Goal: Information Seeking & Learning: Learn about a topic

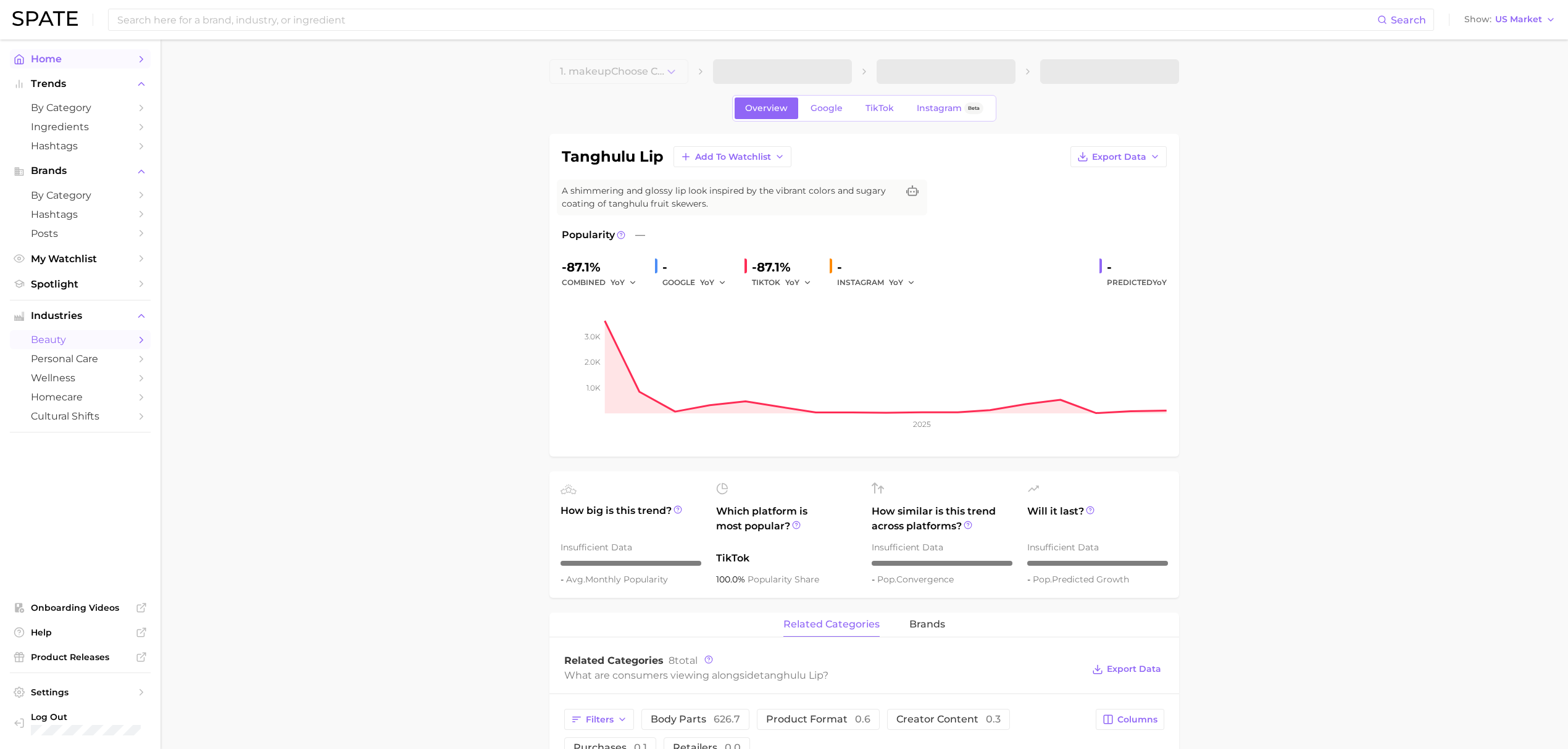
click at [71, 58] on span "Home" at bounding box center [80, 59] width 99 height 12
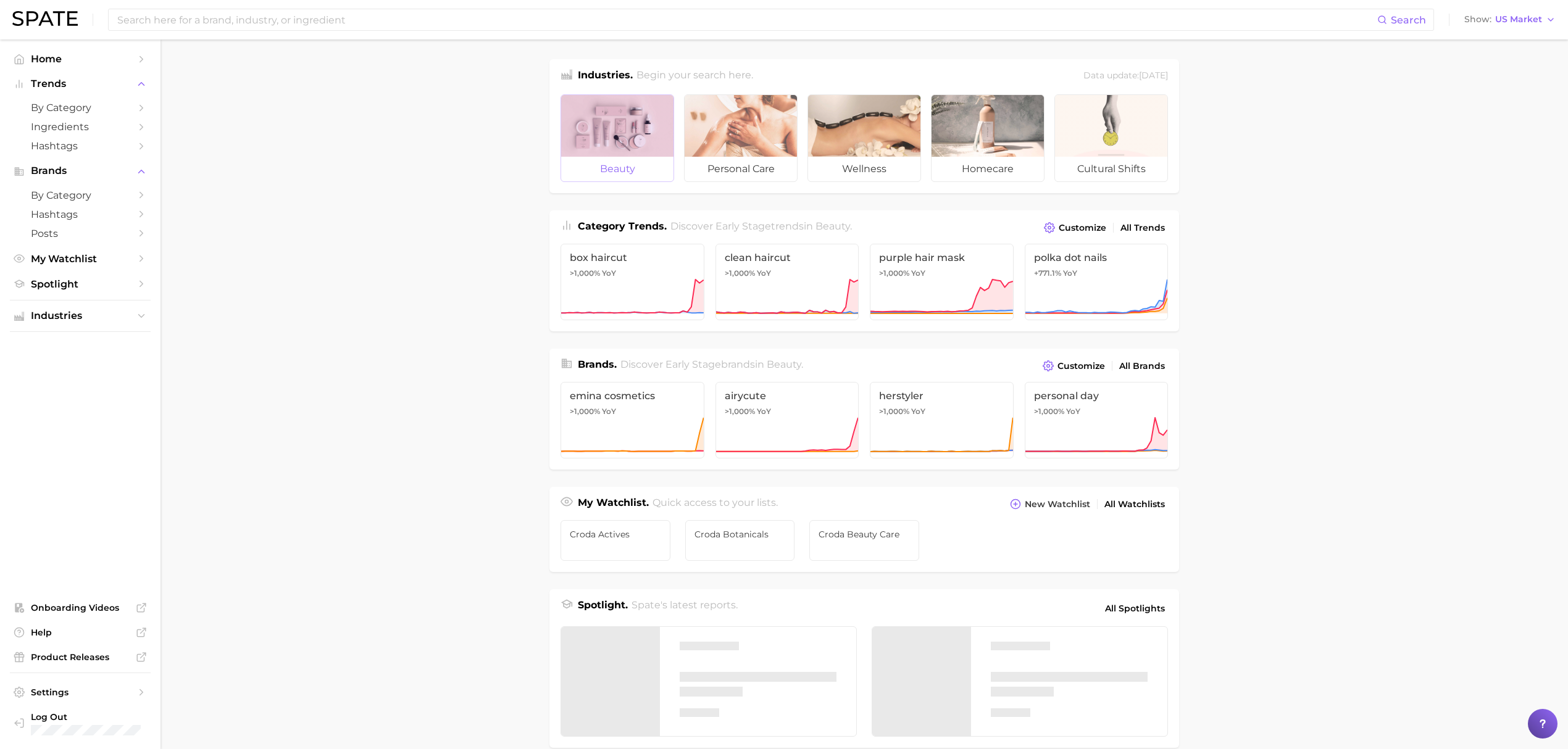
click at [573, 126] on div at bounding box center [617, 125] width 113 height 61
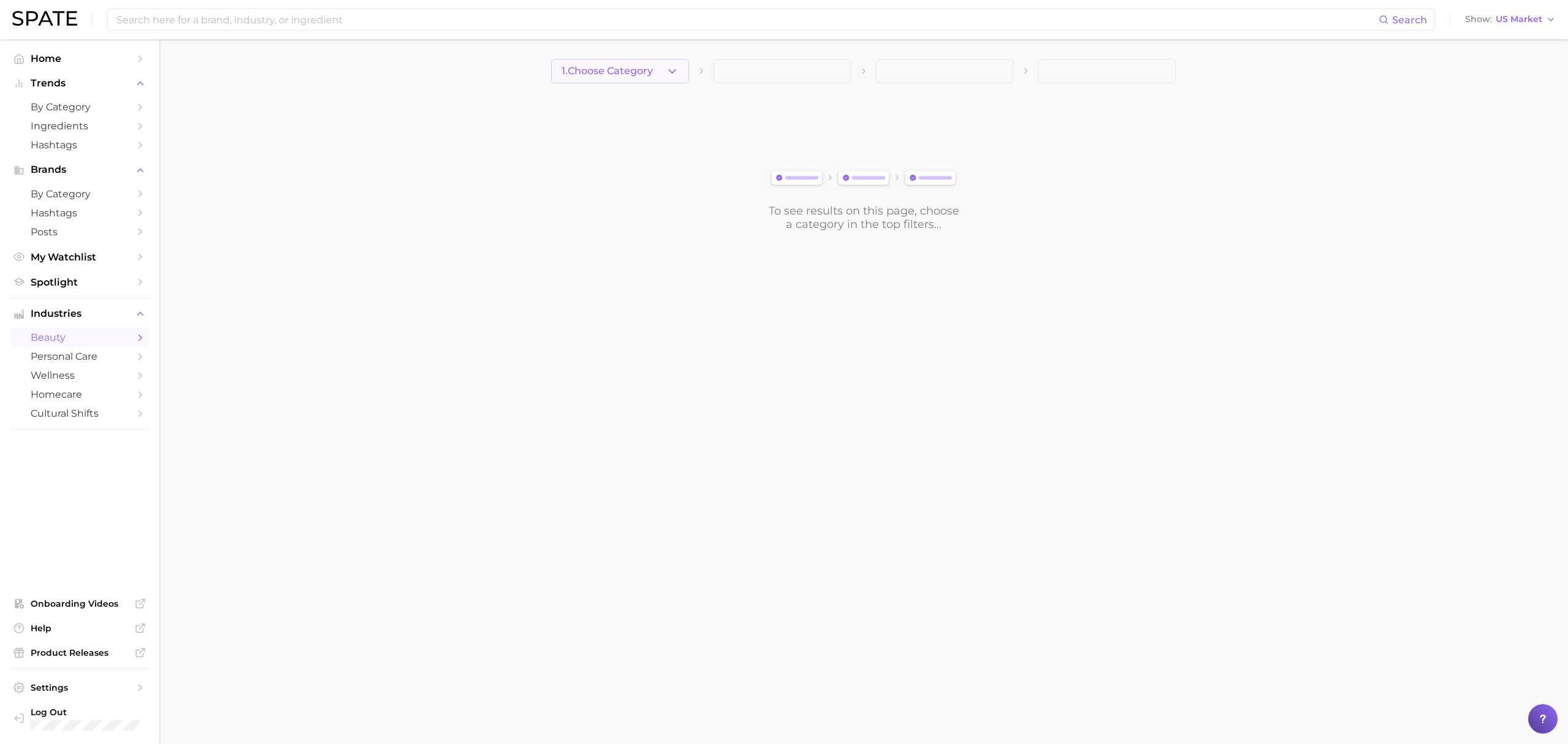
click at [603, 79] on button "1. Choose Category" at bounding box center [620, 71] width 138 height 24
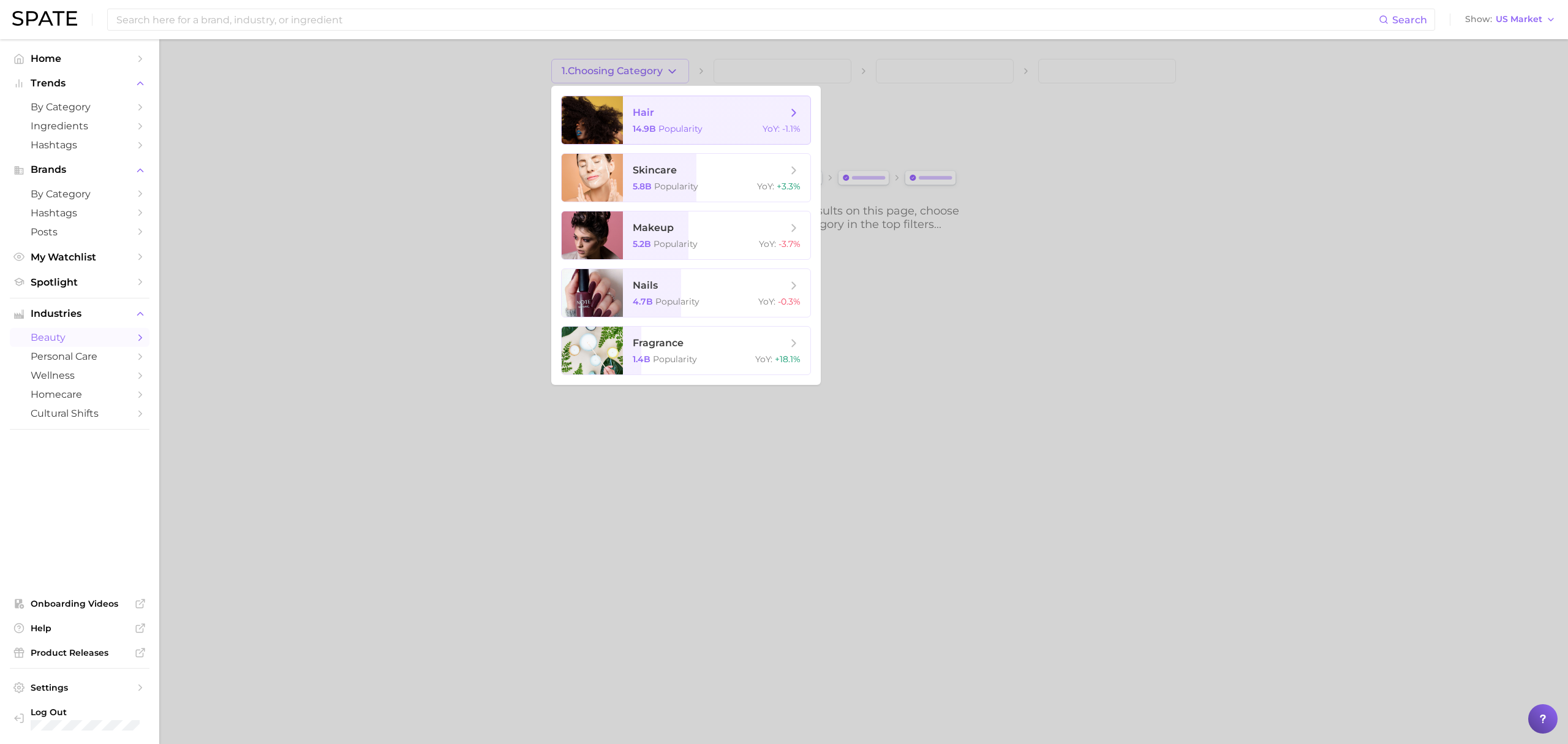
click at [604, 108] on div at bounding box center [592, 120] width 61 height 48
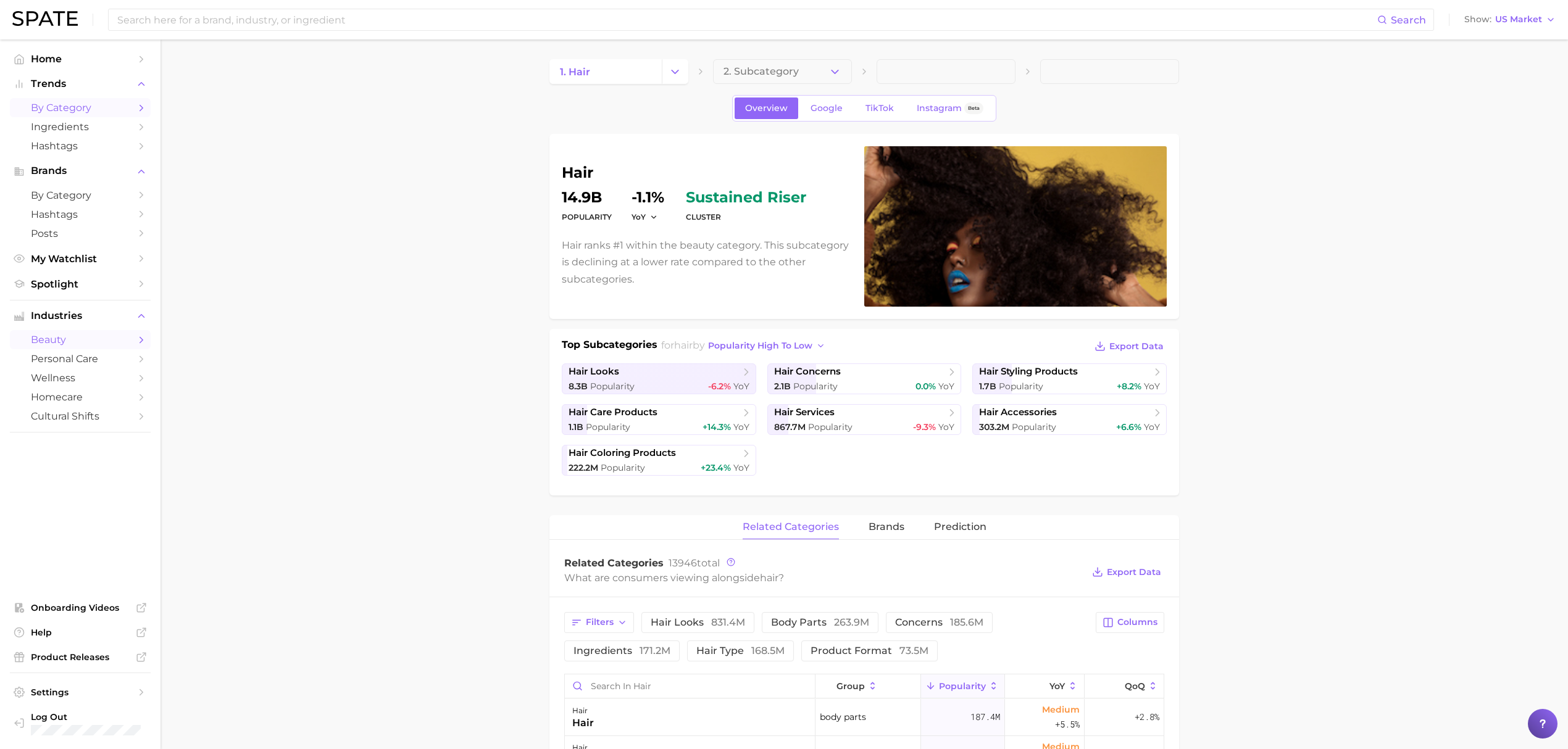
click at [52, 107] on span "by Category" at bounding box center [80, 107] width 99 height 12
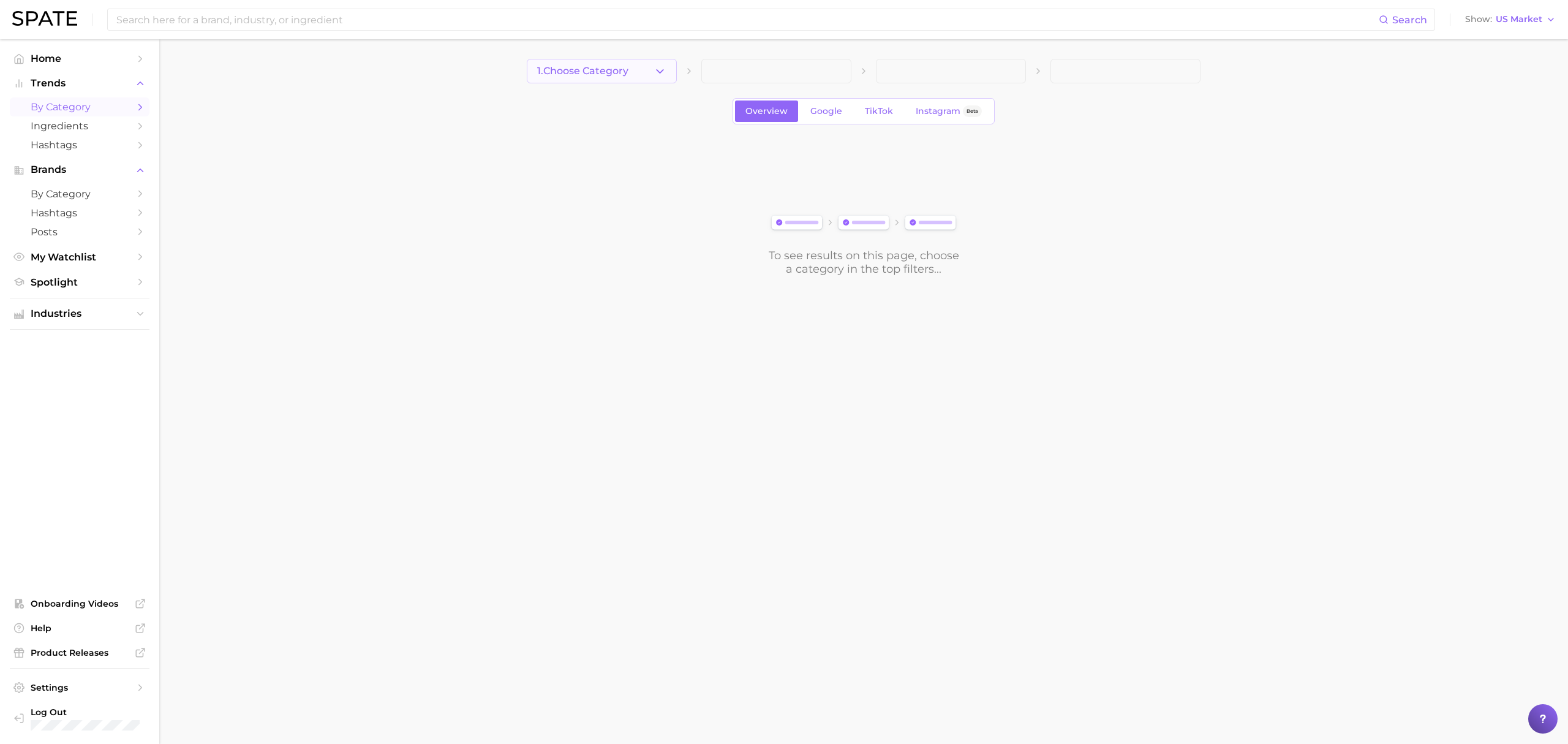
click at [643, 62] on button "1. Choose Category" at bounding box center [602, 71] width 150 height 24
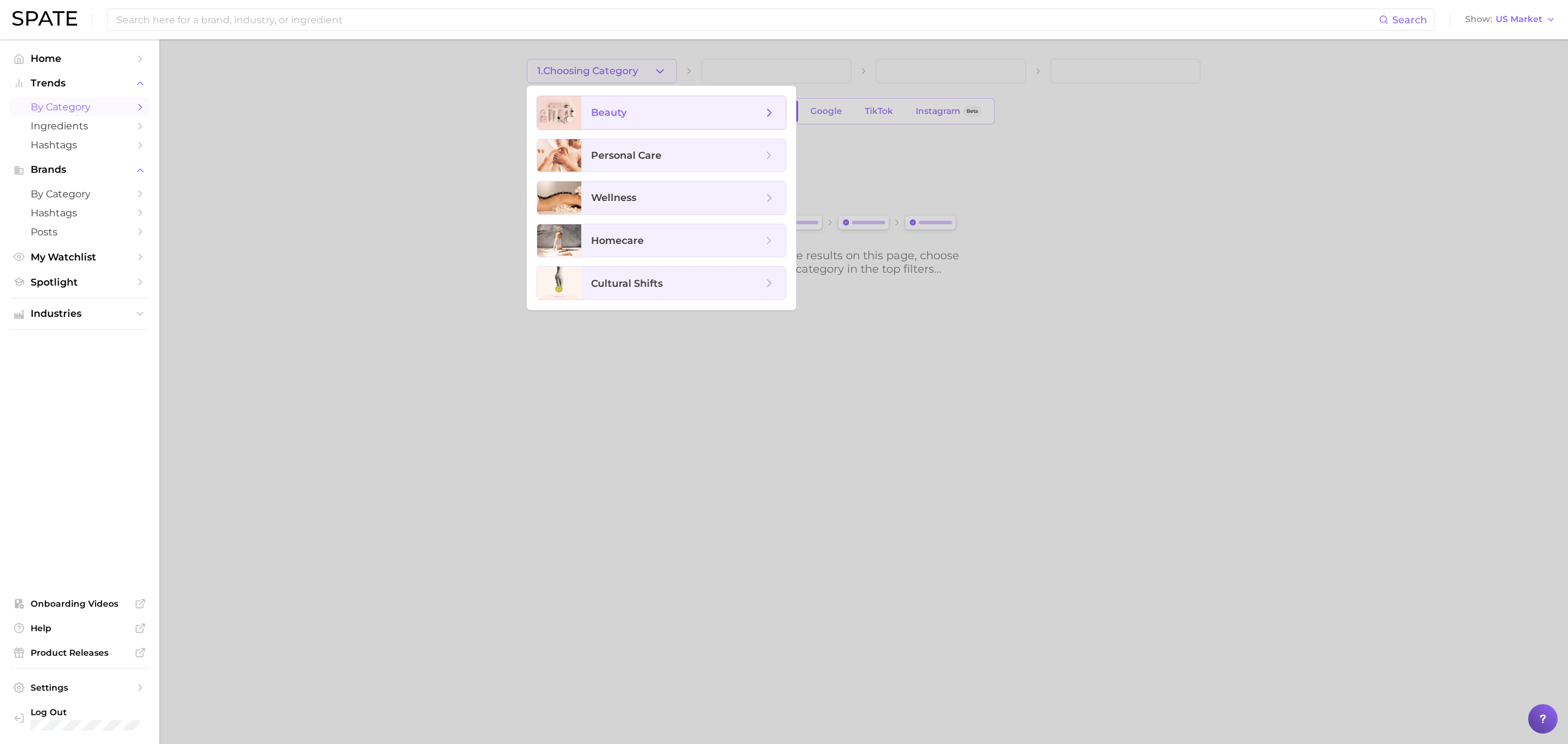
click at [643, 109] on span "beauty" at bounding box center [676, 112] width 171 height 13
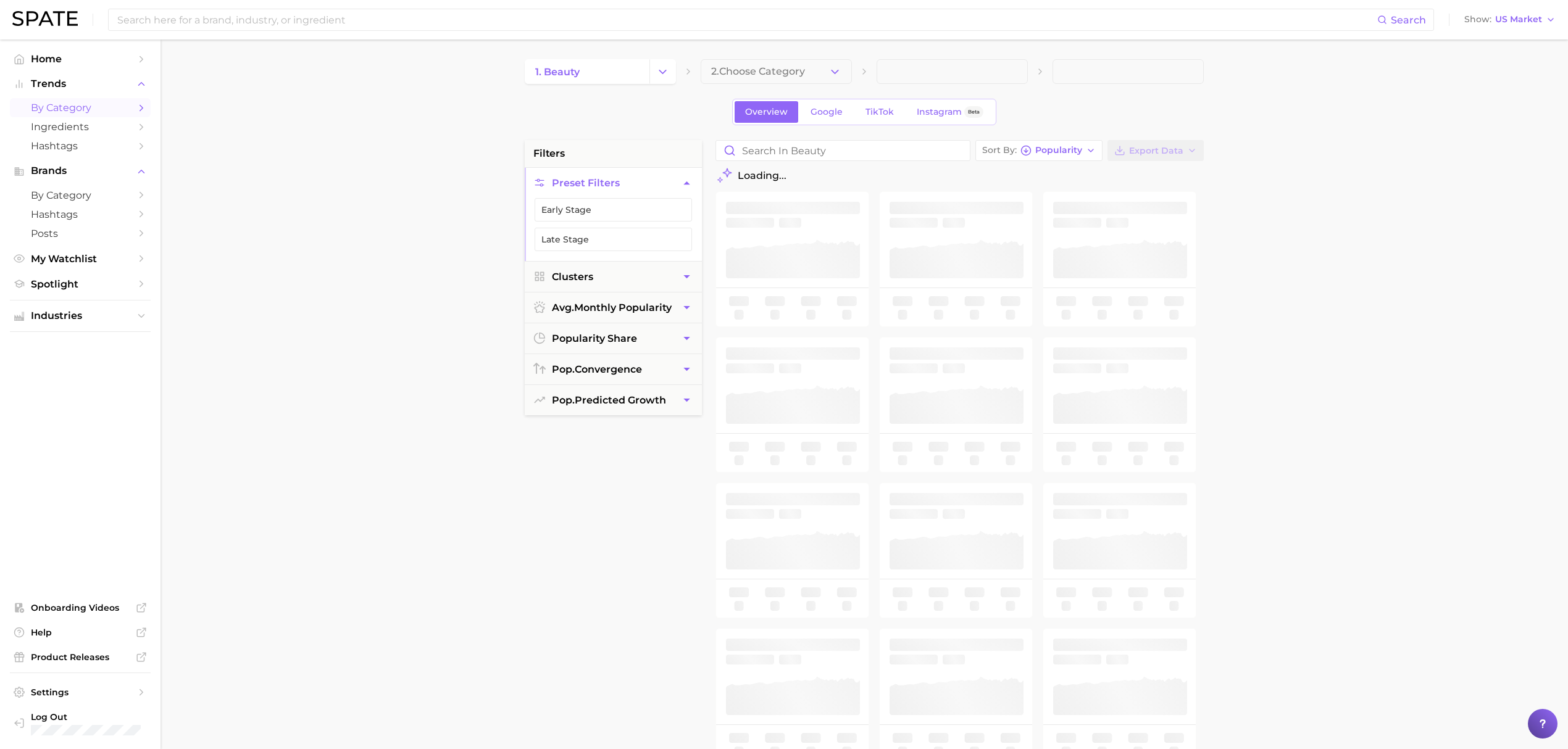
click at [690, 182] on icon "button" at bounding box center [687, 183] width 13 height 13
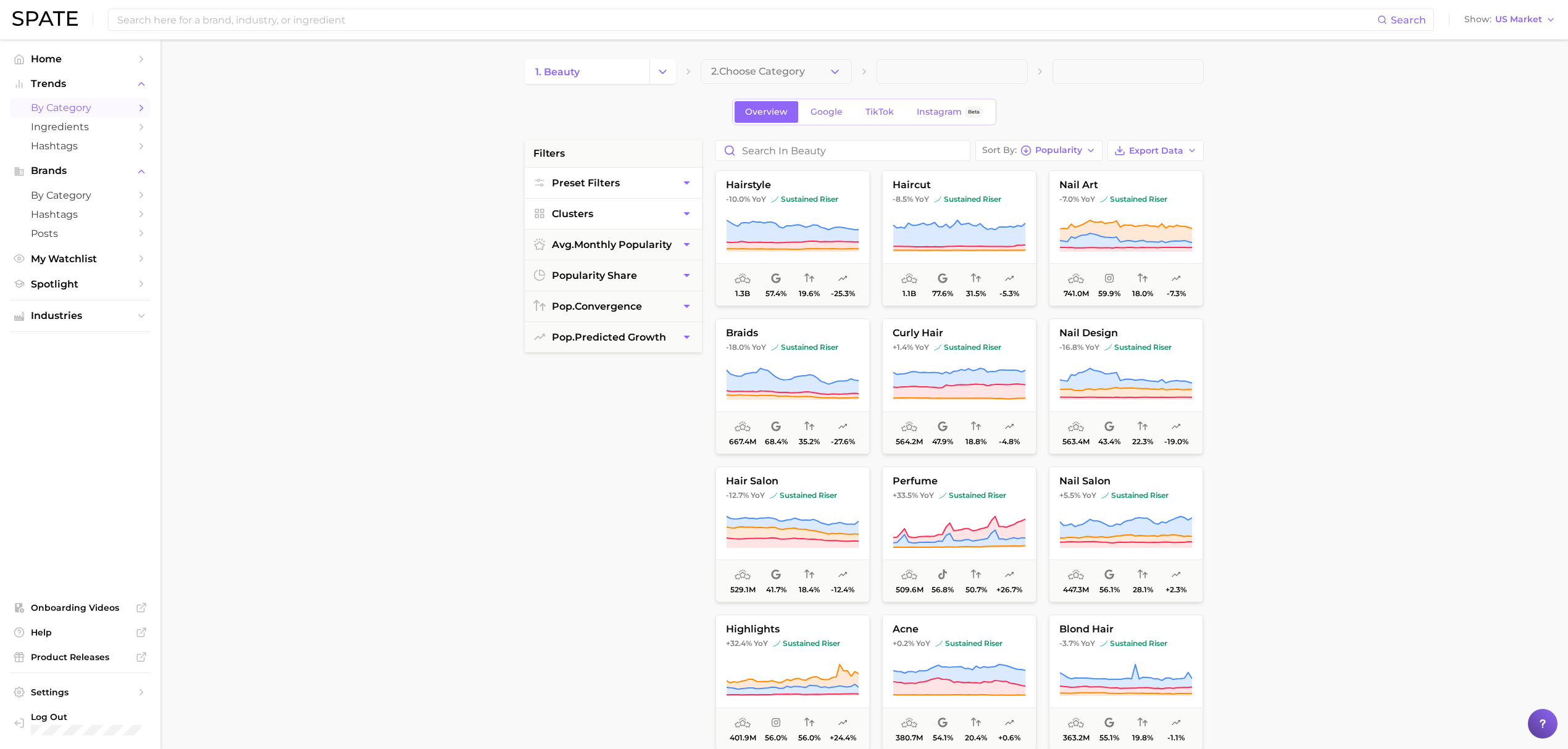
click at [690, 201] on button "Clusters" at bounding box center [613, 213] width 177 height 30
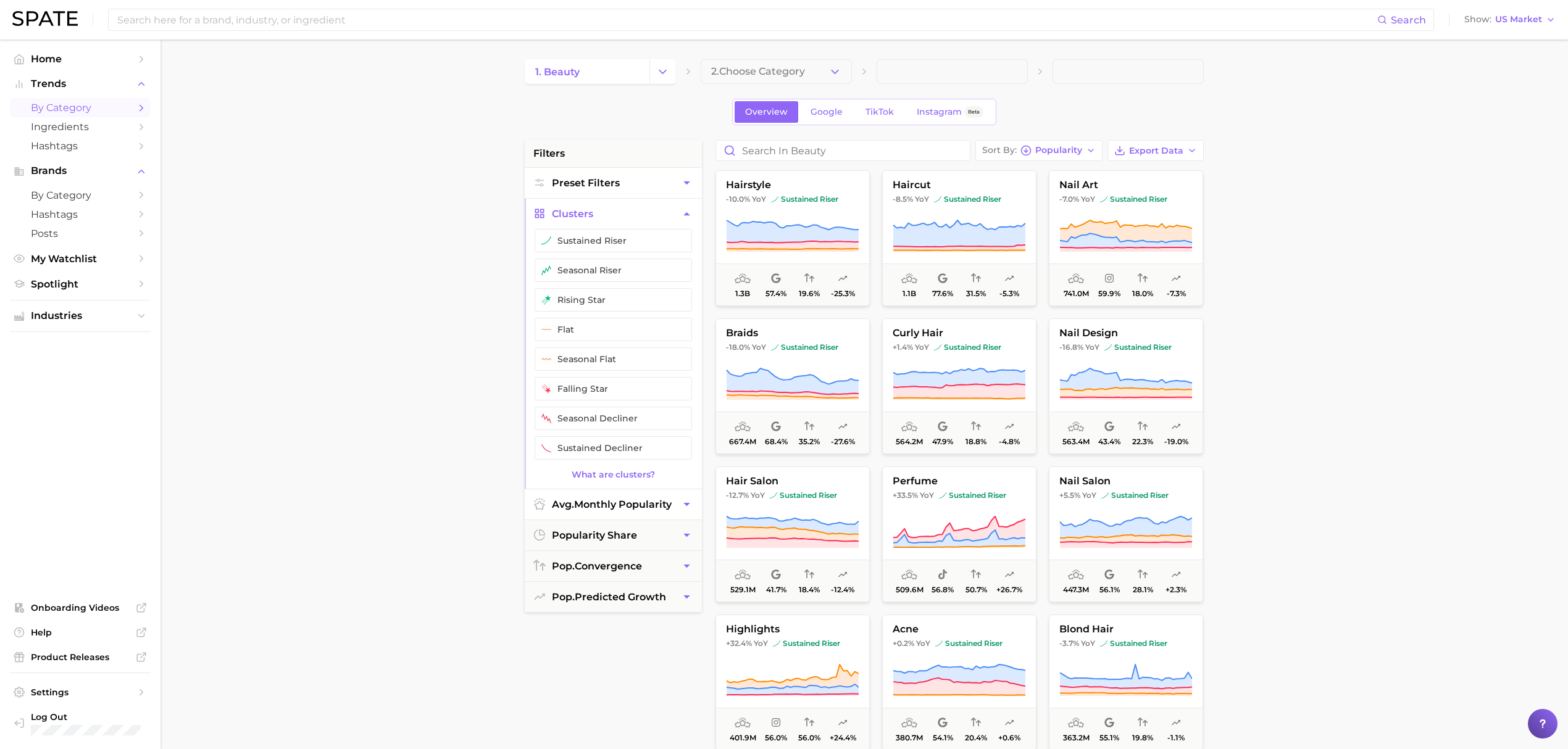
click at [679, 511] on button "avg. monthly popularity" at bounding box center [613, 504] width 177 height 30
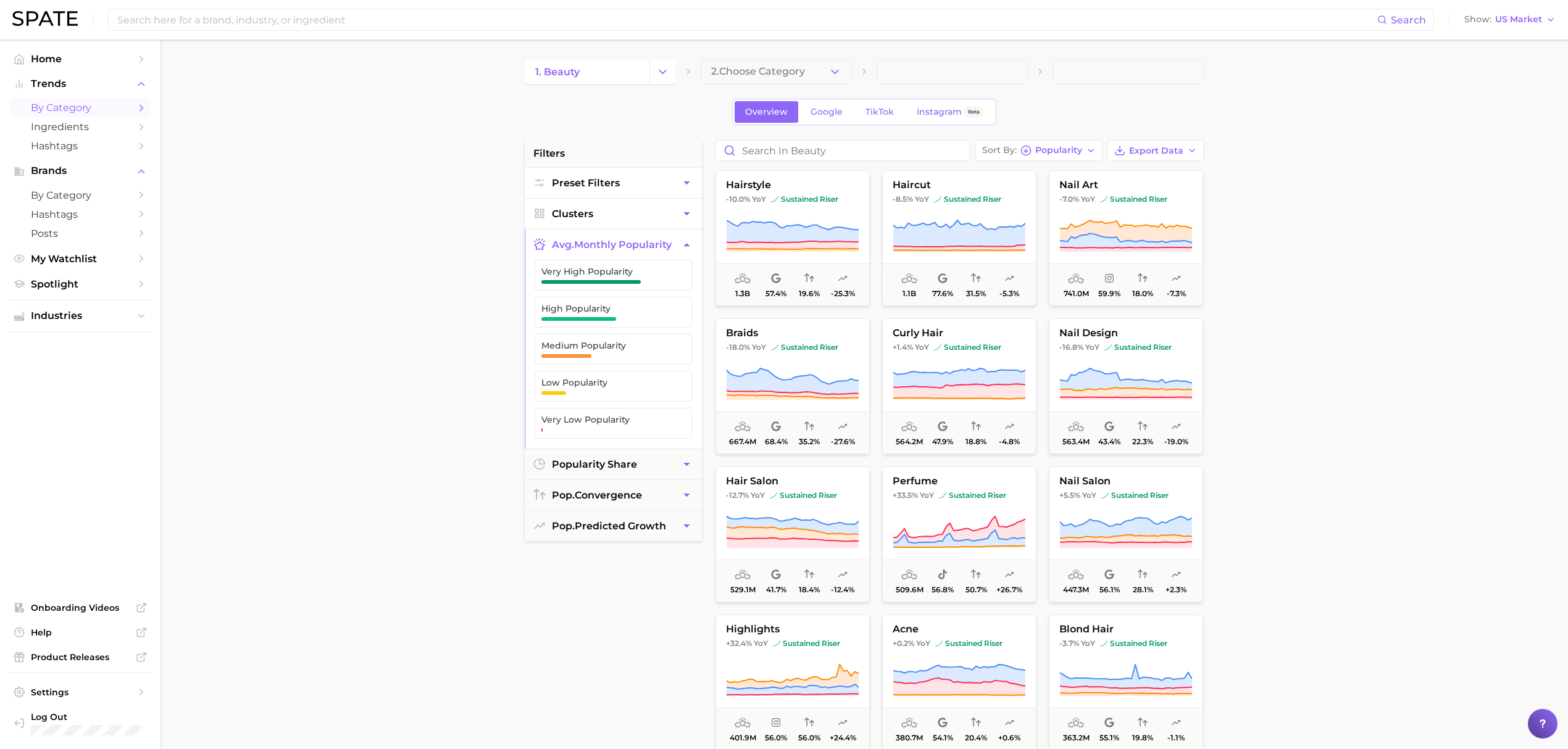
click at [687, 215] on icon "button" at bounding box center [687, 213] width 6 height 3
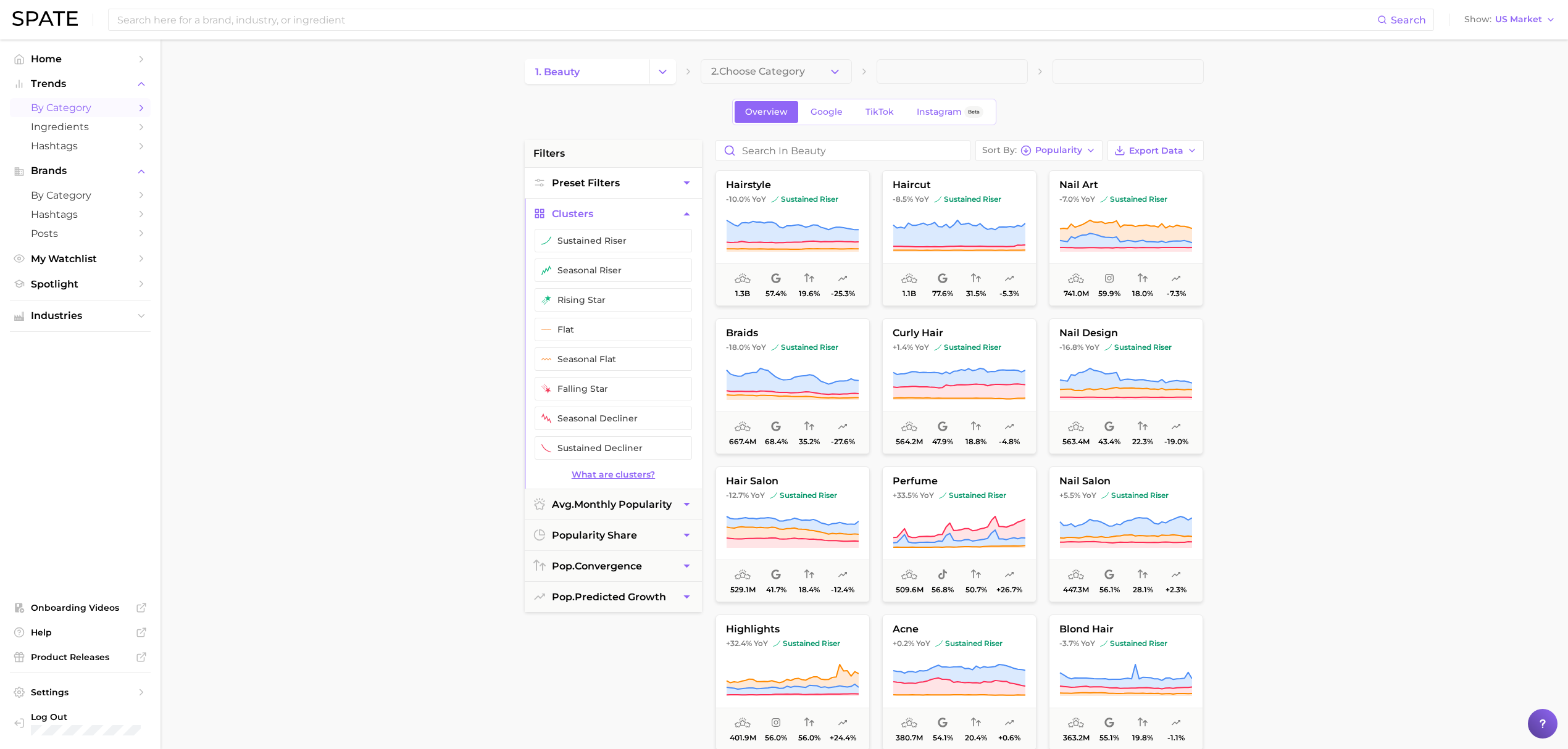
click at [619, 480] on link "What are clusters?" at bounding box center [613, 475] width 177 height 10
click at [85, 290] on span "Spotlight" at bounding box center [80, 284] width 99 height 12
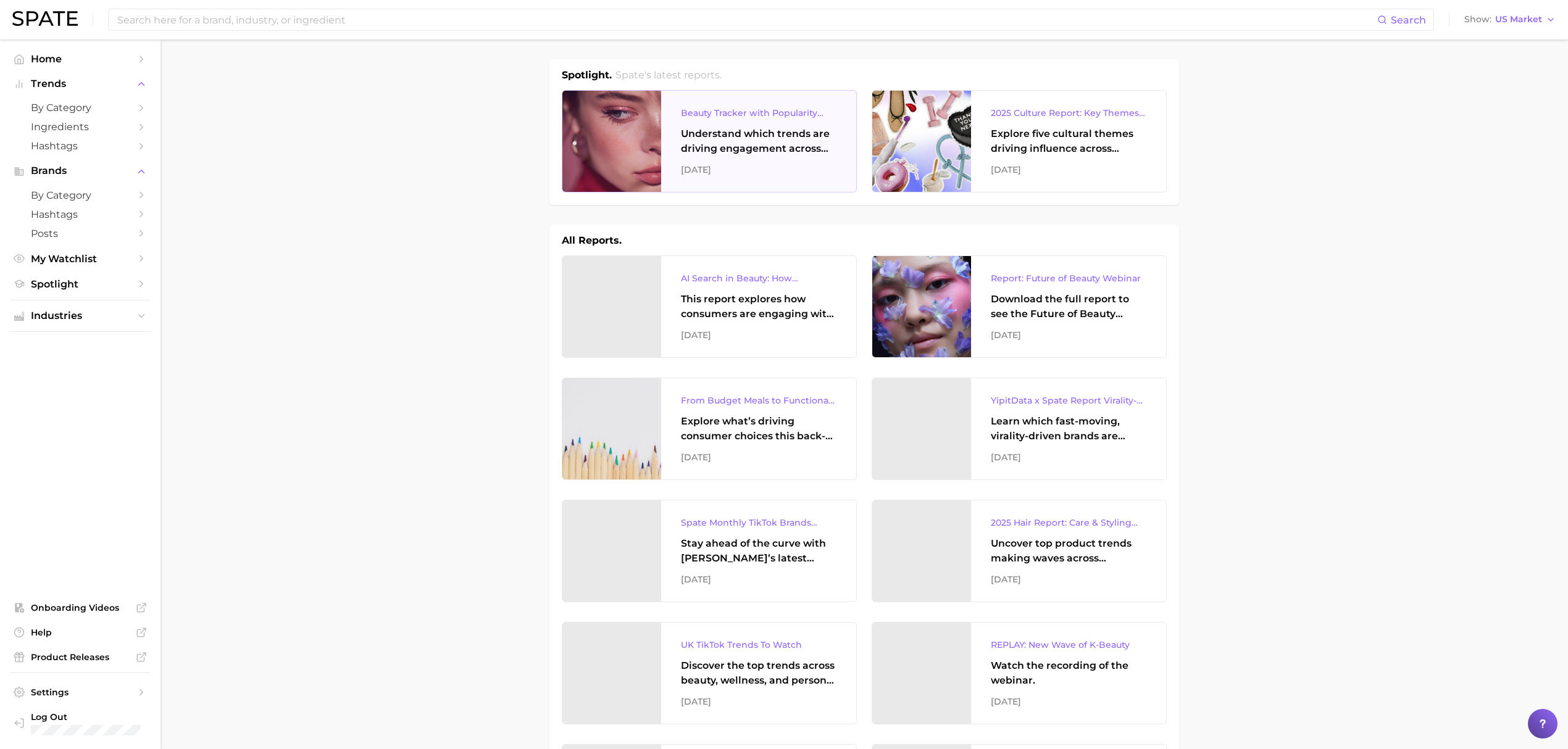
click at [734, 146] on div "Understand which trends are driving engagement across platforms in the skin, ha…" at bounding box center [758, 142] width 155 height 30
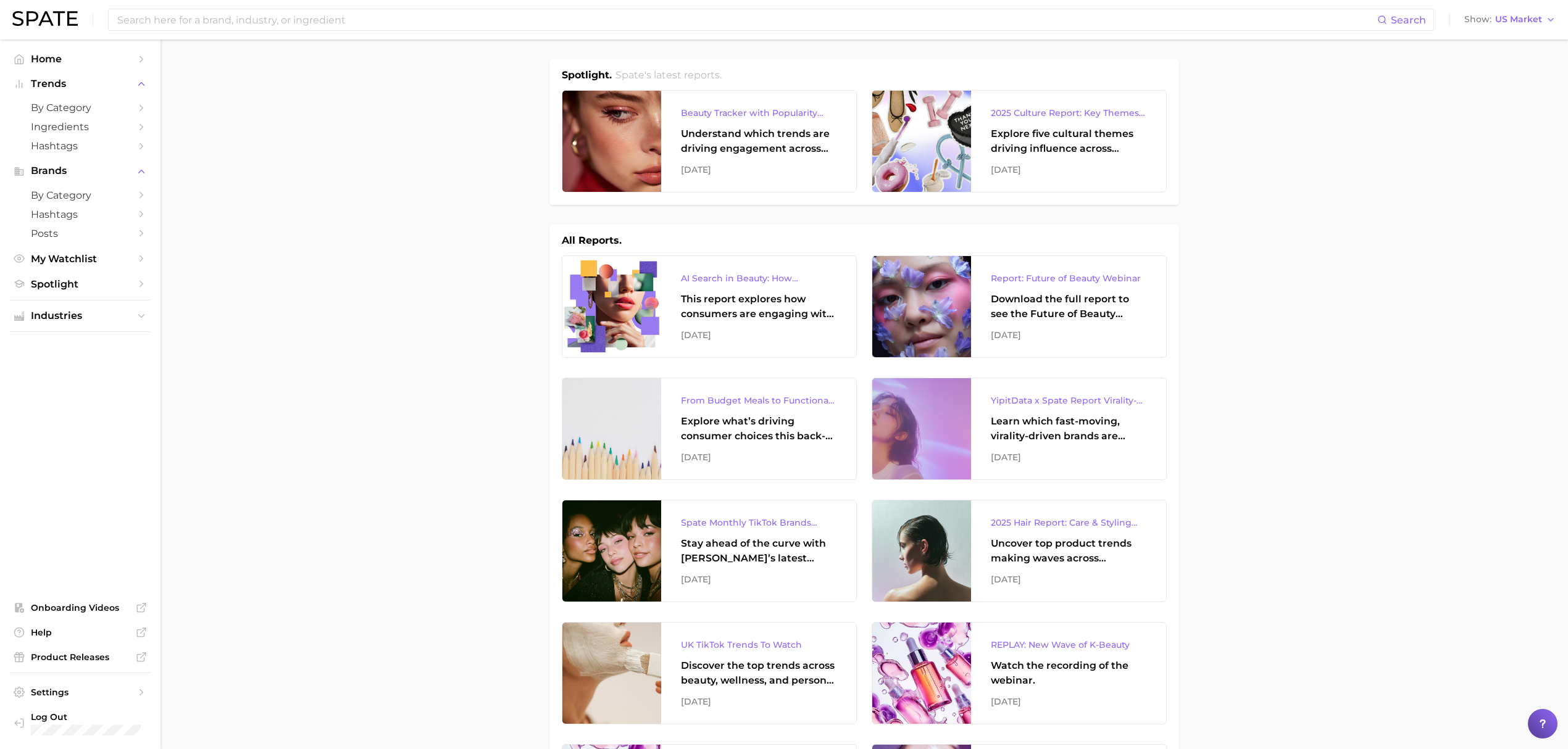
click at [100, 67] on link "Home" at bounding box center [80, 59] width 140 height 19
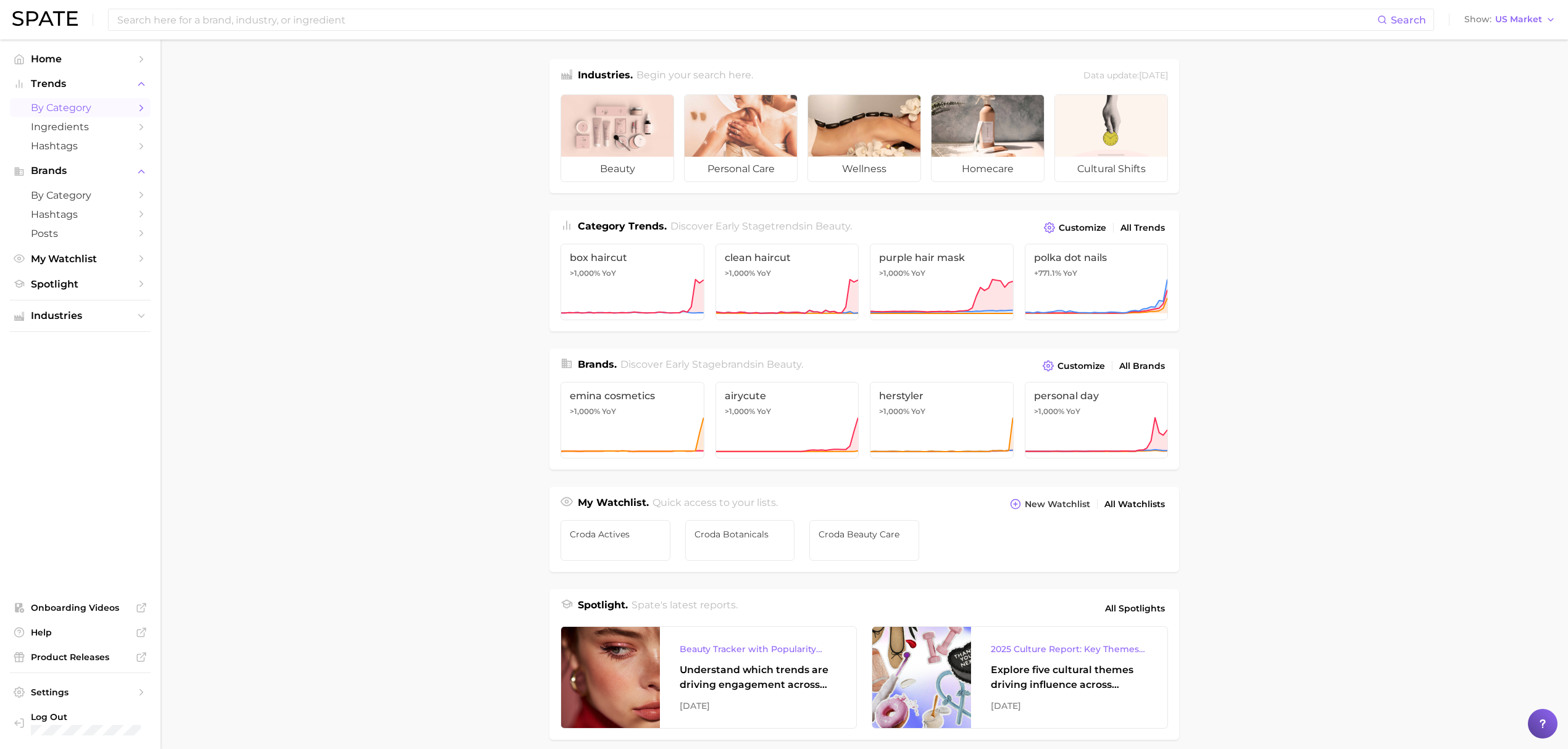
click at [109, 100] on link "by Category" at bounding box center [80, 108] width 140 height 19
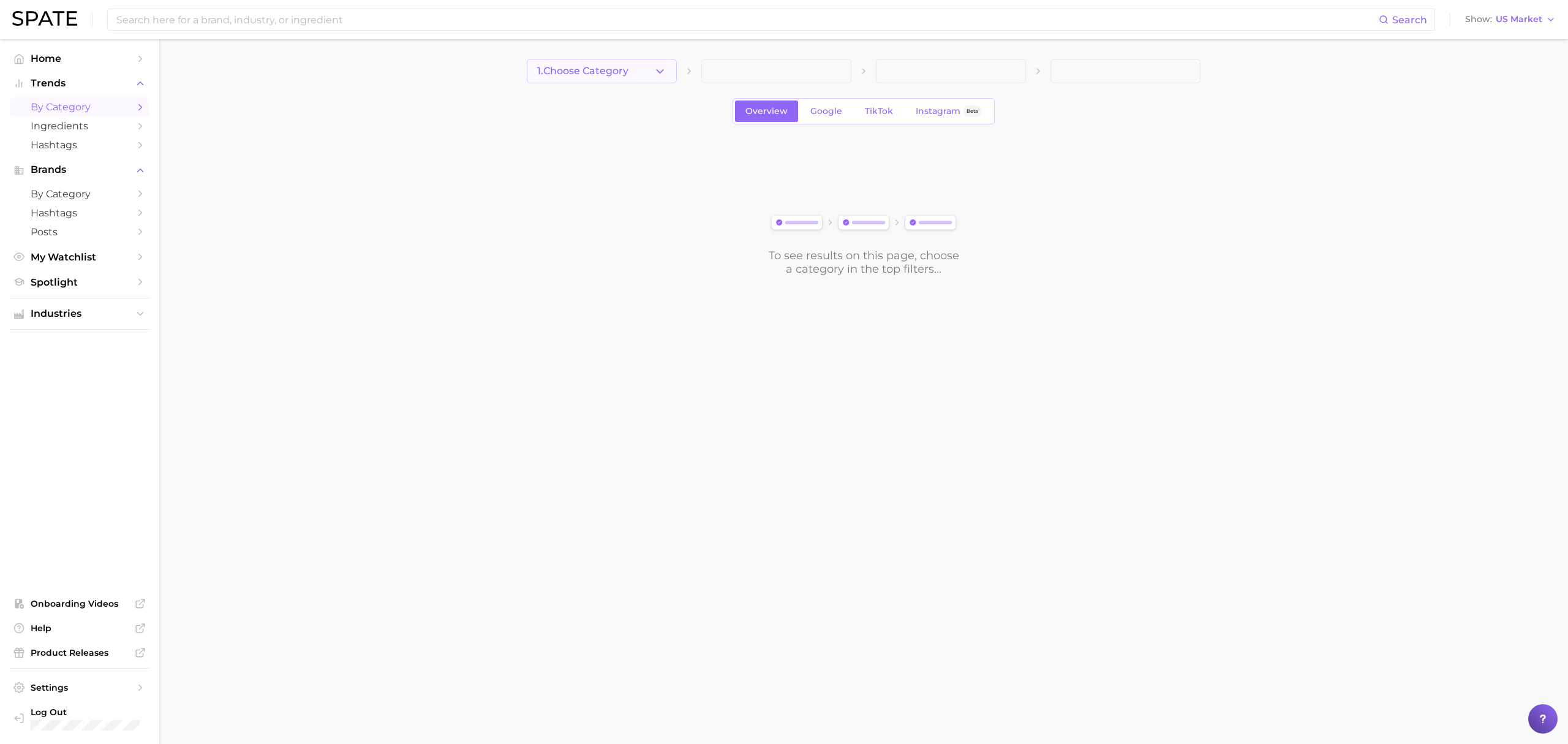
click at [613, 72] on span "1. Choose Category" at bounding box center [582, 71] width 91 height 11
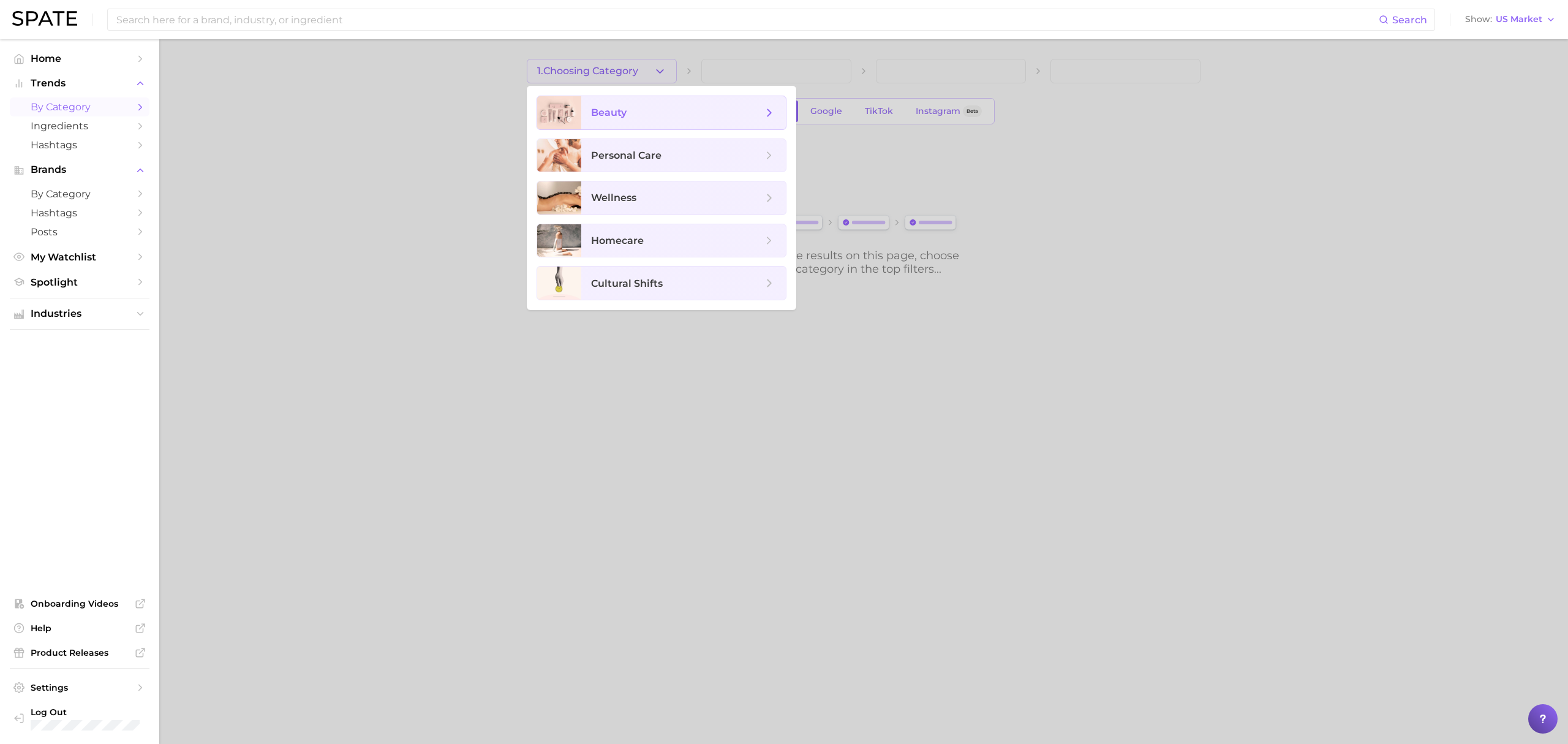
click at [620, 115] on span "beauty" at bounding box center [608, 112] width 35 height 12
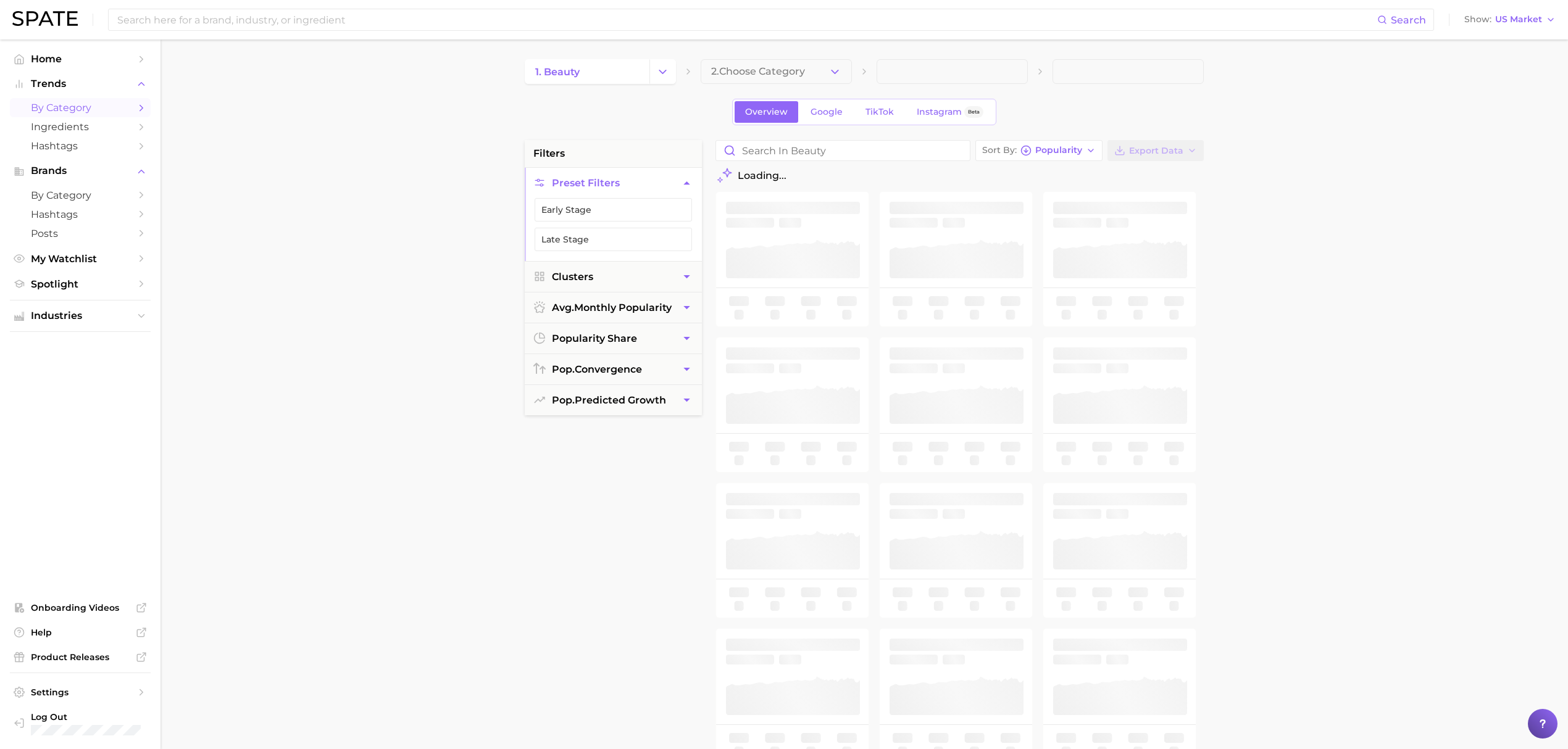
click at [677, 173] on button "Preset Filters" at bounding box center [613, 182] width 177 height 30
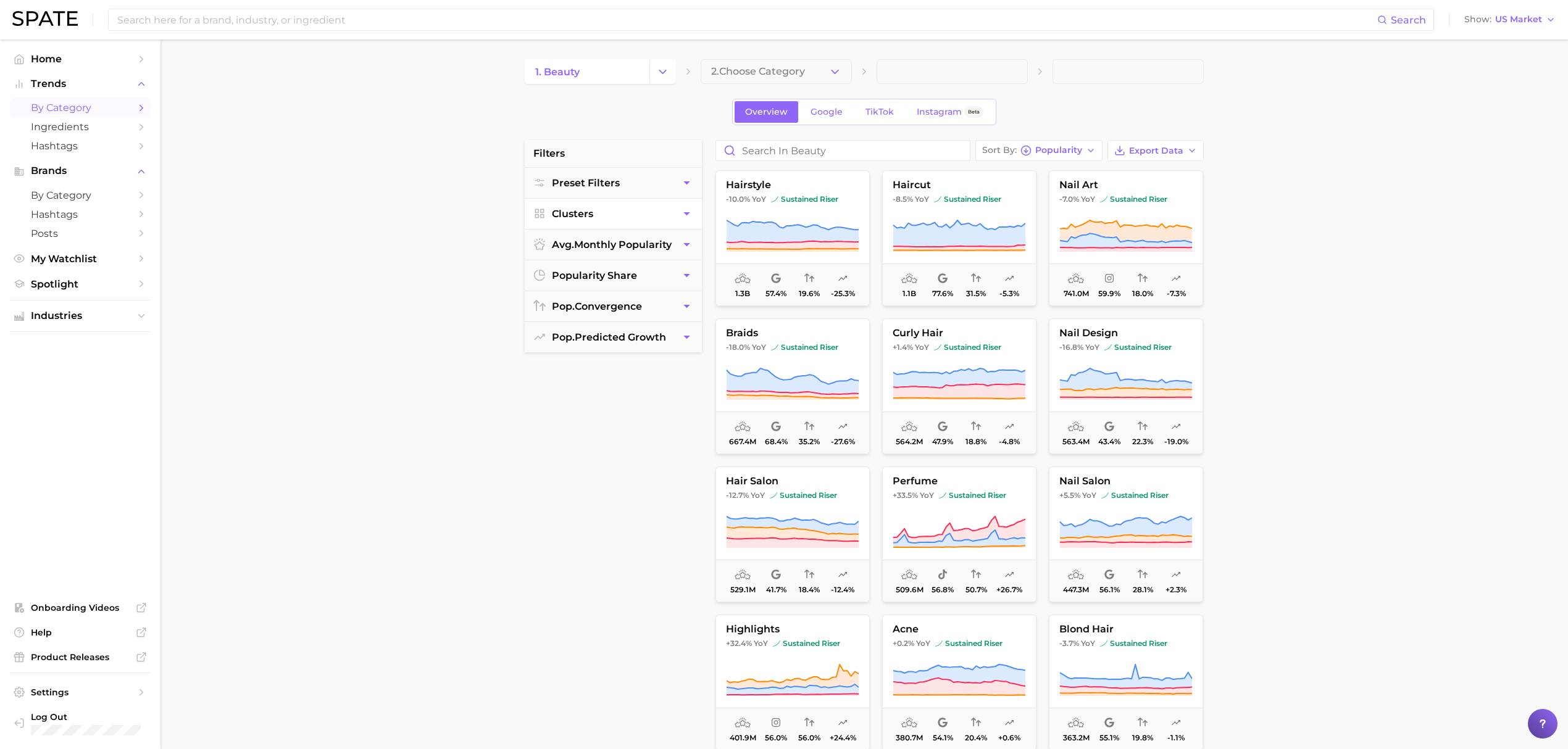
click at [685, 210] on icon "button" at bounding box center [687, 213] width 13 height 13
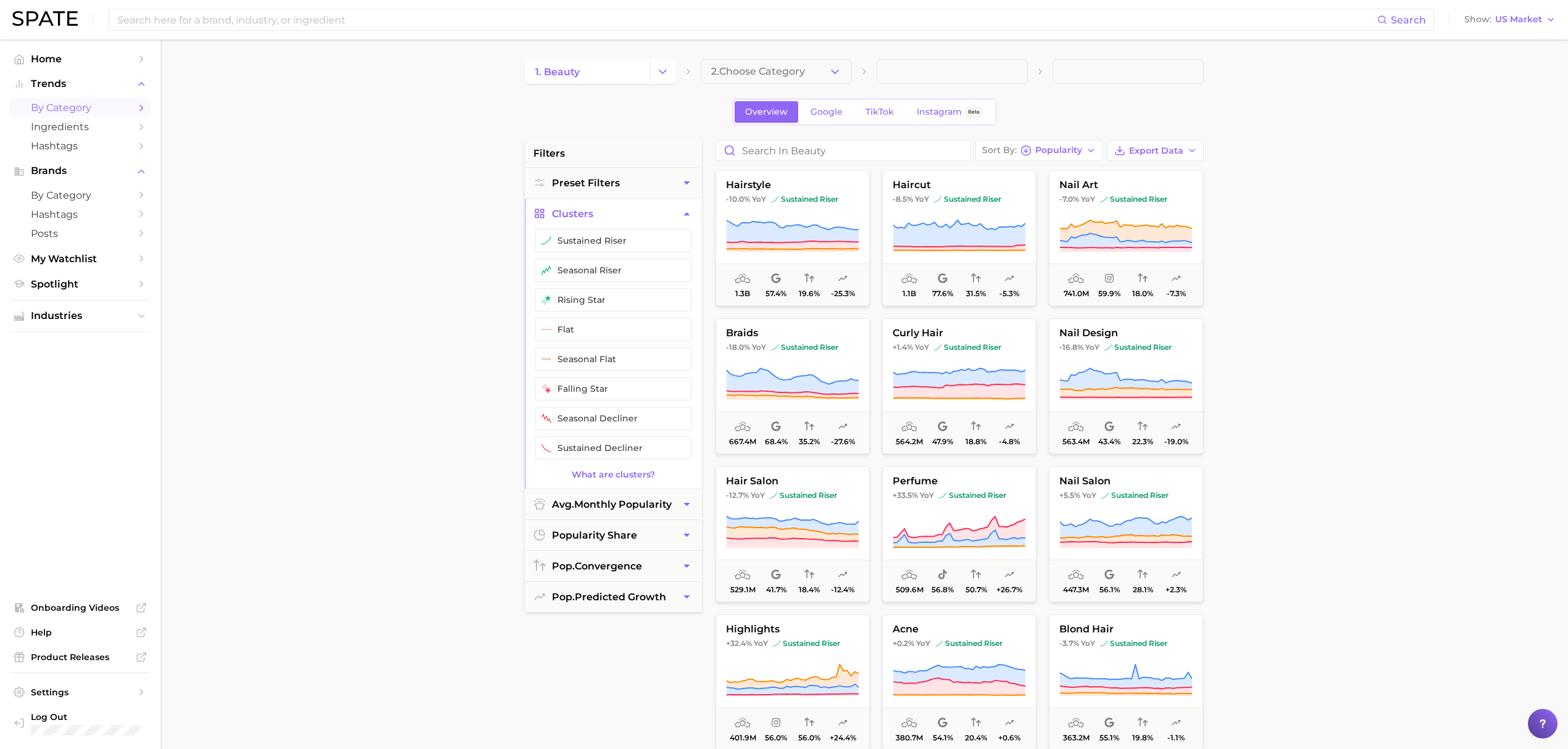
click at [680, 208] on icon "button" at bounding box center [687, 213] width 13 height 13
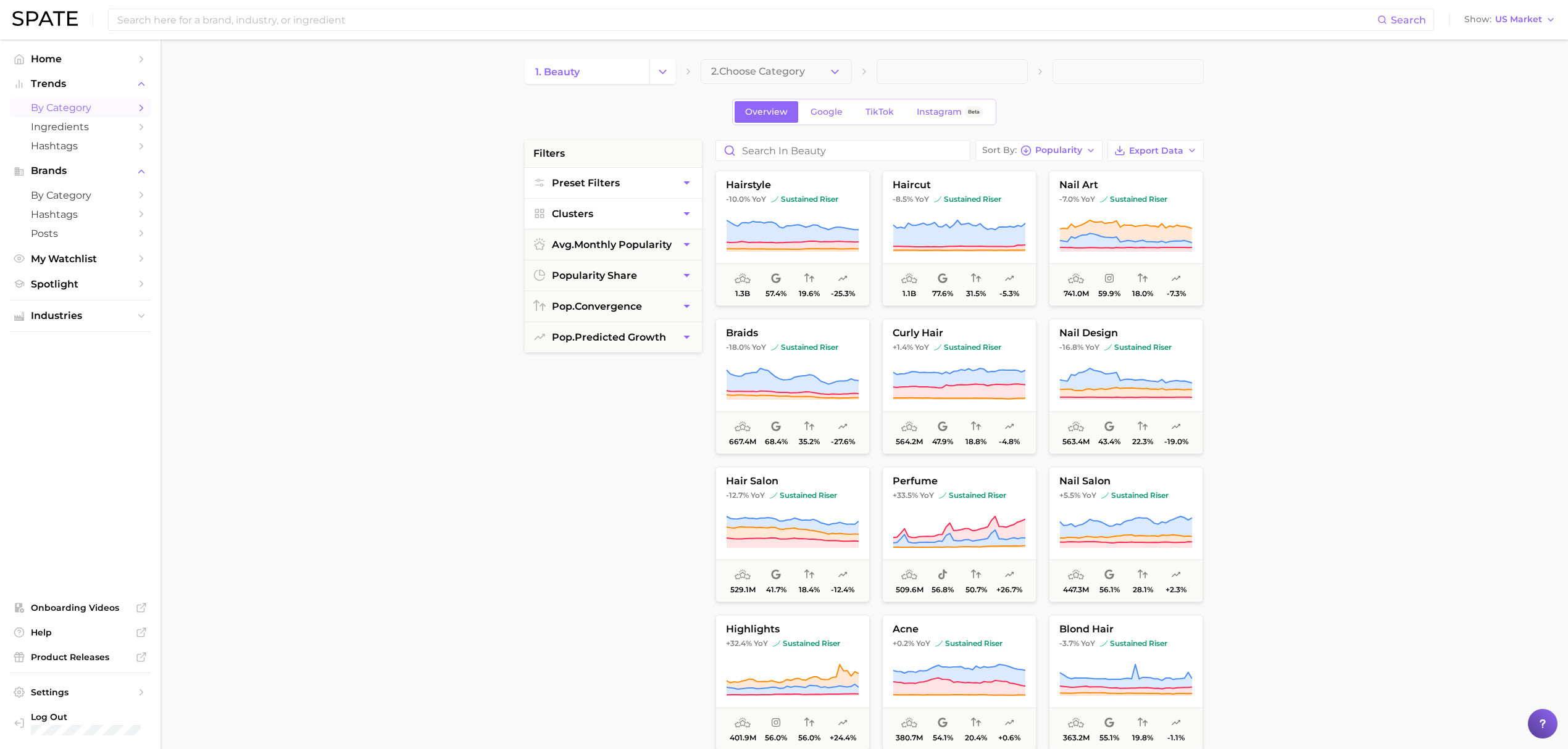
click at [682, 193] on button "Preset Filters" at bounding box center [613, 182] width 177 height 30
click at [682, 211] on icon "button" at bounding box center [687, 213] width 13 height 13
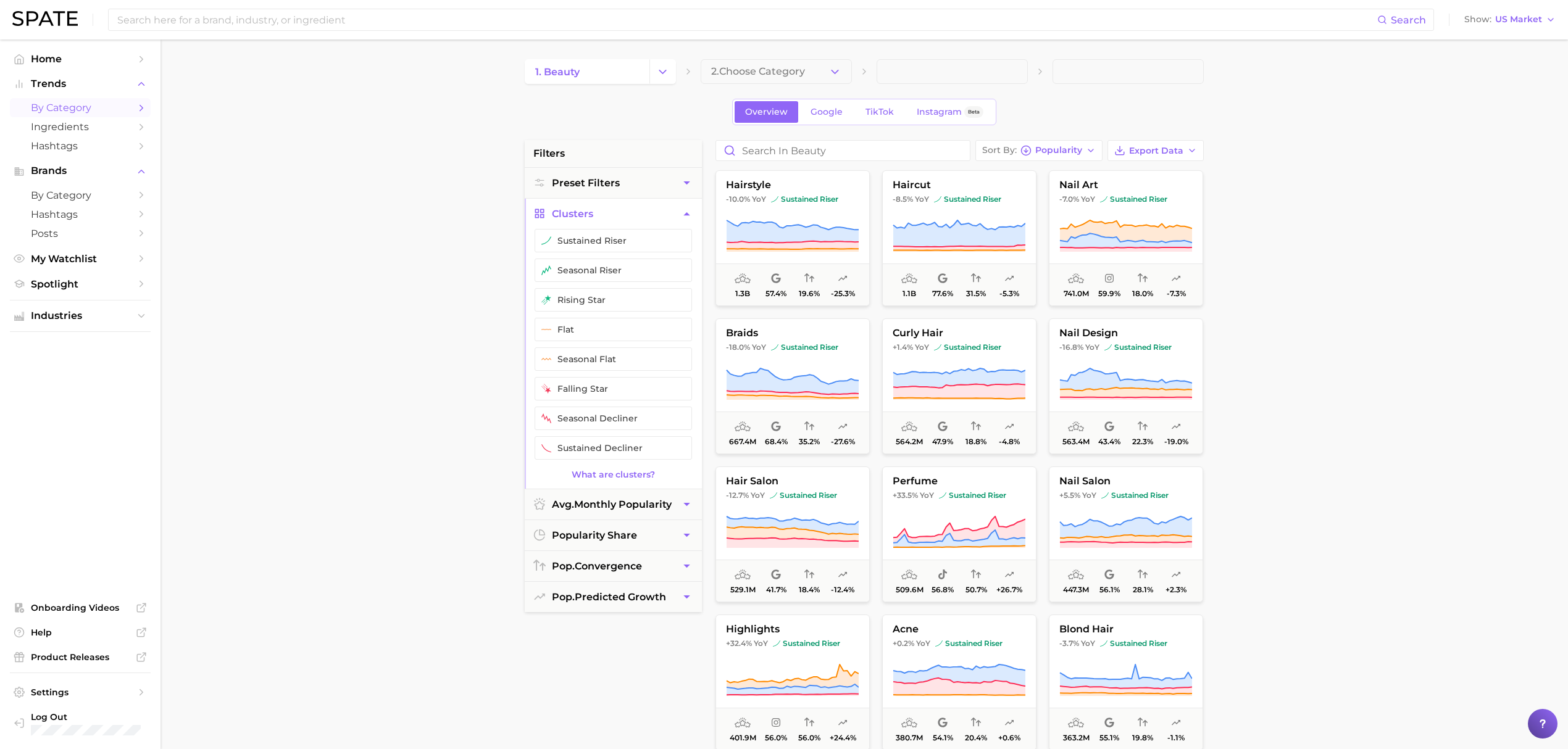
click at [682, 211] on icon "button" at bounding box center [687, 213] width 13 height 13
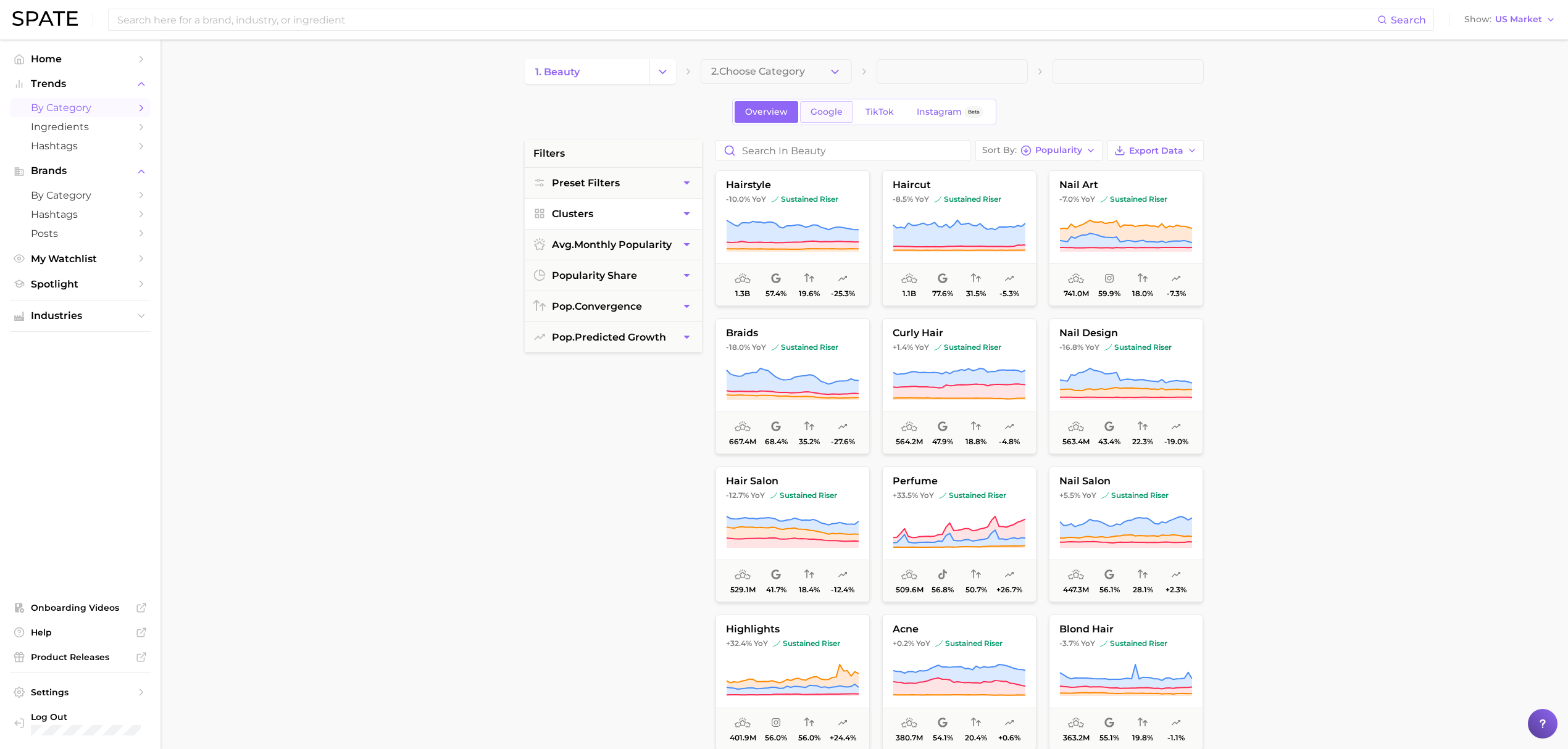
click at [808, 113] on link "Google" at bounding box center [826, 111] width 53 height 21
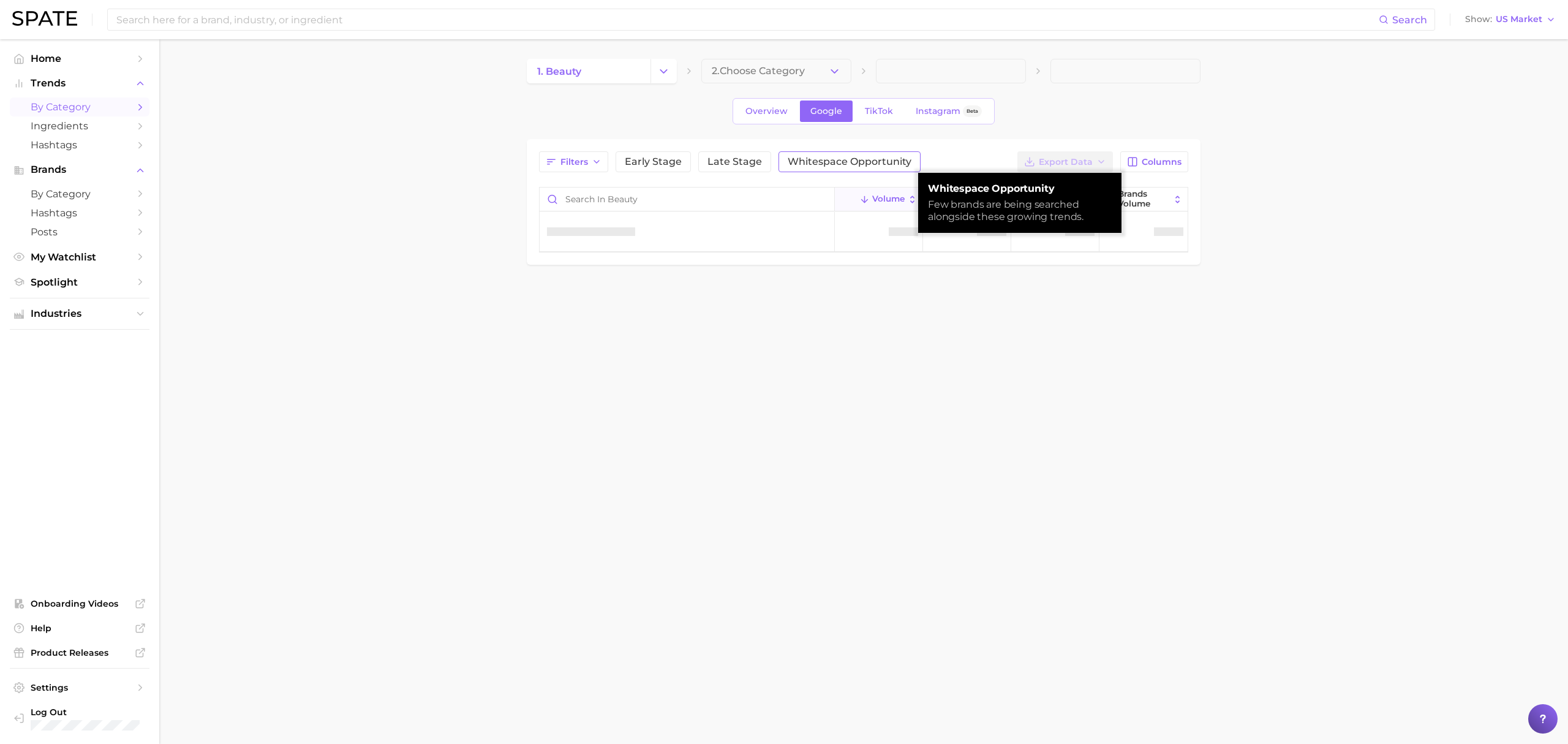
click at [809, 158] on span "Whitespace Opportunity" at bounding box center [849, 161] width 124 height 10
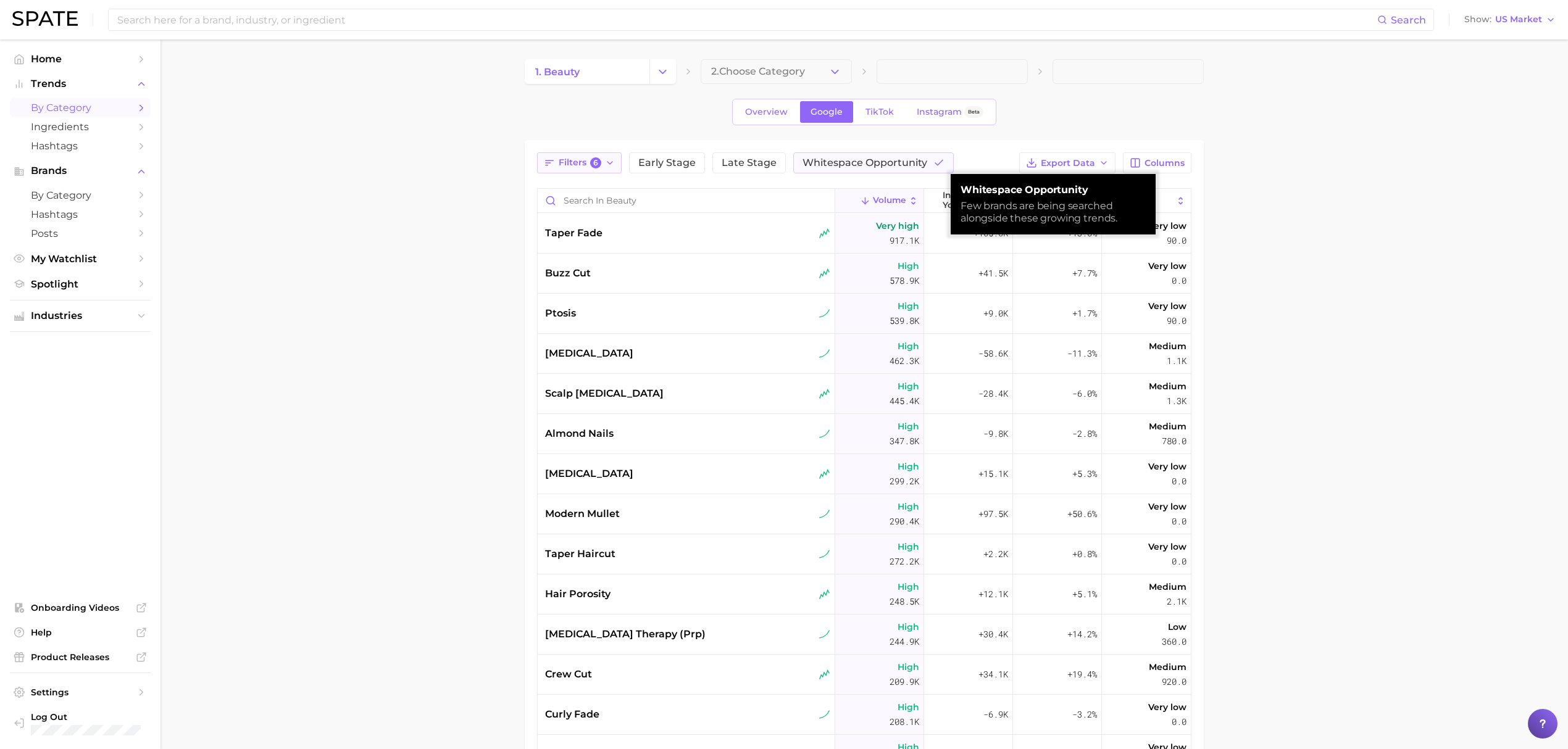
click at [613, 161] on icon "button" at bounding box center [610, 162] width 10 height 10
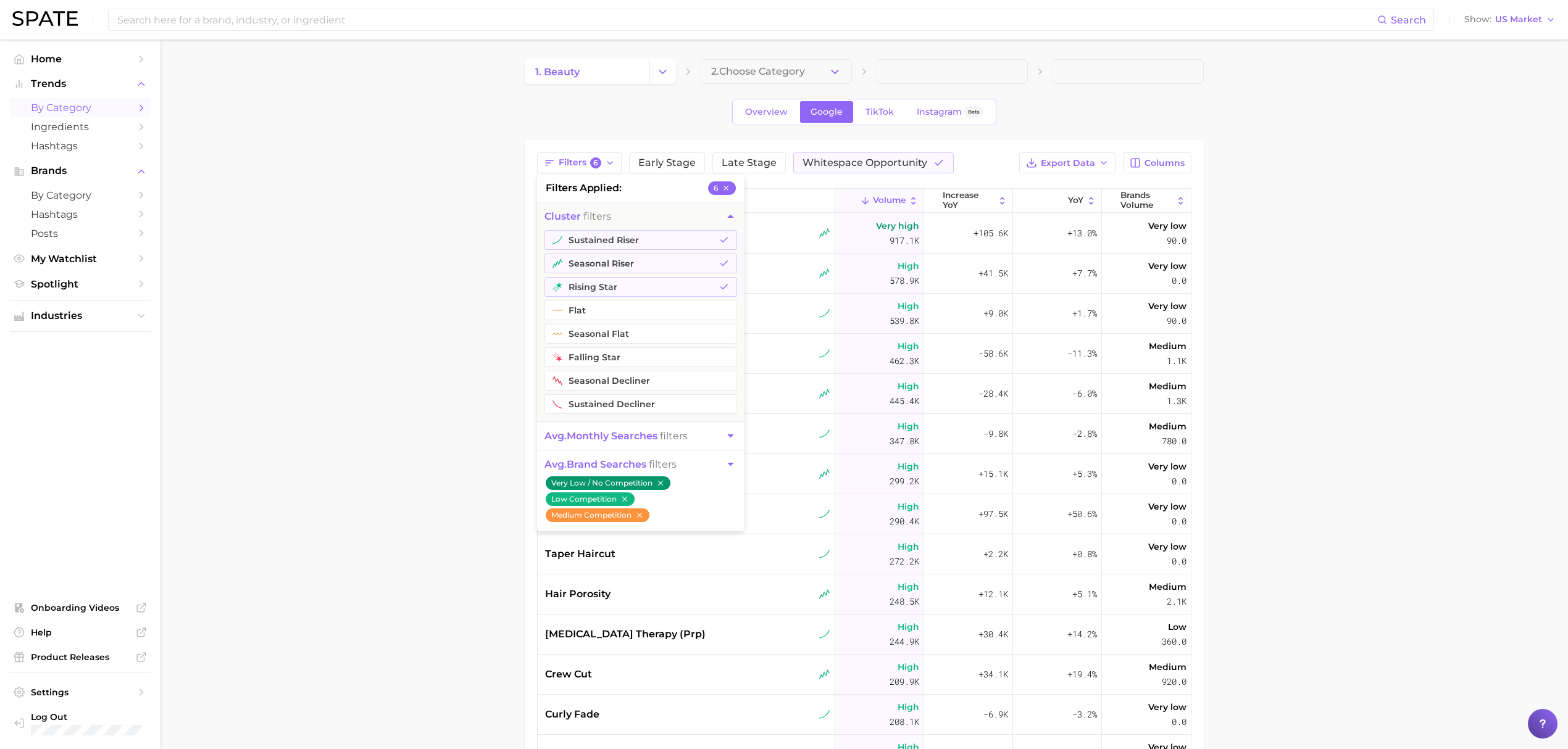
drag, startPoint x: 1490, startPoint y: 188, endPoint x: 924, endPoint y: 188, distance: 566.0
click at [1490, 188] on main "1. beauty 2. Choose Category Overview Google TikTok Instagram Beta Filters 6 fi…" at bounding box center [864, 525] width 1408 height 972
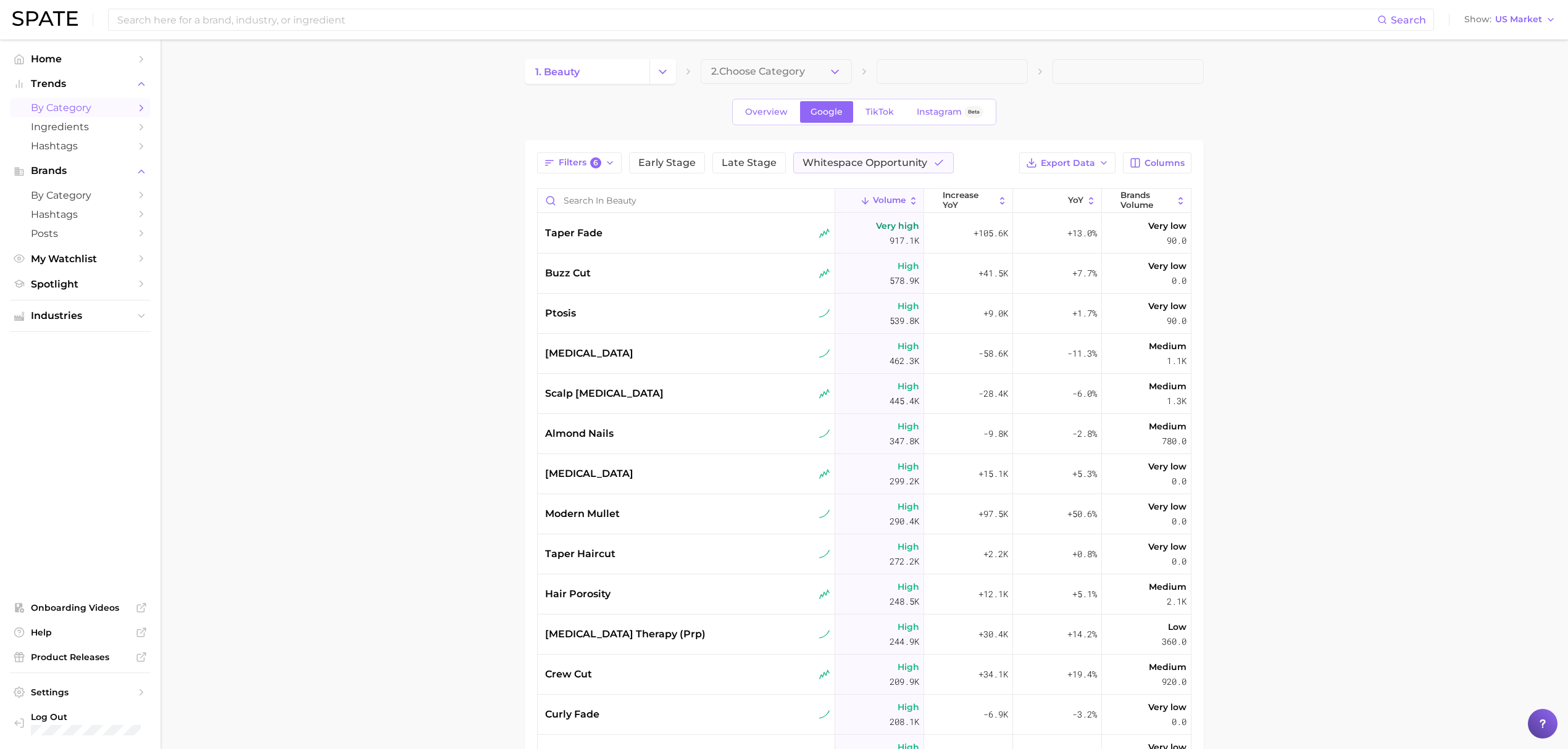
drag, startPoint x: 1470, startPoint y: 254, endPoint x: 694, endPoint y: 176, distance: 779.9
click at [1470, 254] on main "1. beauty 2. Choose Category Overview Google TikTok Instagram Beta Filters 6 Ea…" at bounding box center [864, 525] width 1408 height 972
click at [786, 107] on span "Overview" at bounding box center [766, 112] width 43 height 10
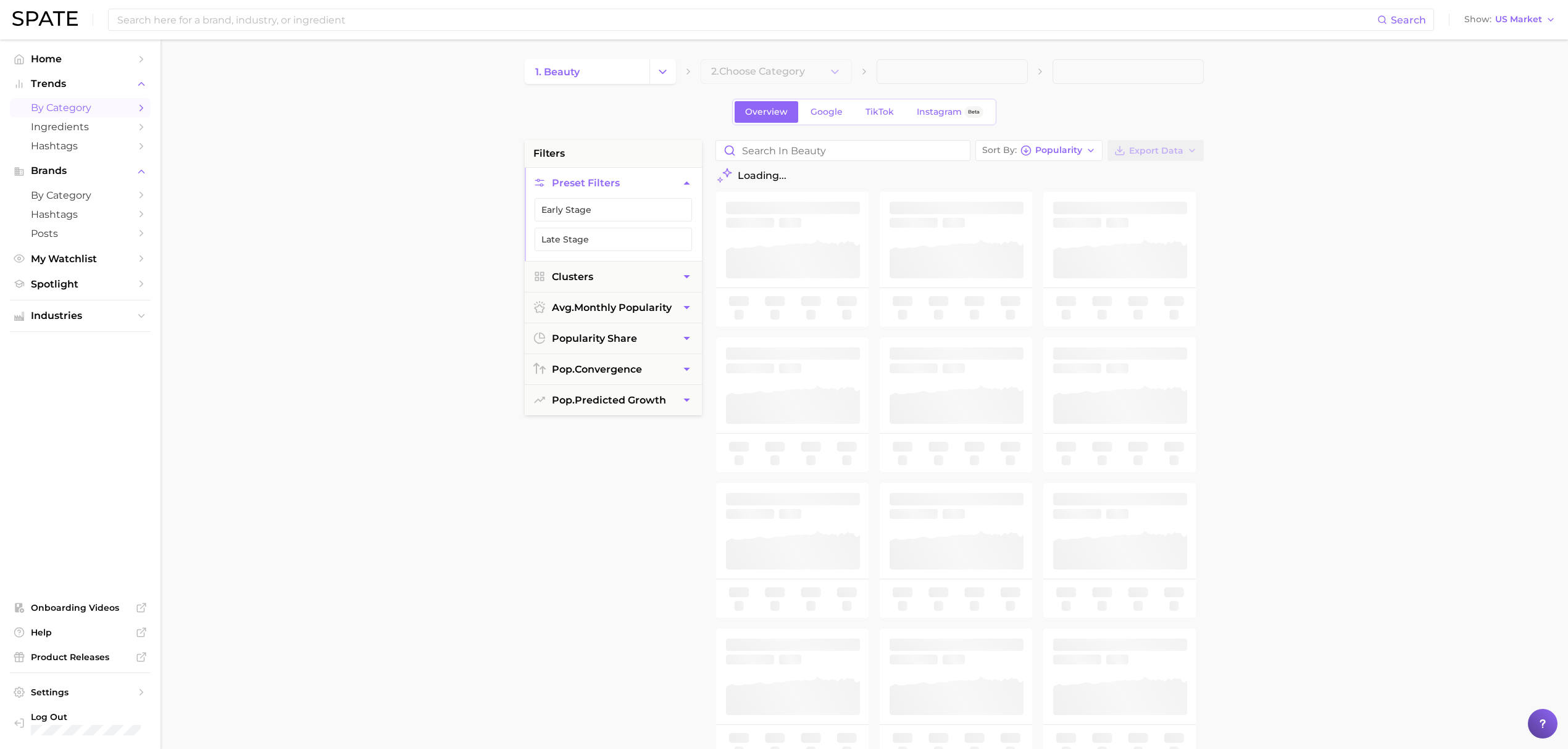
click at [667, 186] on button "Preset Filters" at bounding box center [613, 182] width 177 height 30
click at [665, 343] on span "pop. predicted growth" at bounding box center [609, 337] width 114 height 12
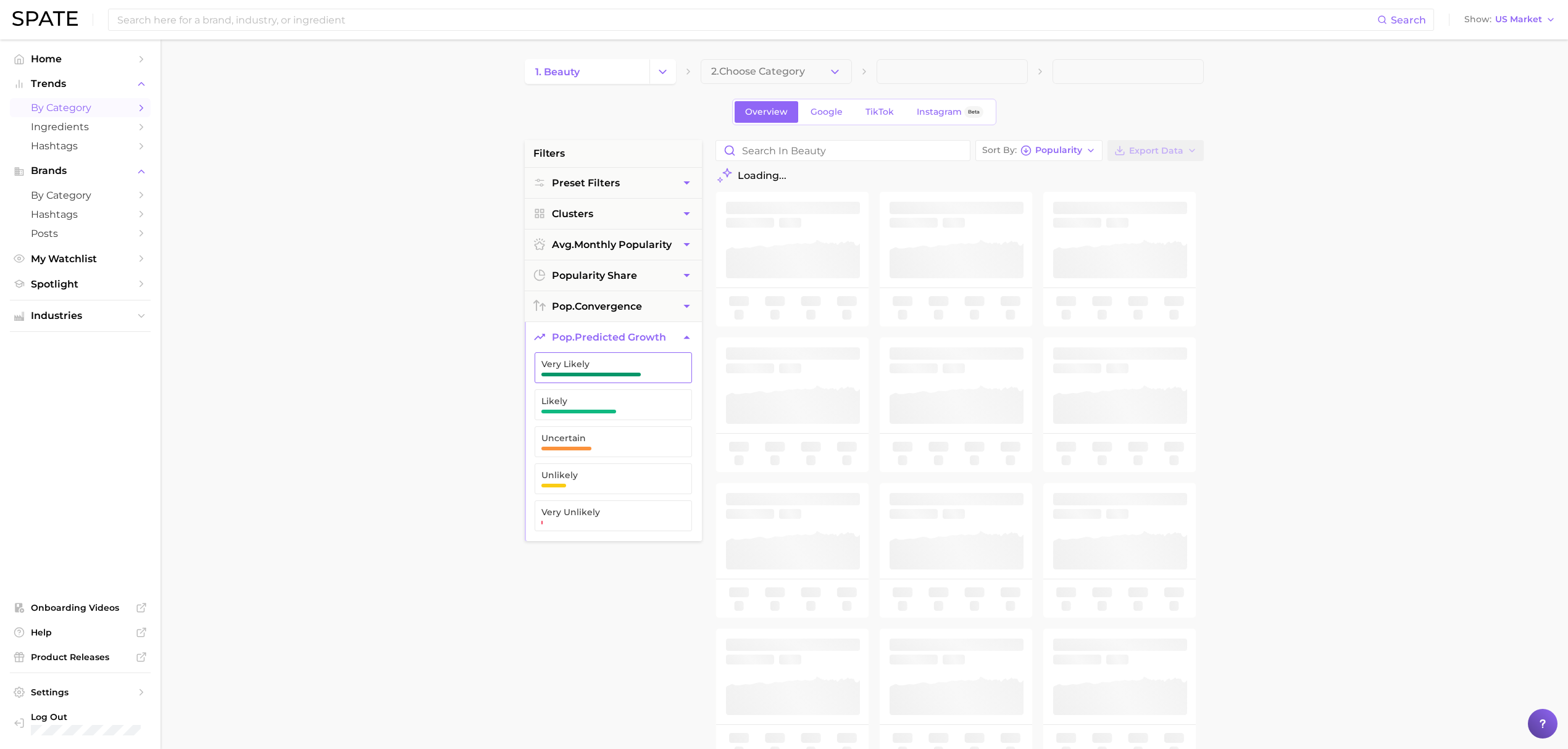
click at [657, 380] on button "Very Likely" at bounding box center [613, 368] width 157 height 31
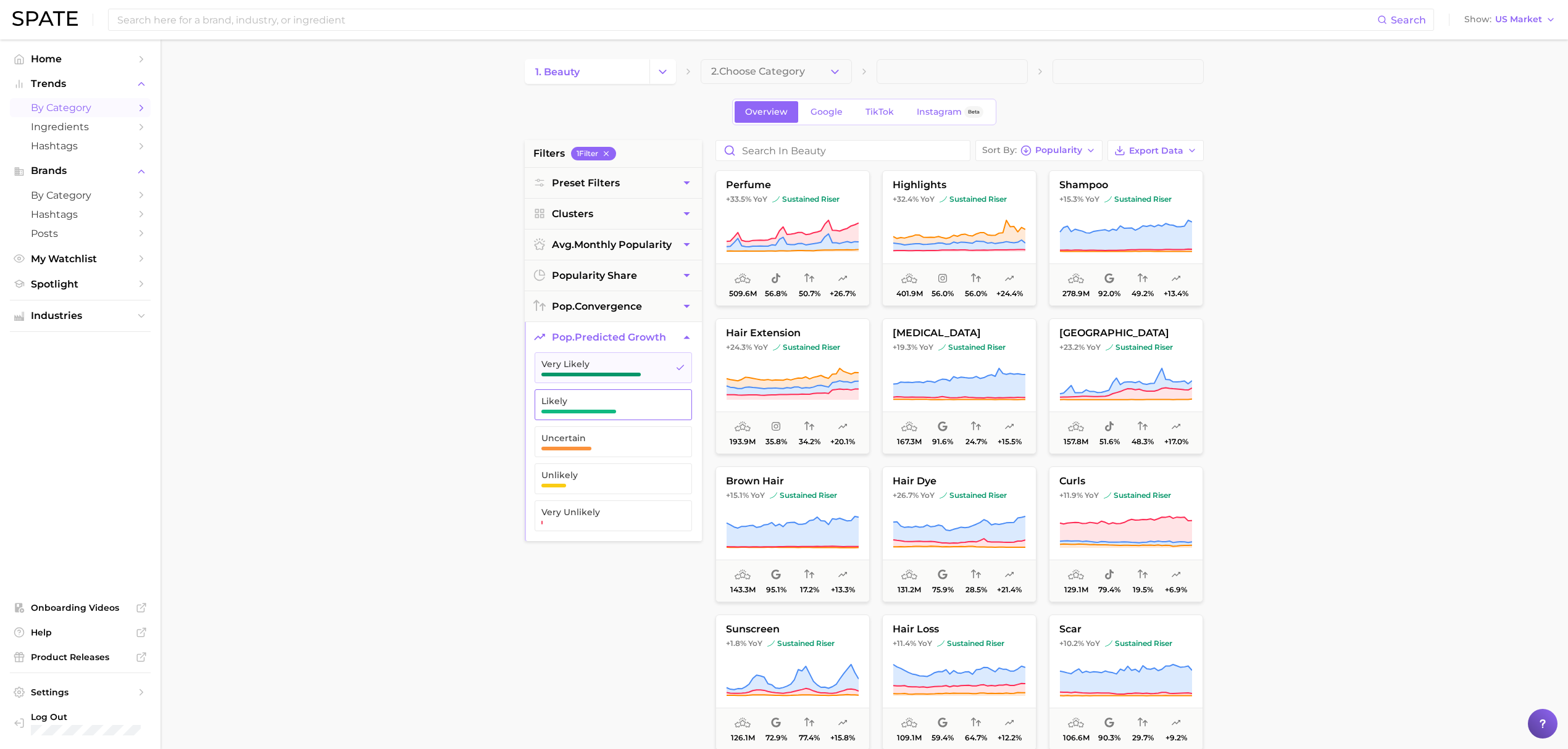
click at [650, 413] on span "Likely" at bounding box center [603, 404] width 124 height 17
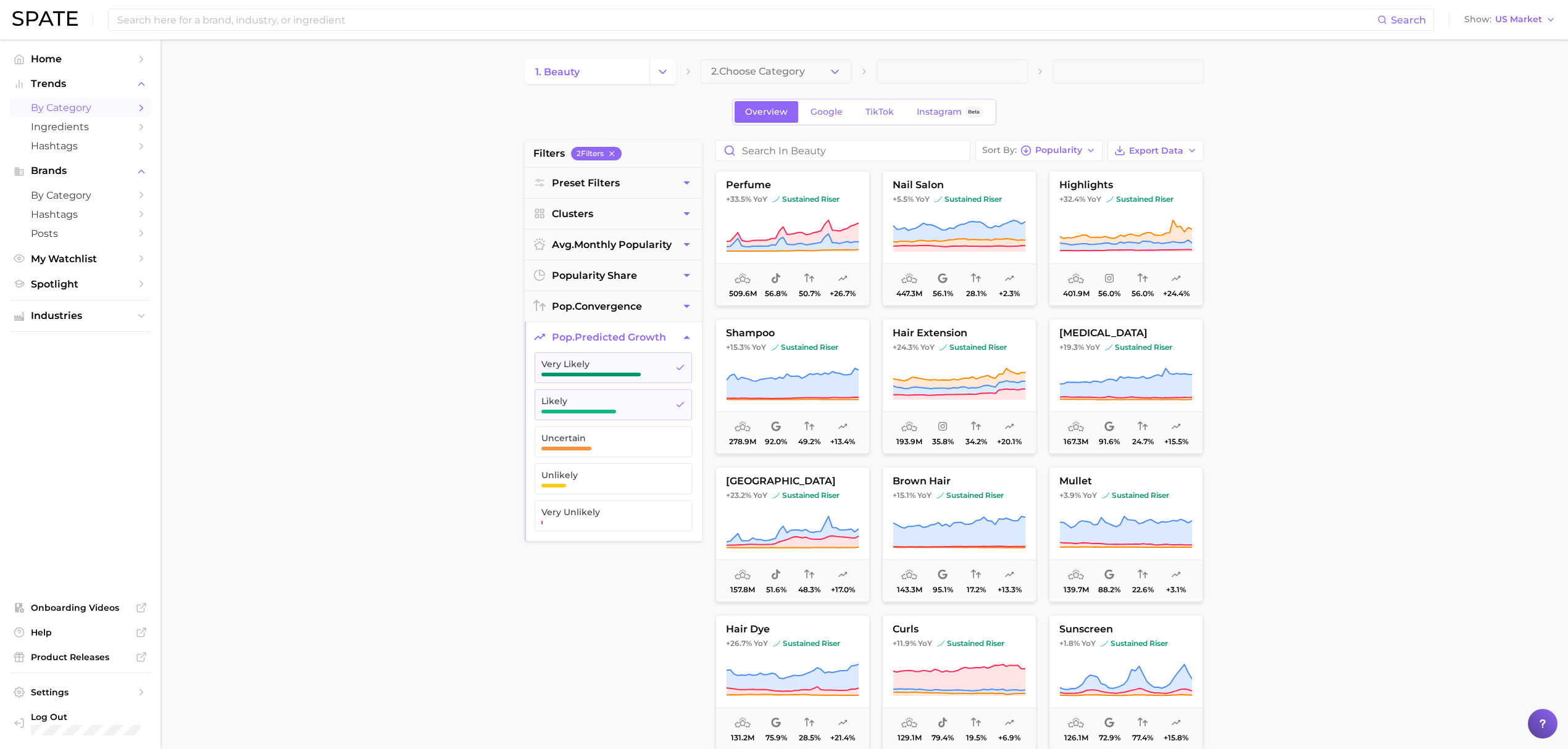
click at [1460, 307] on main "1. beauty 2. Choose Category Overview Google TikTok Instagram Beta filters 2 Fi…" at bounding box center [864, 507] width 1408 height 936
click at [672, 334] on button "pop. predicted growth" at bounding box center [613, 337] width 177 height 30
click at [63, 49] on link "Home" at bounding box center [80, 59] width 140 height 19
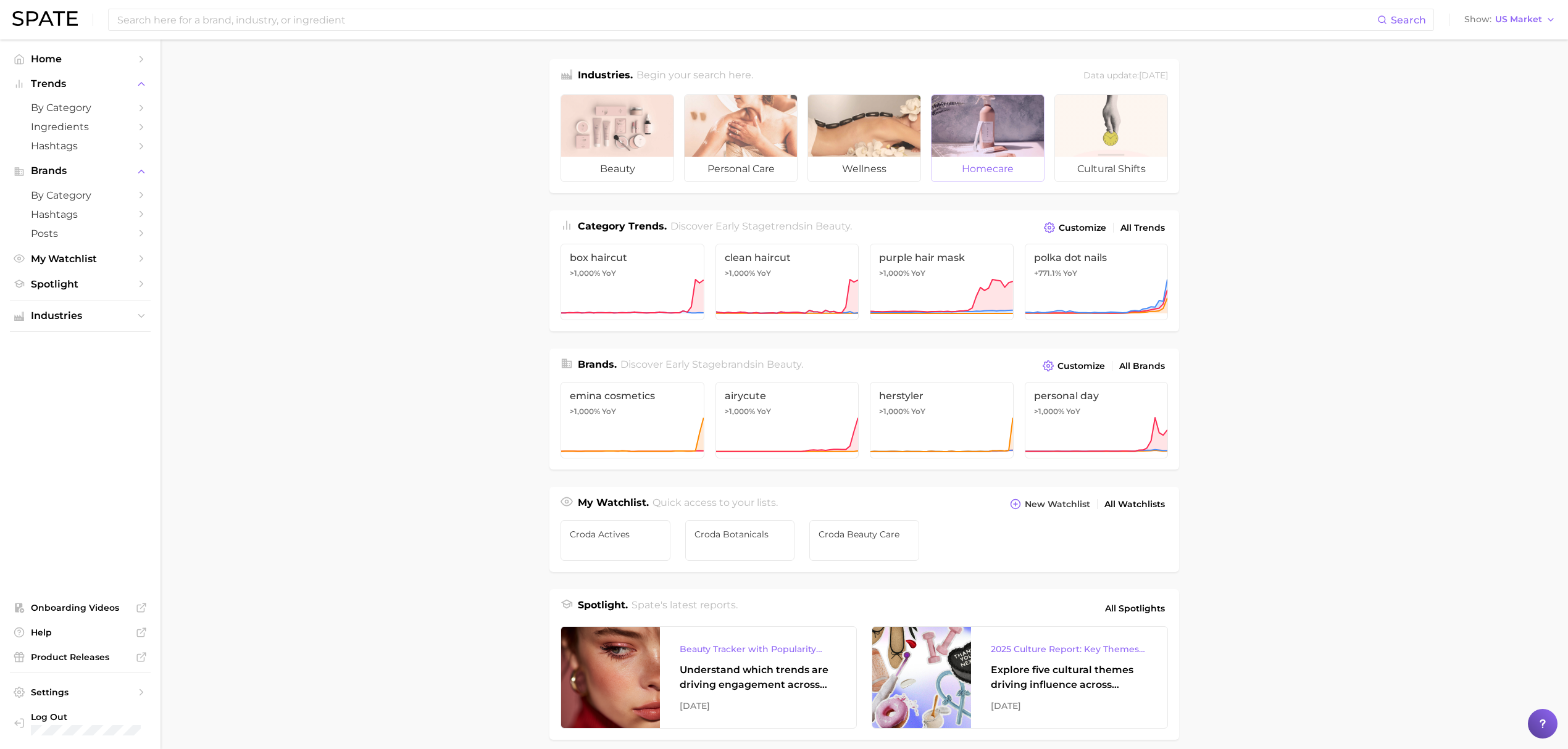
click at [960, 156] on div at bounding box center [988, 125] width 113 height 61
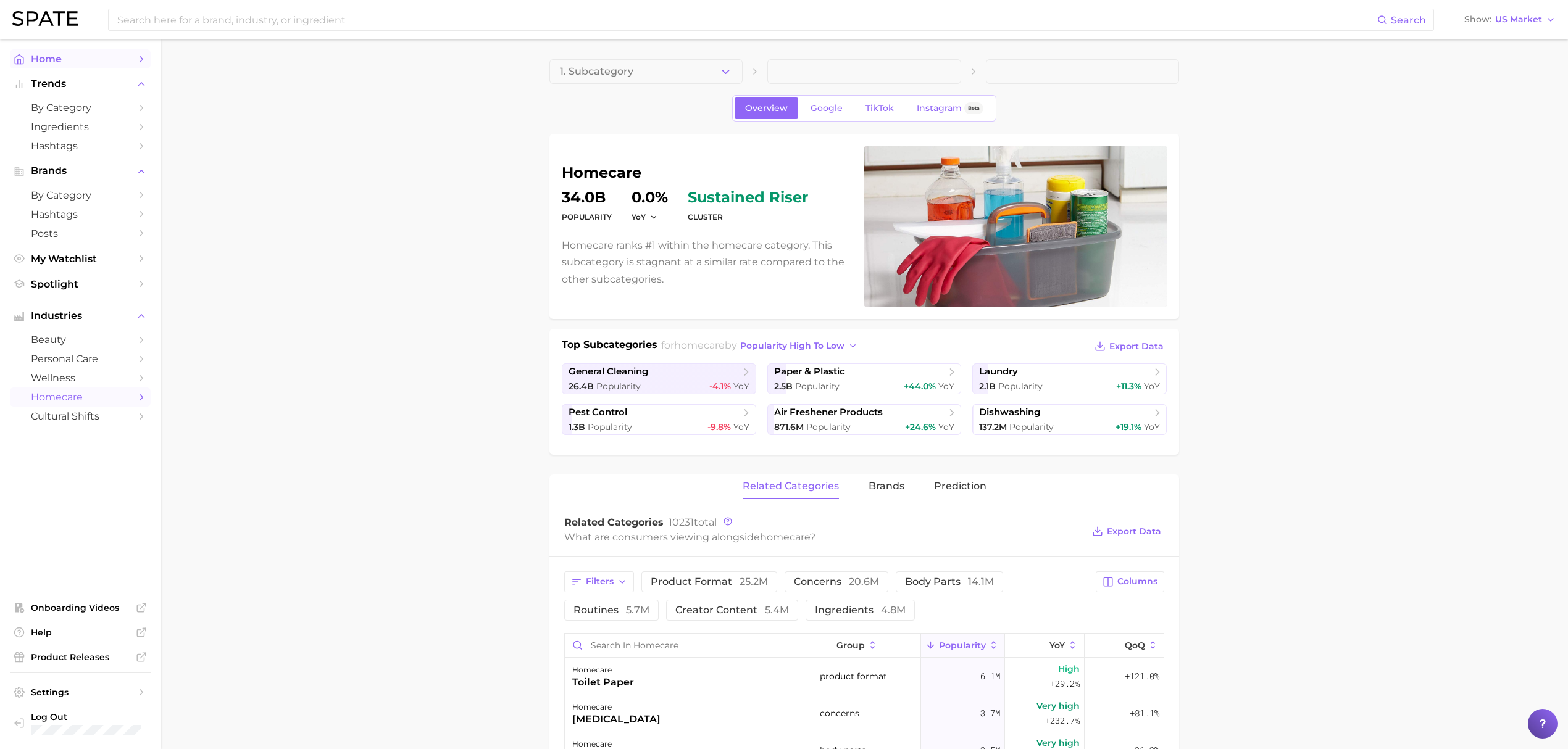
click at [38, 60] on span "Home" at bounding box center [80, 59] width 99 height 12
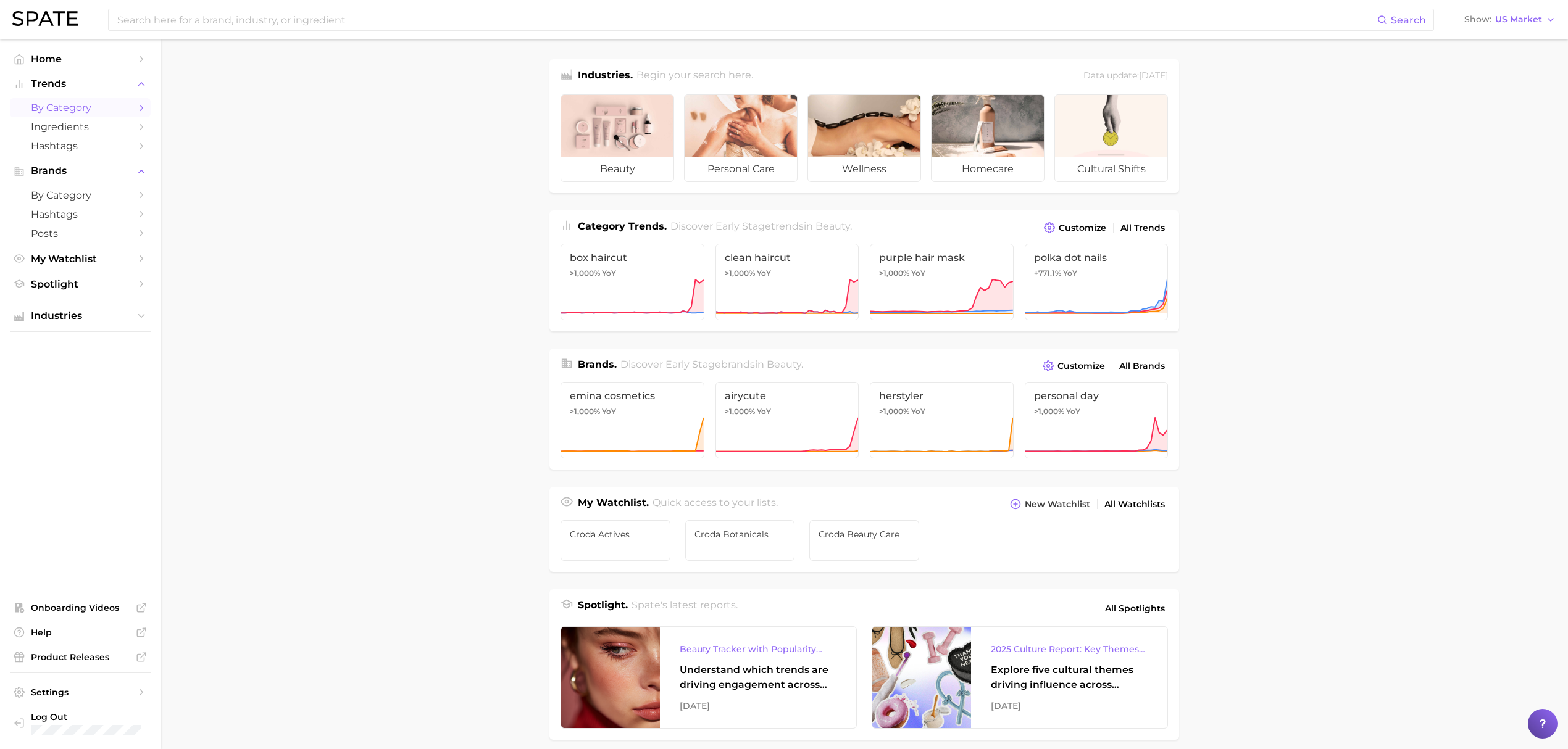
click at [96, 104] on span "by Category" at bounding box center [80, 107] width 99 height 12
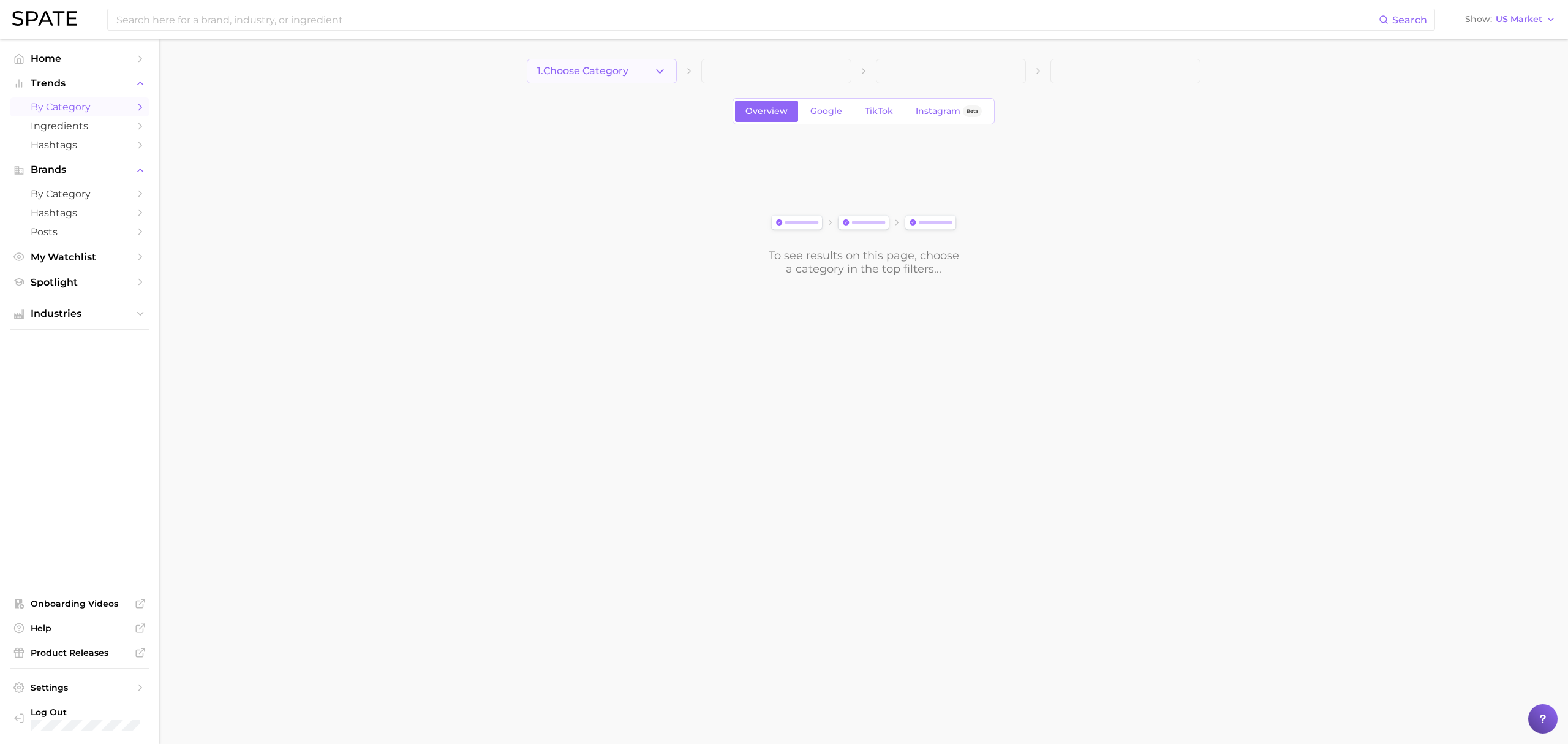
click at [586, 74] on span "1. Choose Category" at bounding box center [582, 71] width 91 height 11
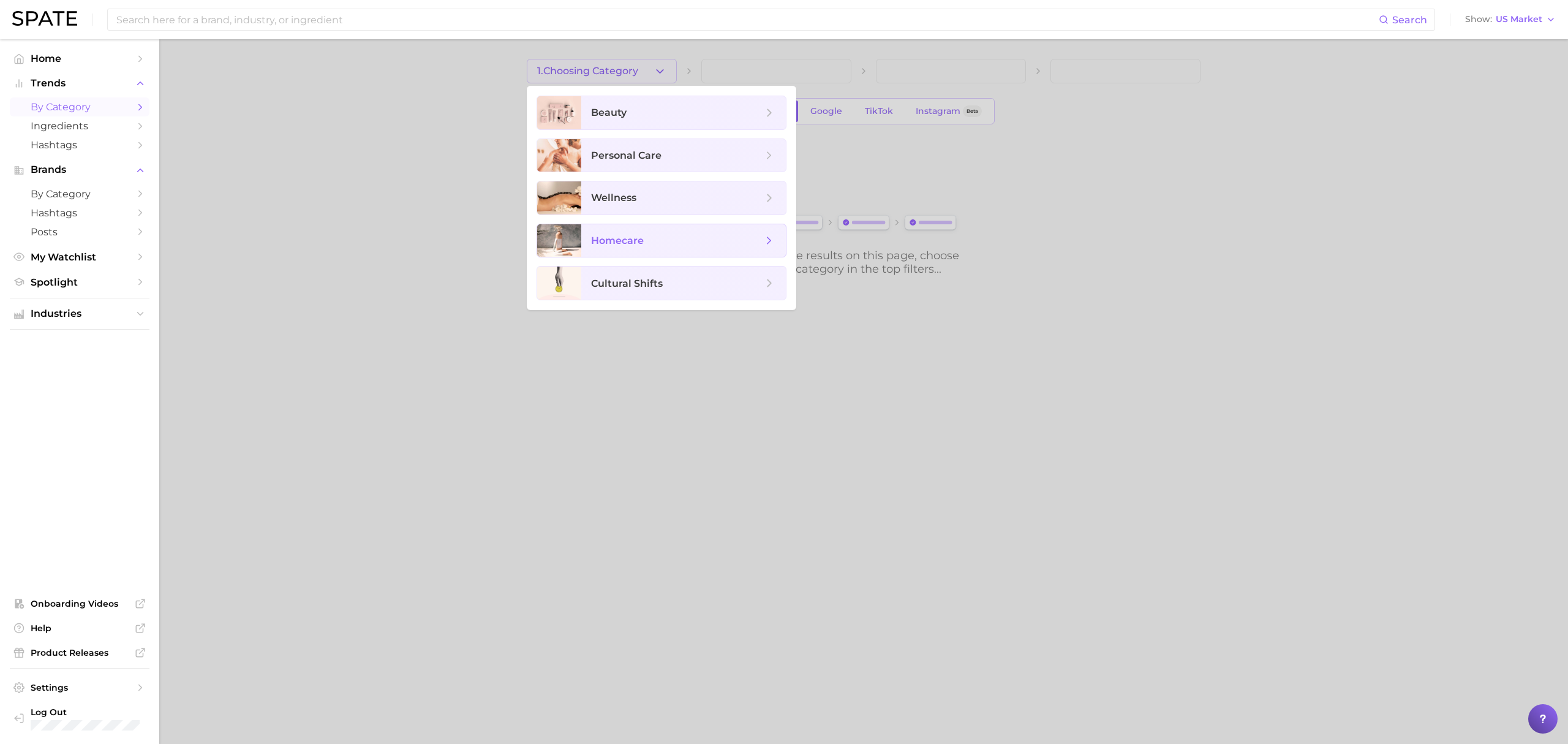
click at [653, 253] on span "homecare" at bounding box center [683, 241] width 205 height 33
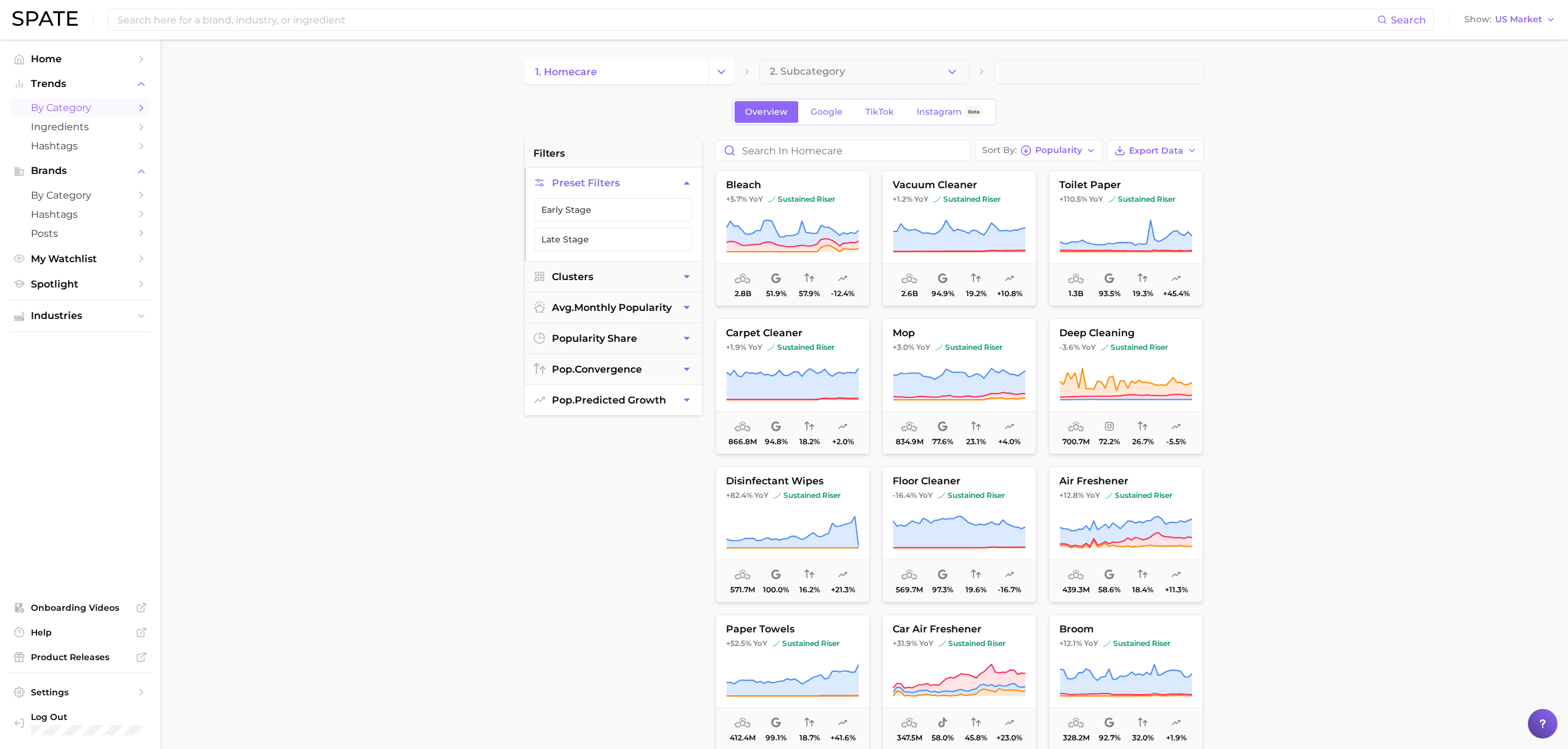
click at [551, 393] on button "pop. predicted growth" at bounding box center [613, 400] width 177 height 30
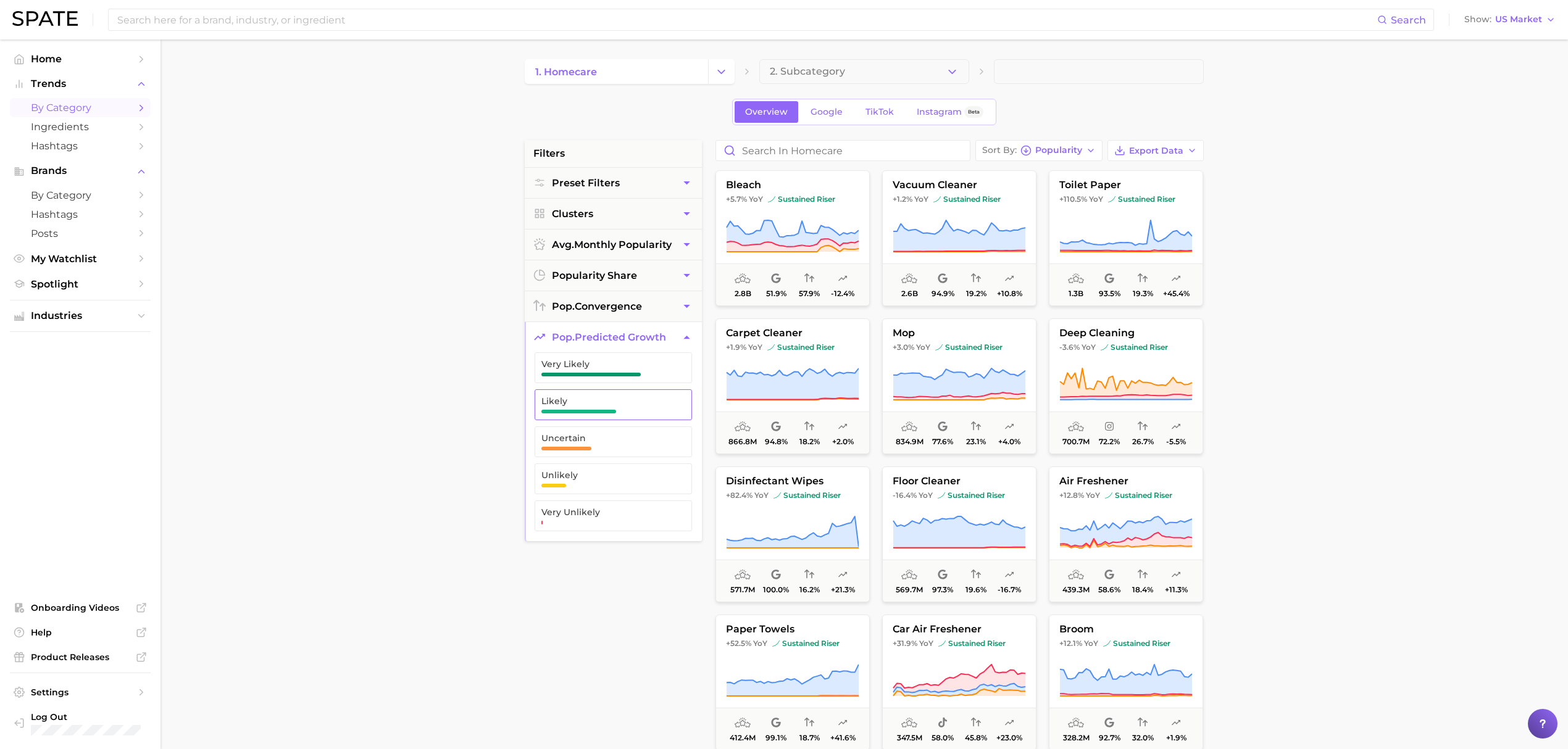
click at [584, 400] on span "Likely" at bounding box center [603, 400] width 124 height 10
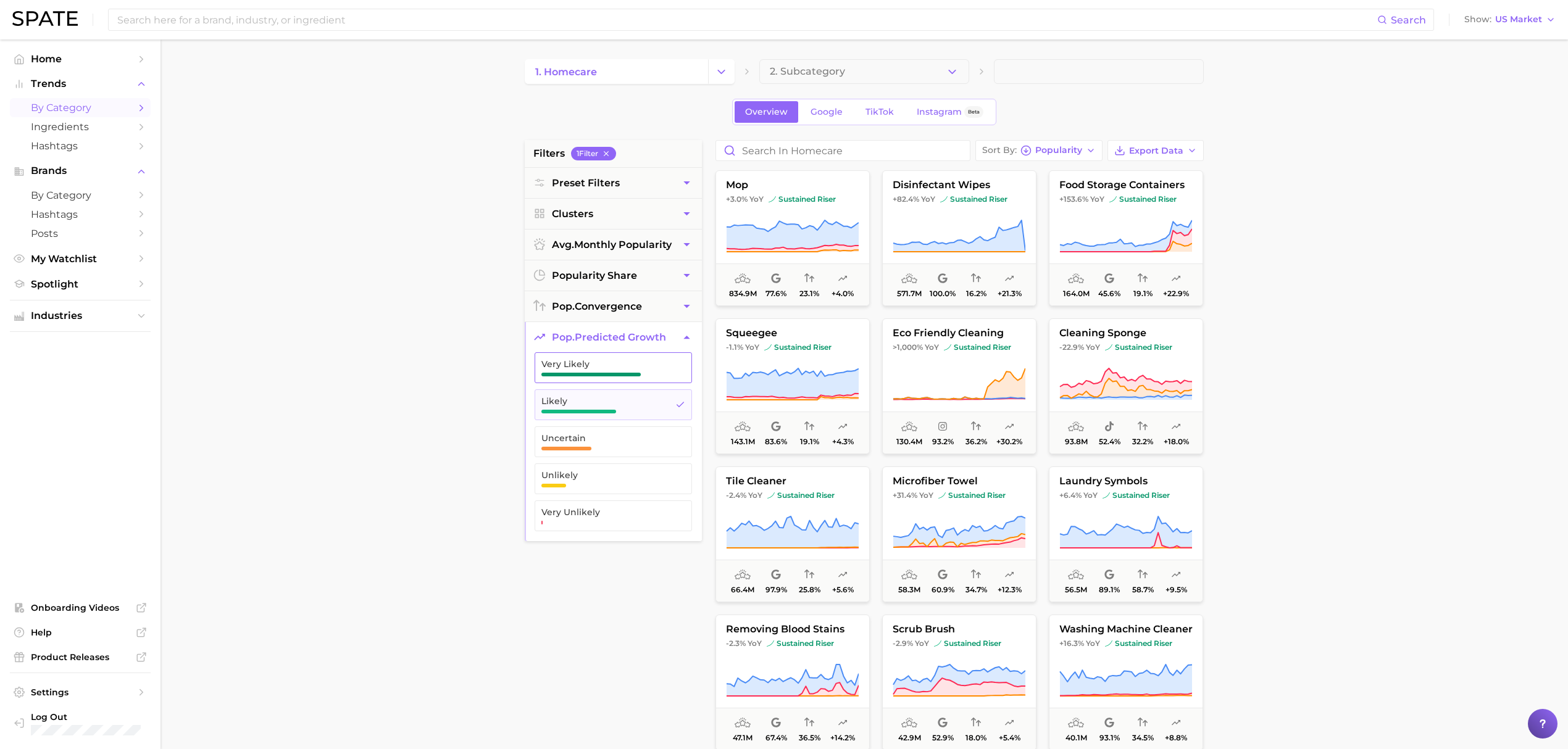
click at [601, 369] on span "Very Likely" at bounding box center [603, 364] width 124 height 10
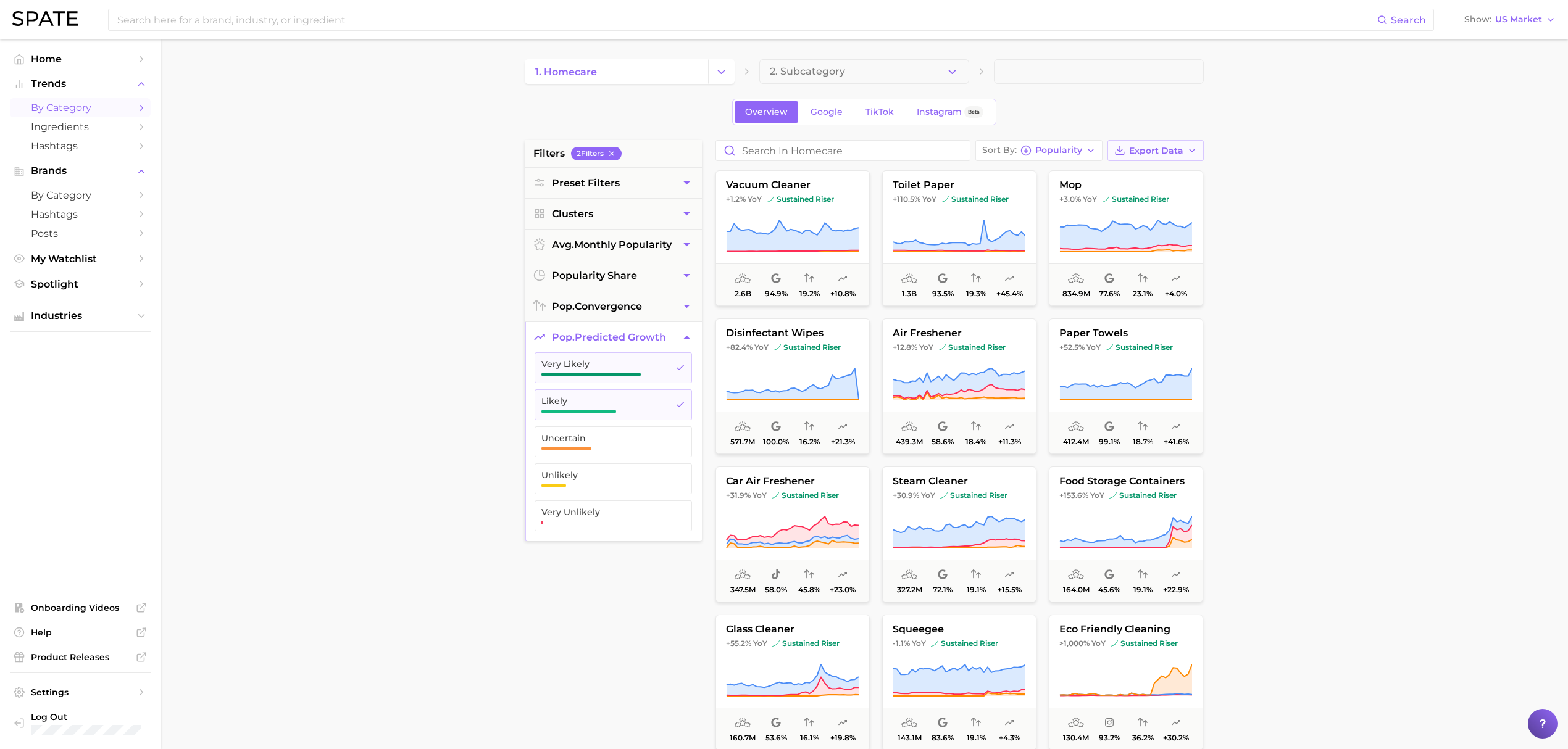
click at [1143, 146] on span "Export Data" at bounding box center [1156, 151] width 54 height 10
click at [1144, 176] on span "Card Data CSV" at bounding box center [1121, 173] width 65 height 10
click at [1087, 149] on icon "button" at bounding box center [1090, 150] width 10 height 10
drag, startPoint x: 610, startPoint y: 407, endPoint x: 612, endPoint y: 388, distance: 19.1
click at [610, 406] on span "Likely" at bounding box center [603, 400] width 124 height 10
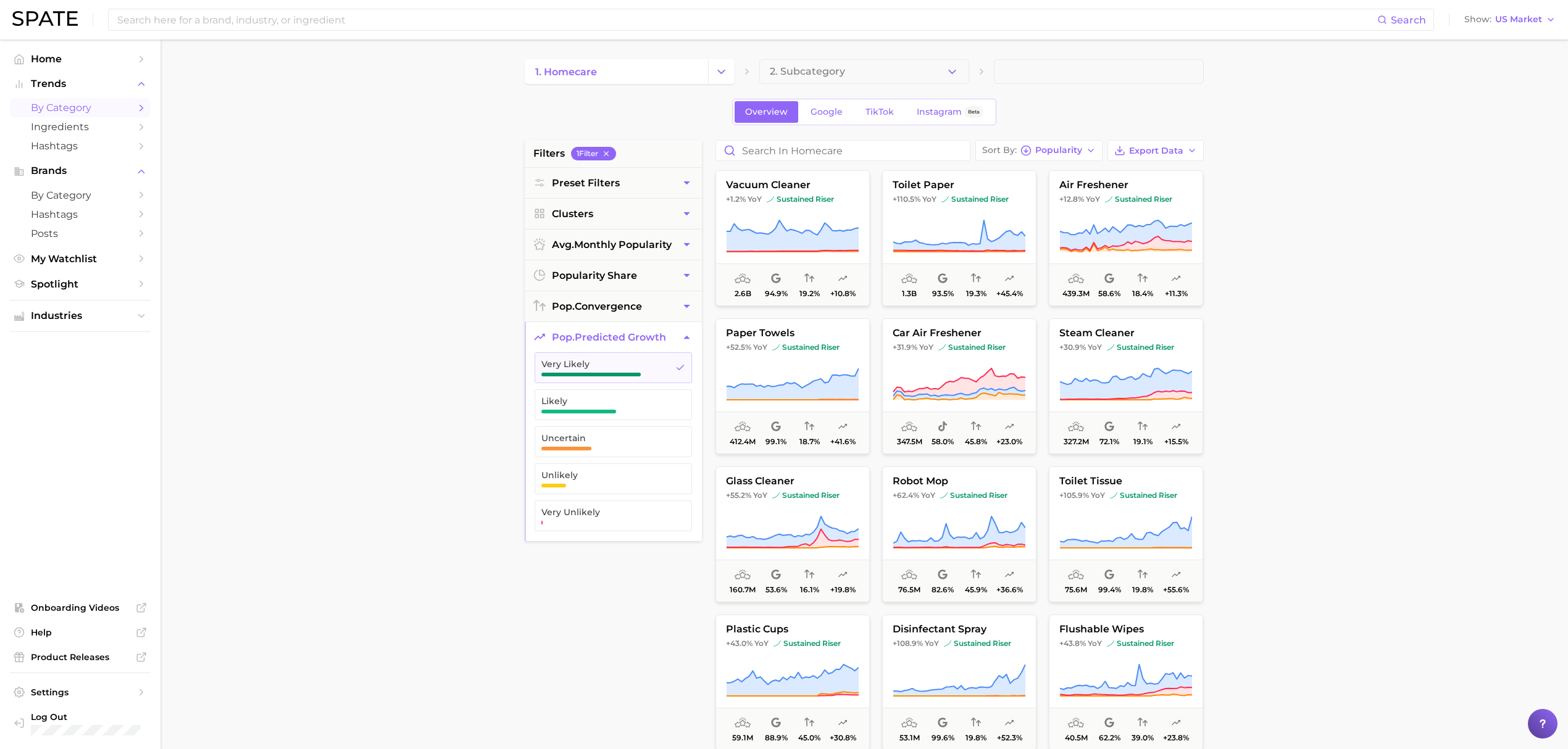
click at [611, 386] on ul "Very Likely Likely Uncertain Unlikely Very Unlikely" at bounding box center [613, 447] width 177 height 189
click at [621, 376] on span "button" at bounding box center [591, 374] width 100 height 4
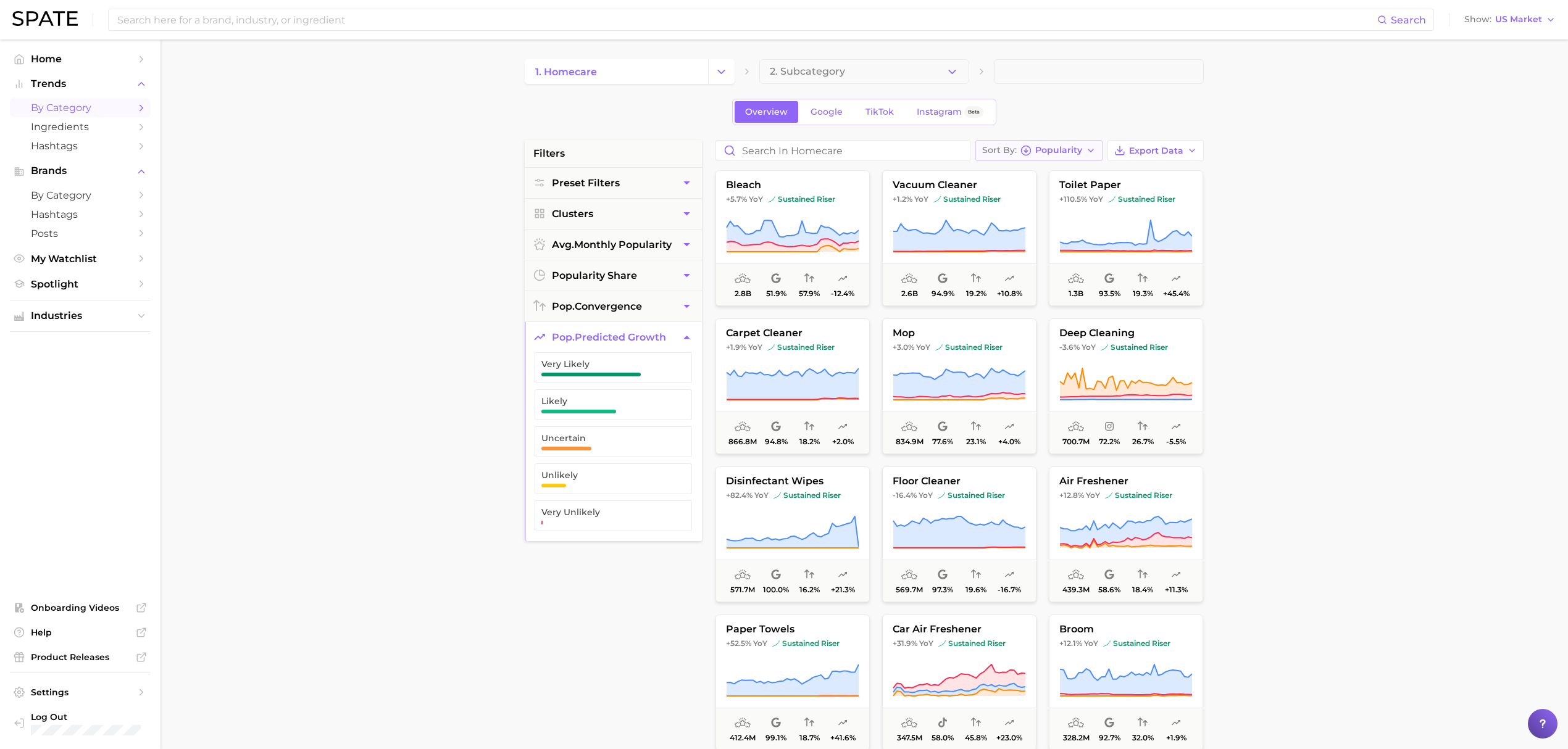
click at [1088, 158] on button "Sort By Popularity" at bounding box center [1039, 151] width 127 height 21
click at [1273, 273] on main "1. homecare 2. Subcategory Overview Google TikTok Instagram Beta filters Preset…" at bounding box center [864, 507] width 1408 height 936
click at [797, 114] on link "Overview" at bounding box center [766, 111] width 63 height 21
click at [818, 114] on span "Google" at bounding box center [826, 112] width 32 height 10
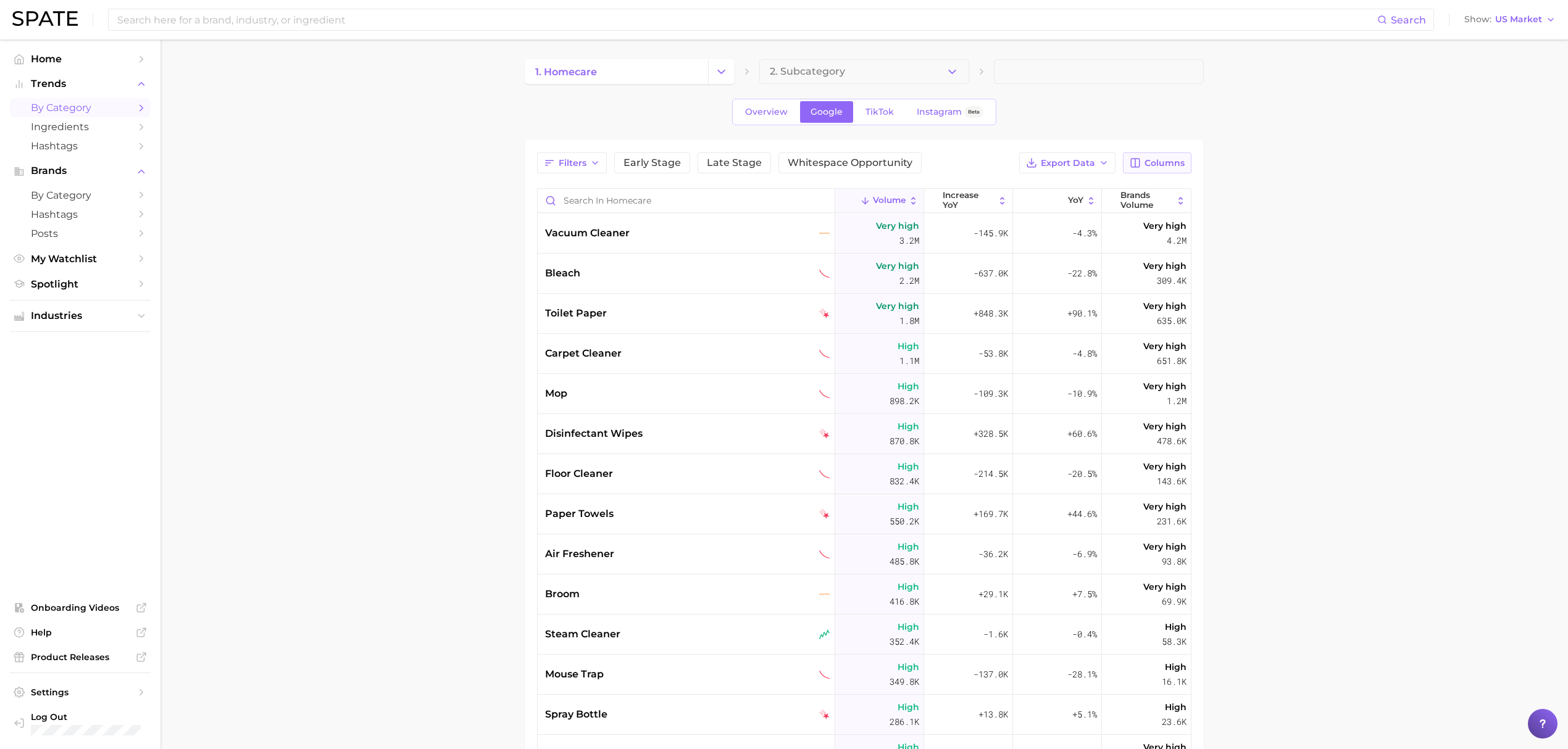
click at [1182, 168] on span "Columns" at bounding box center [1164, 163] width 40 height 10
click at [746, 109] on span "Overview" at bounding box center [766, 112] width 43 height 10
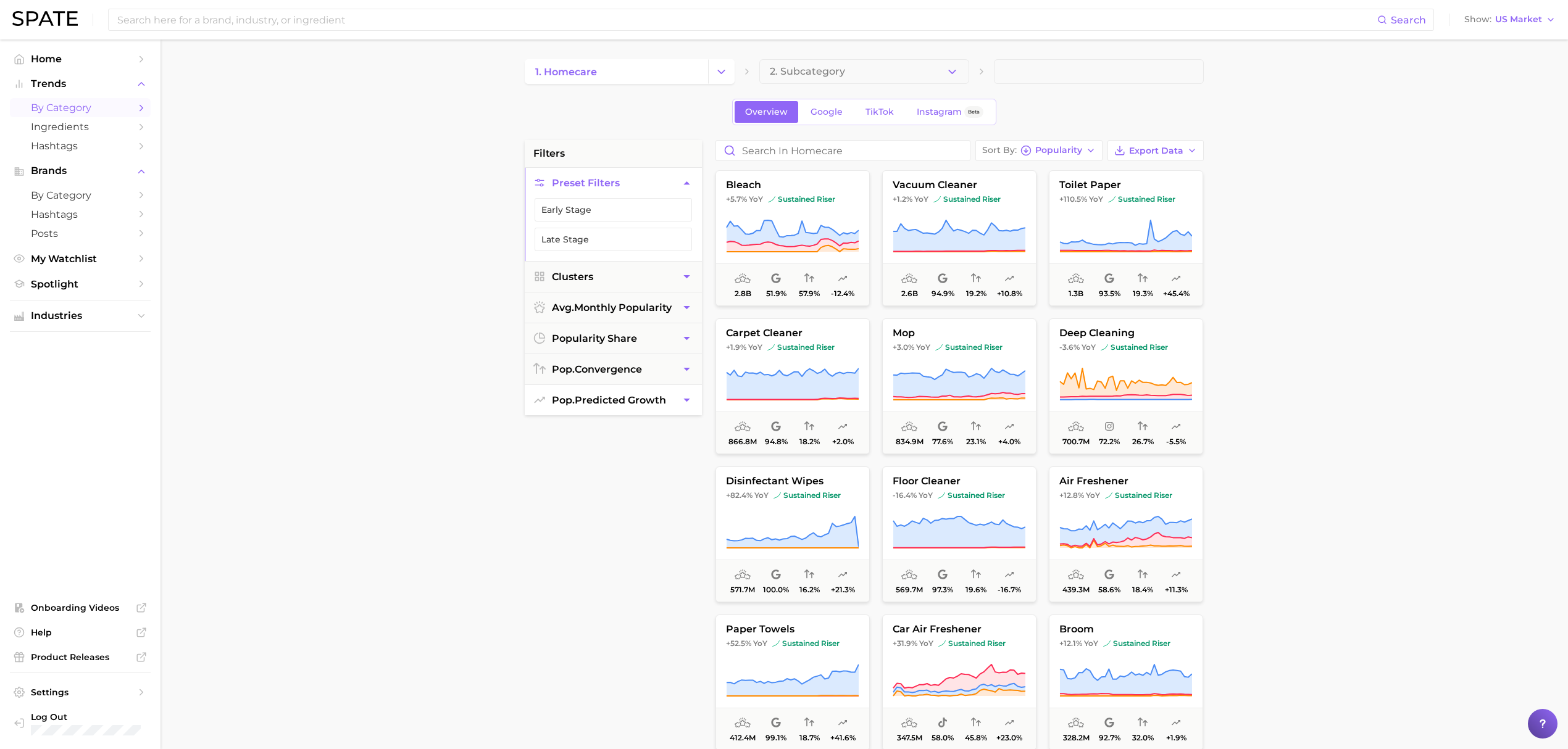
click at [665, 409] on button "pop. predicted growth" at bounding box center [613, 400] width 177 height 30
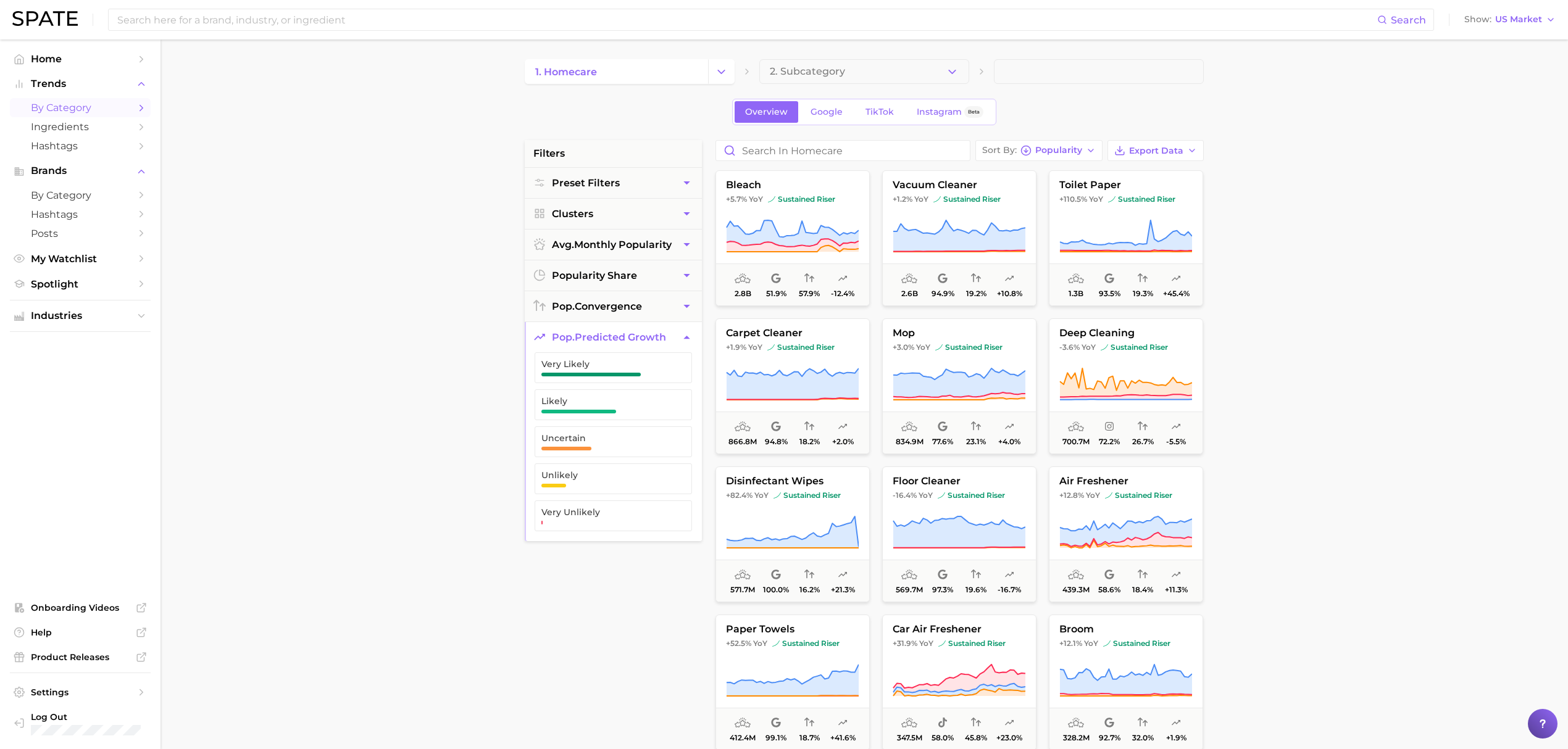
click at [667, 331] on button "pop. predicted growth" at bounding box center [613, 337] width 177 height 30
click at [1076, 158] on button "Sort By Popularity" at bounding box center [1039, 151] width 127 height 21
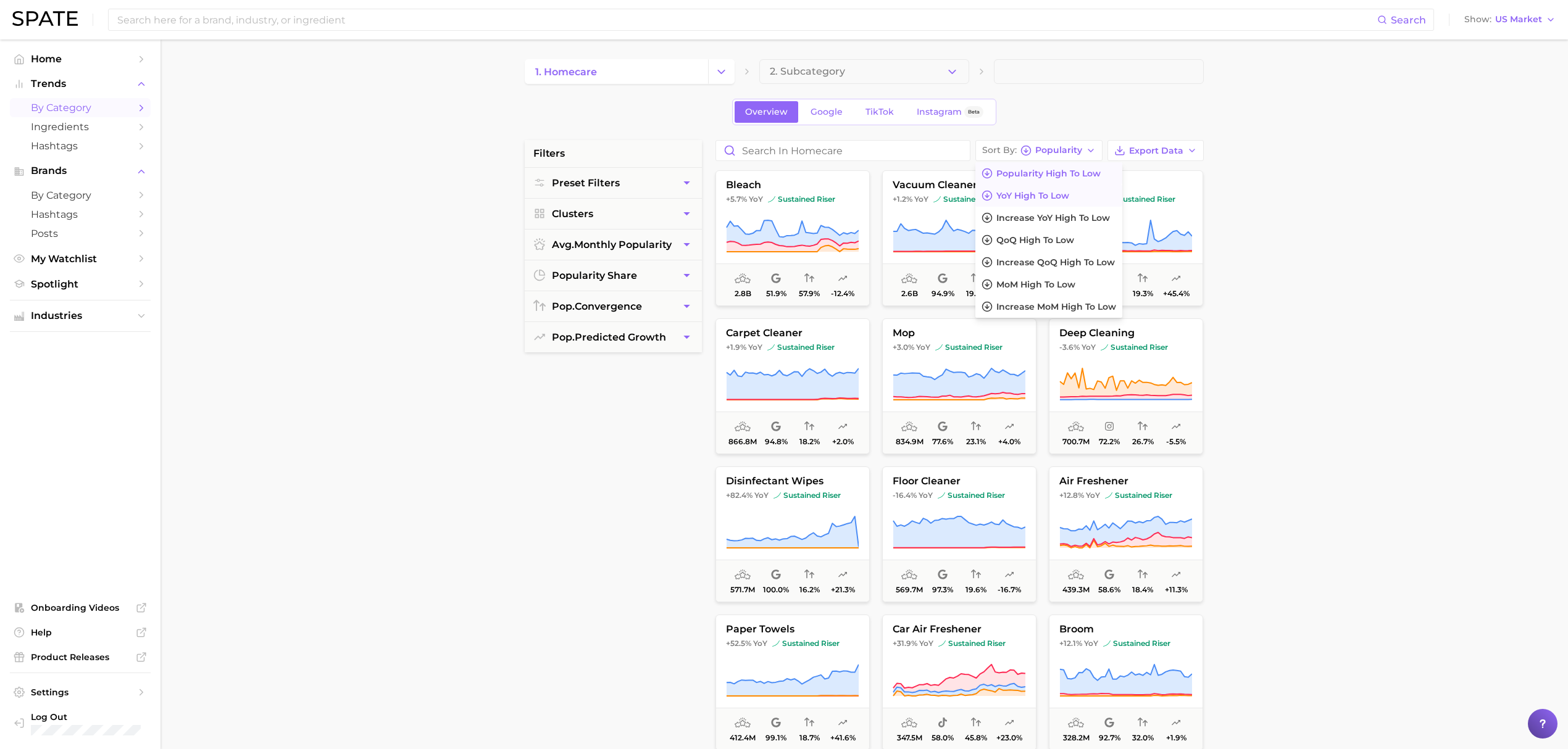
click at [1076, 197] on button "YoY high to low" at bounding box center [1048, 195] width 147 height 22
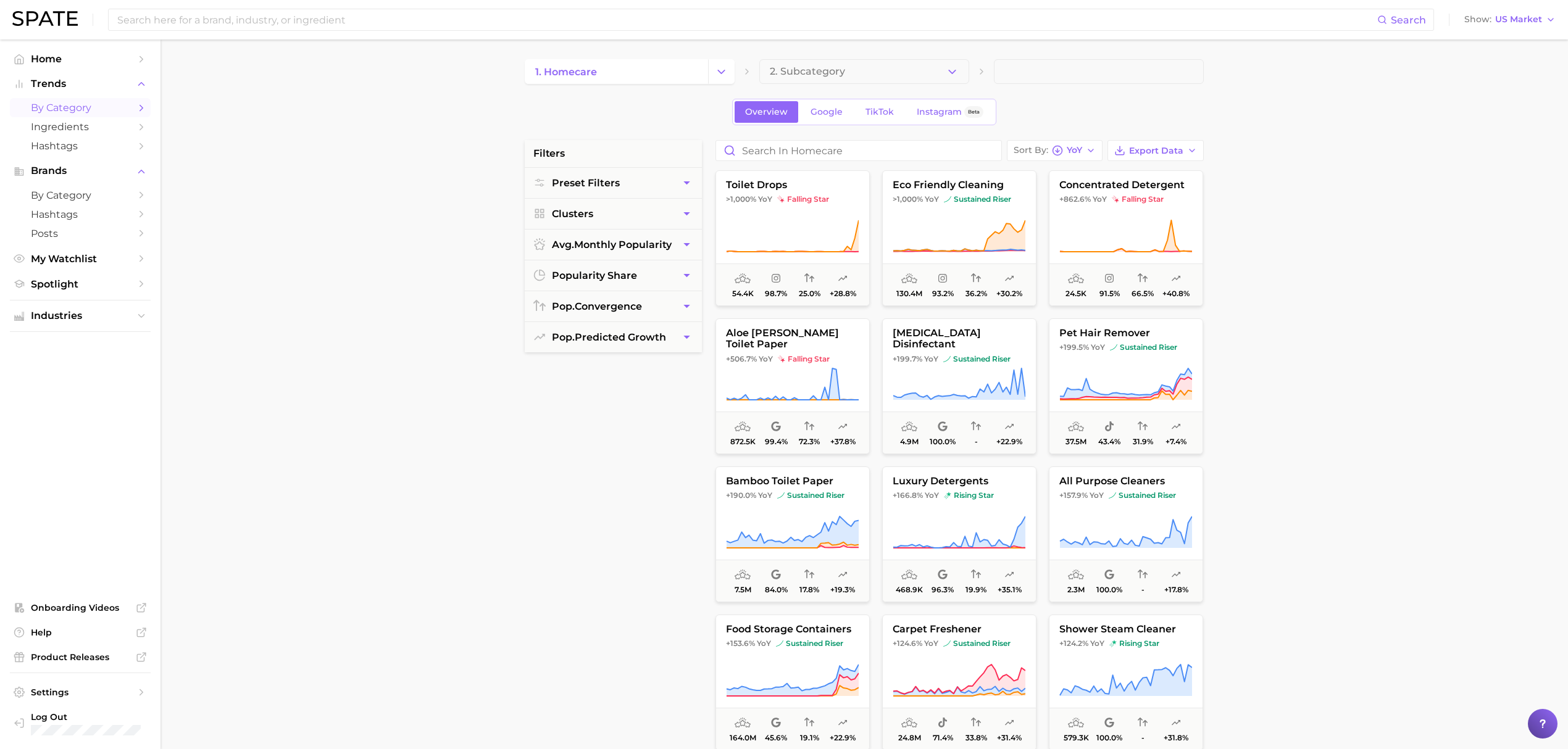
click at [1079, 139] on div "1. homecare 2. Subcategory Overview Google TikTok Instagram Beta filters Preset…" at bounding box center [864, 486] width 679 height 854
click at [1082, 149] on span "YoY" at bounding box center [1074, 150] width 16 height 6
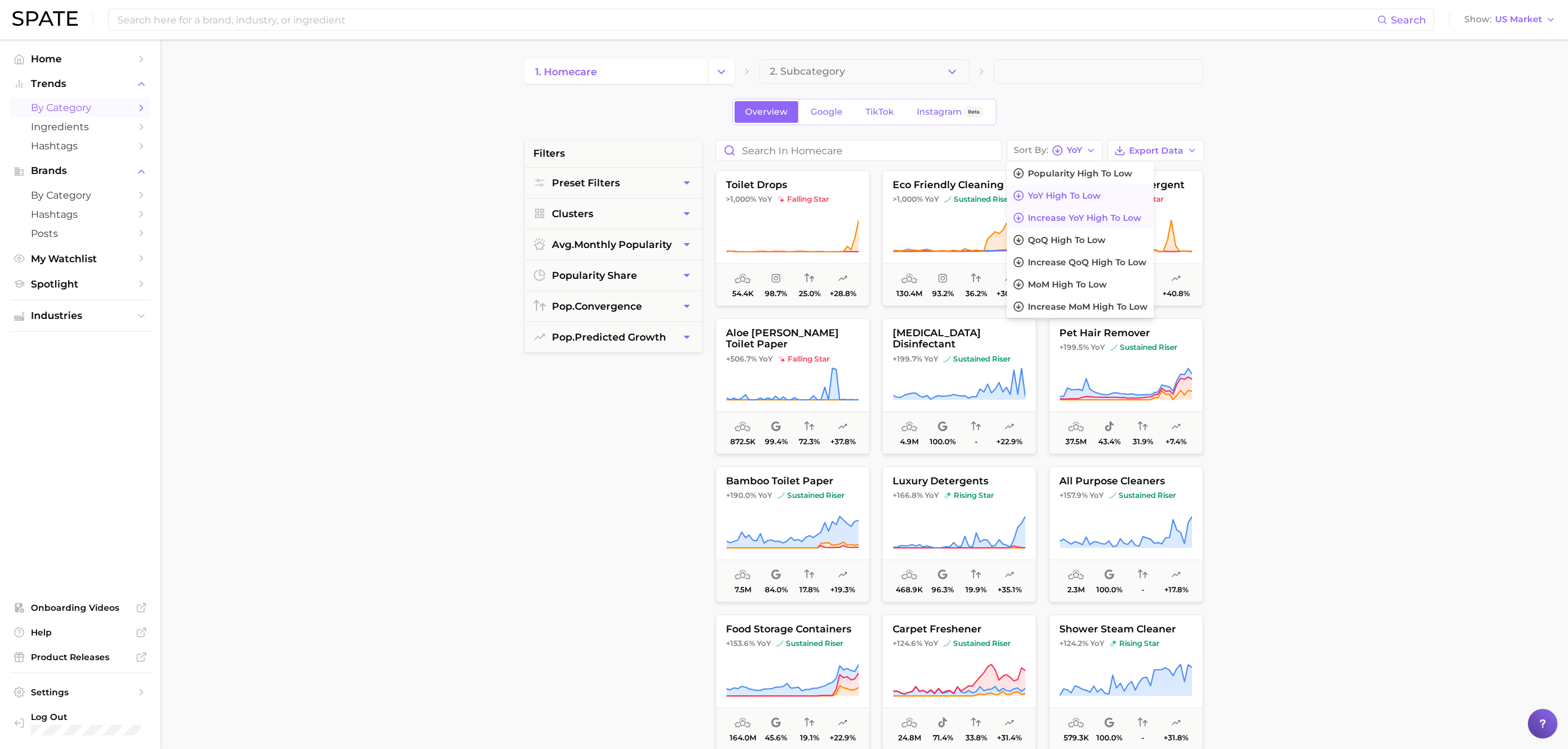
click at [1072, 218] on span "Increase YoY high to low" at bounding box center [1084, 218] width 113 height 10
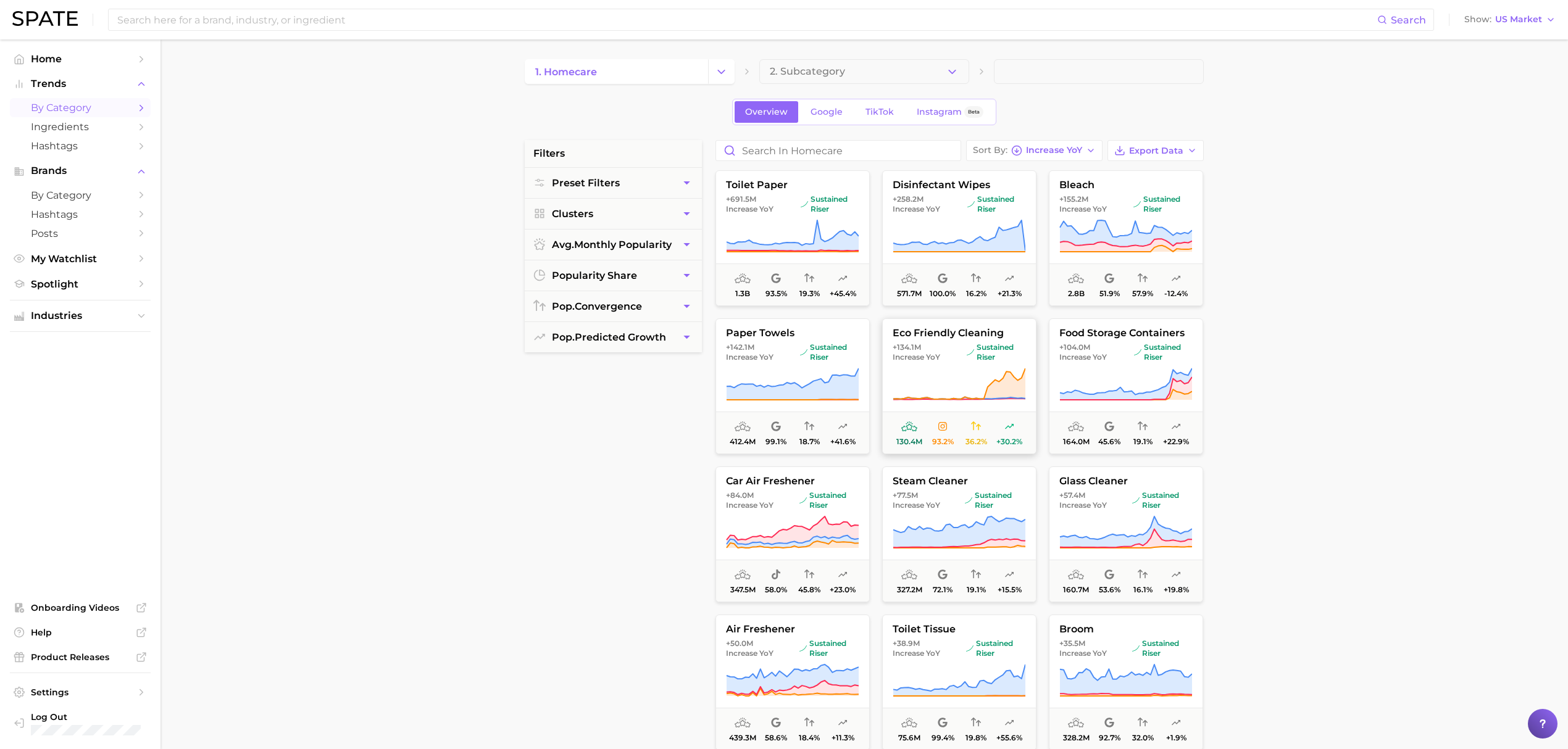
click at [951, 354] on span "+134.1m Increase YoY" at bounding box center [927, 352] width 69 height 20
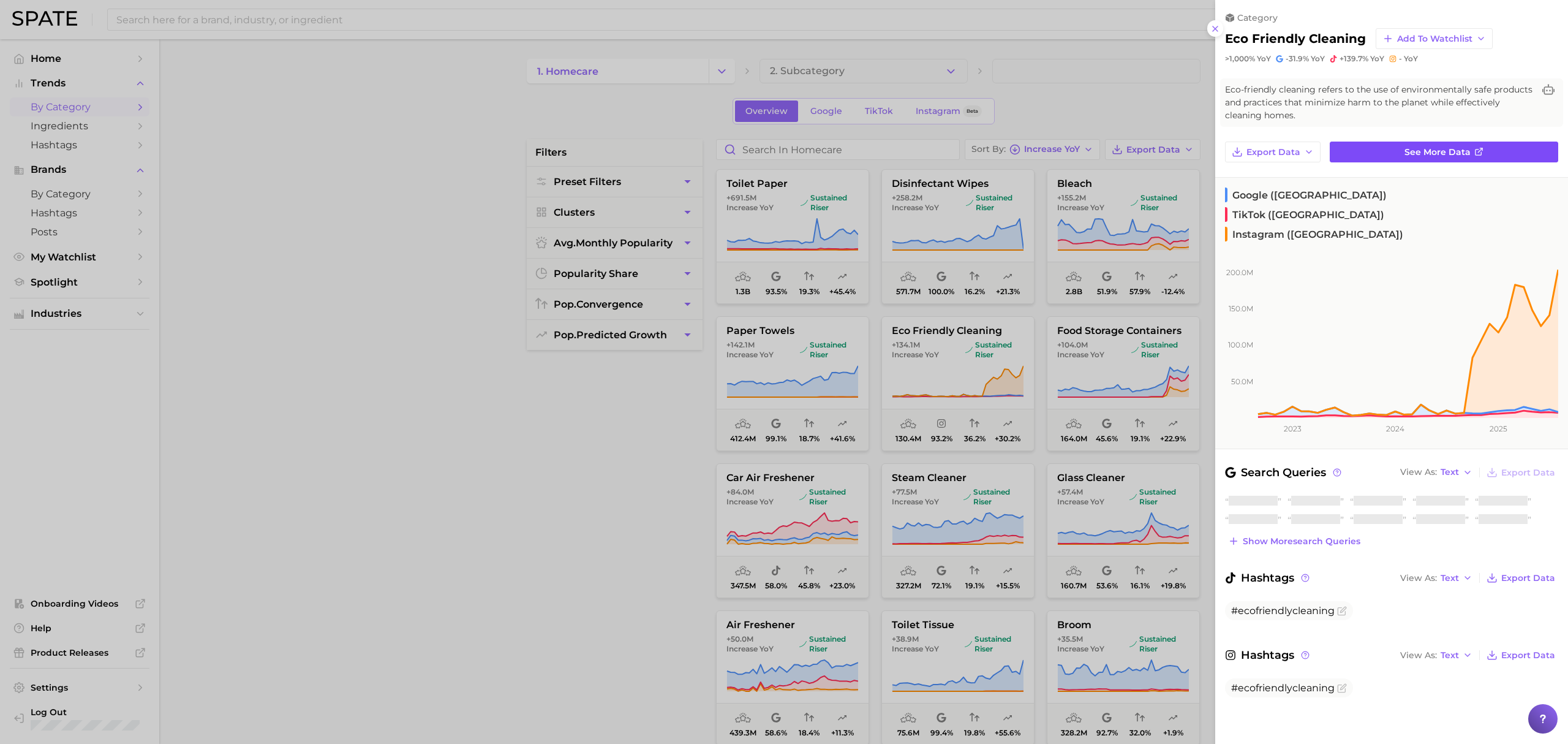
click at [1402, 155] on link "See more data" at bounding box center [1444, 152] width 229 height 21
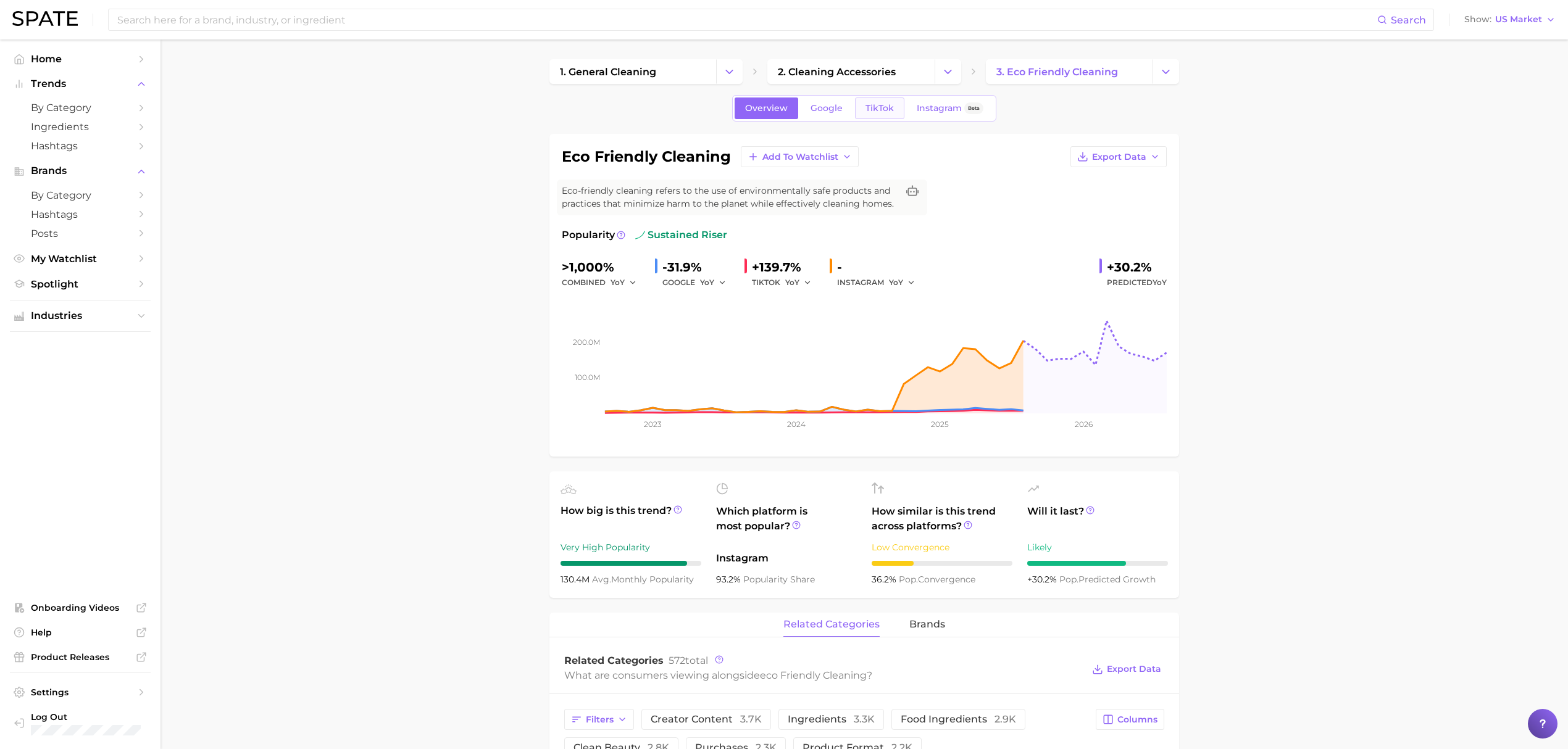
click at [870, 117] on link "TikTok" at bounding box center [879, 108] width 49 height 21
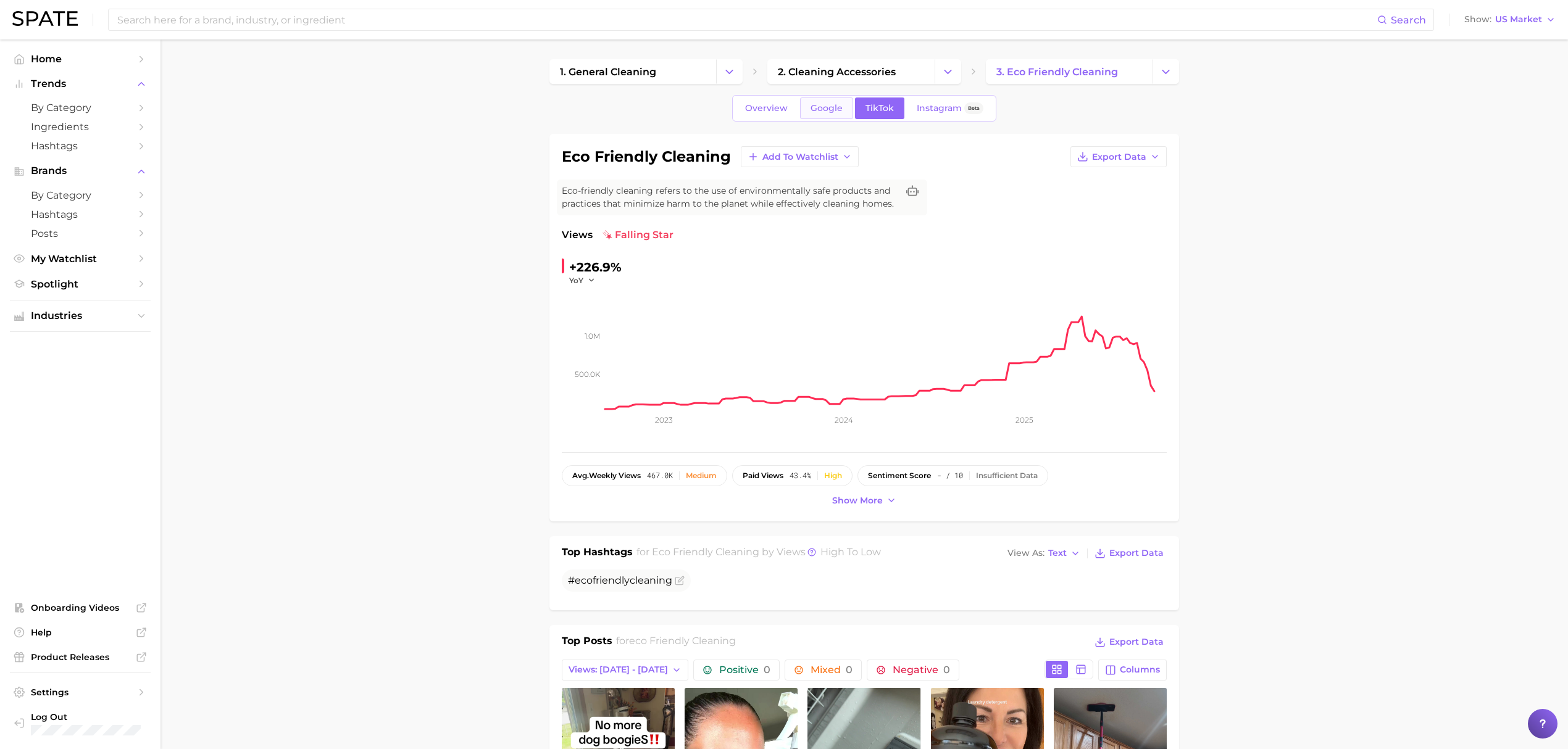
click at [808, 107] on link "Google" at bounding box center [826, 108] width 53 height 21
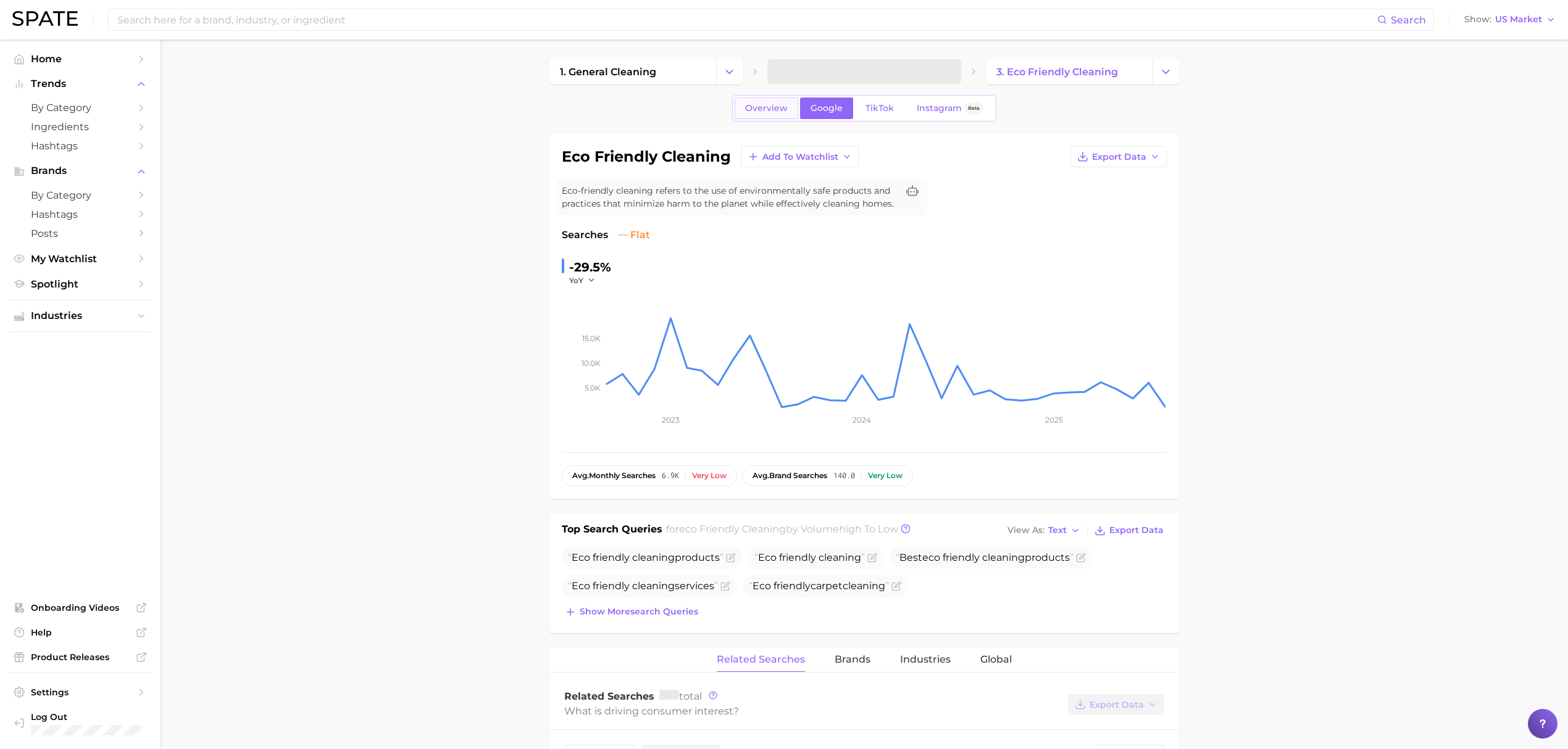
click at [777, 117] on link "Overview" at bounding box center [766, 108] width 63 height 21
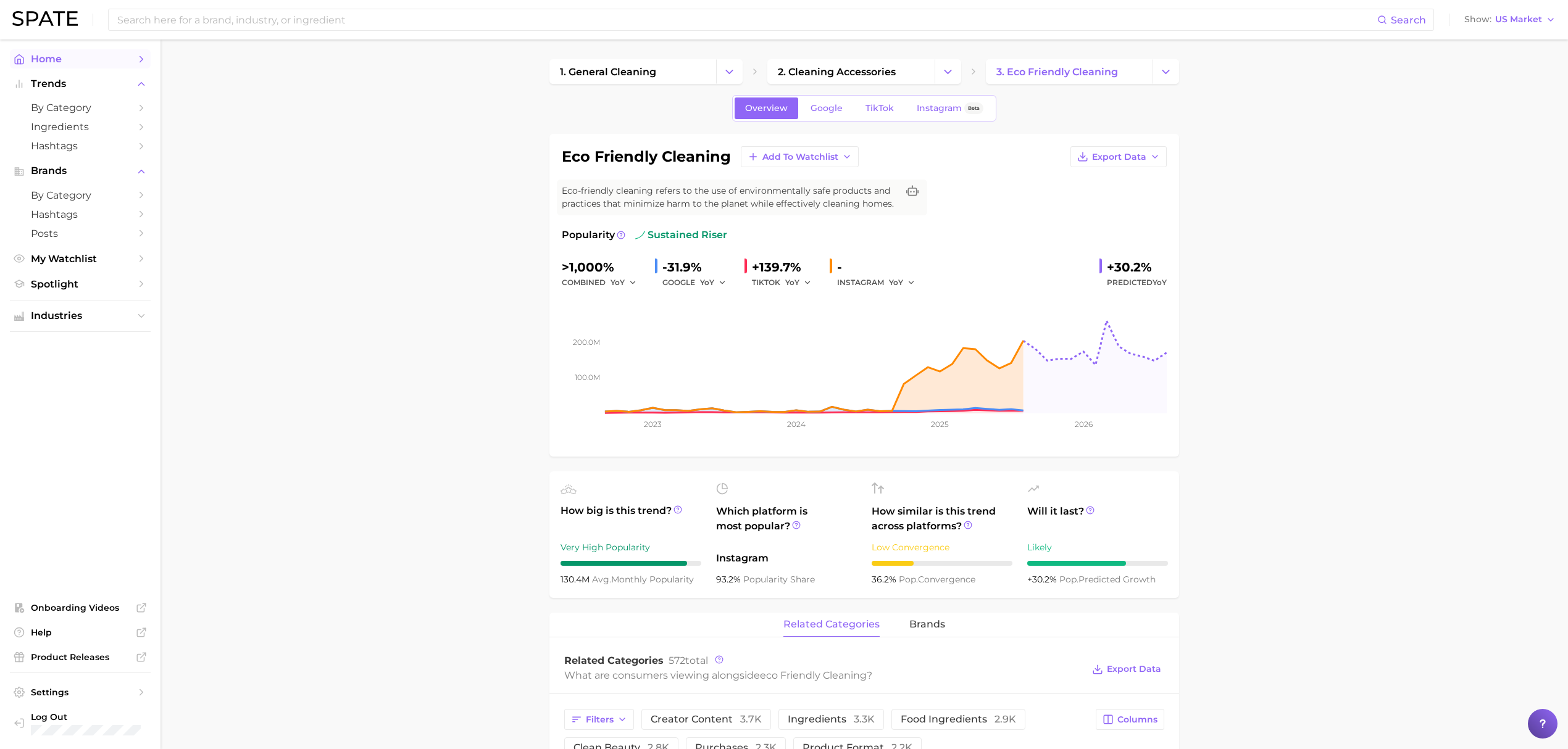
click at [117, 61] on span "Home" at bounding box center [80, 59] width 99 height 12
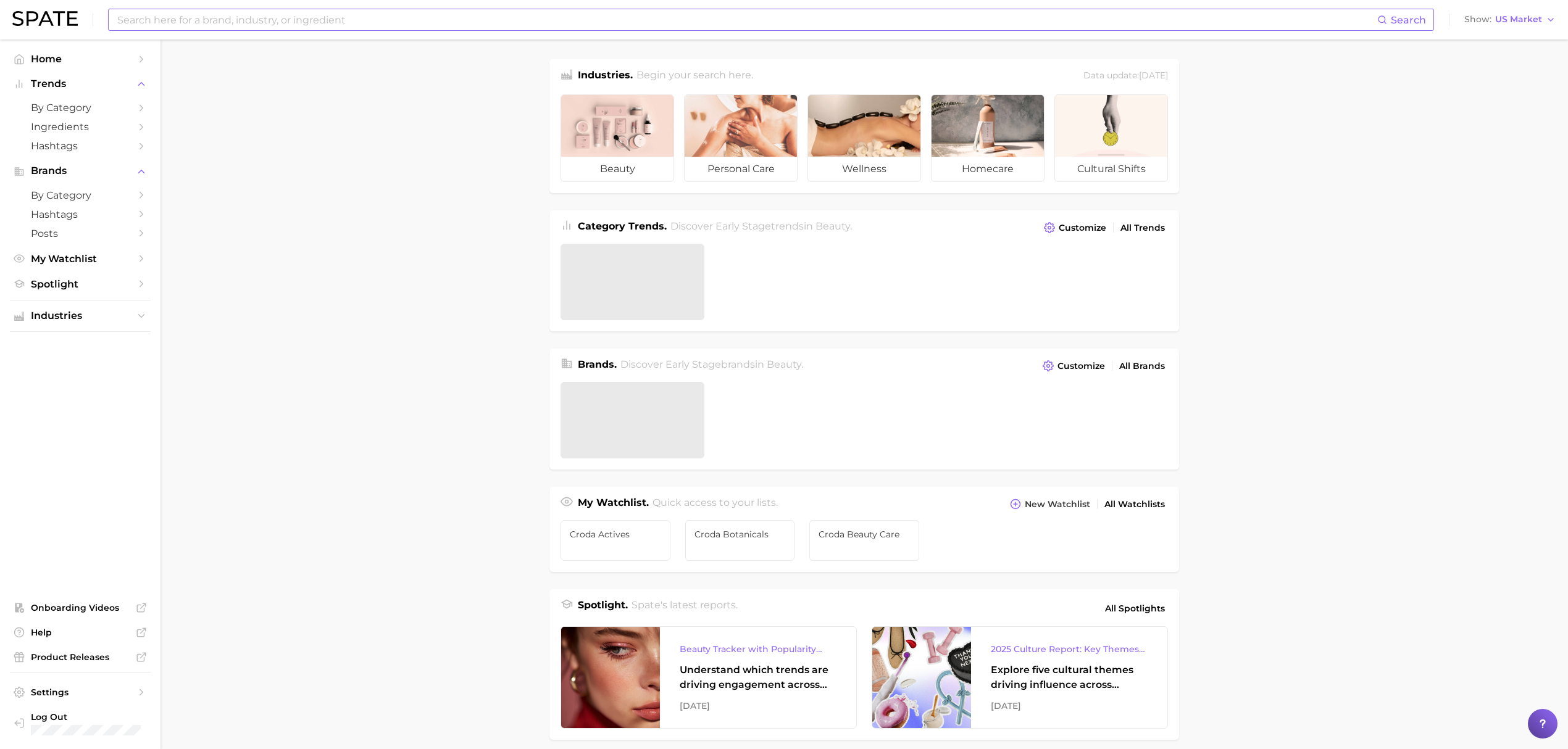
click at [183, 11] on input at bounding box center [746, 19] width 1261 height 21
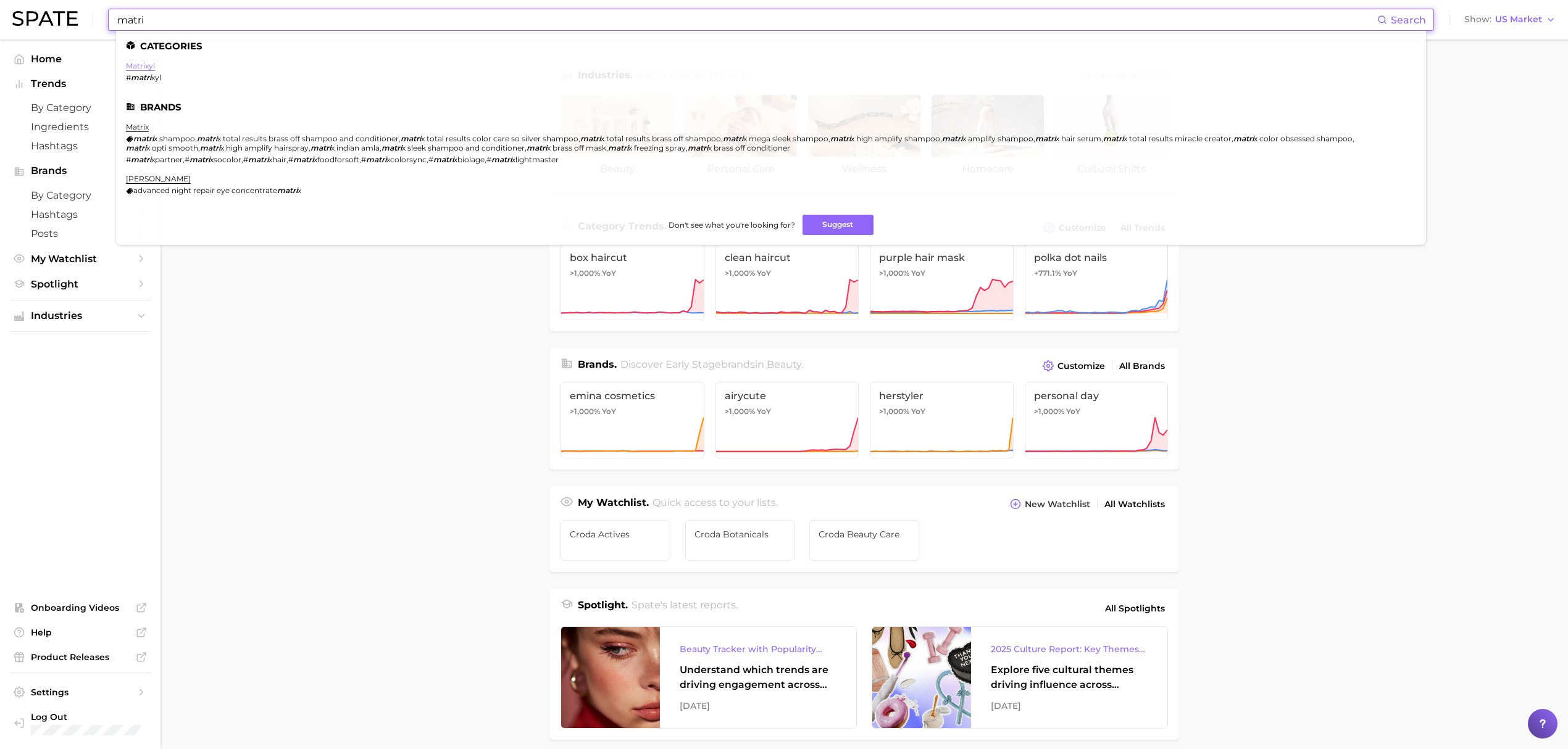
type input "matri"
click at [137, 64] on link "matrixyl" at bounding box center [140, 65] width 29 height 9
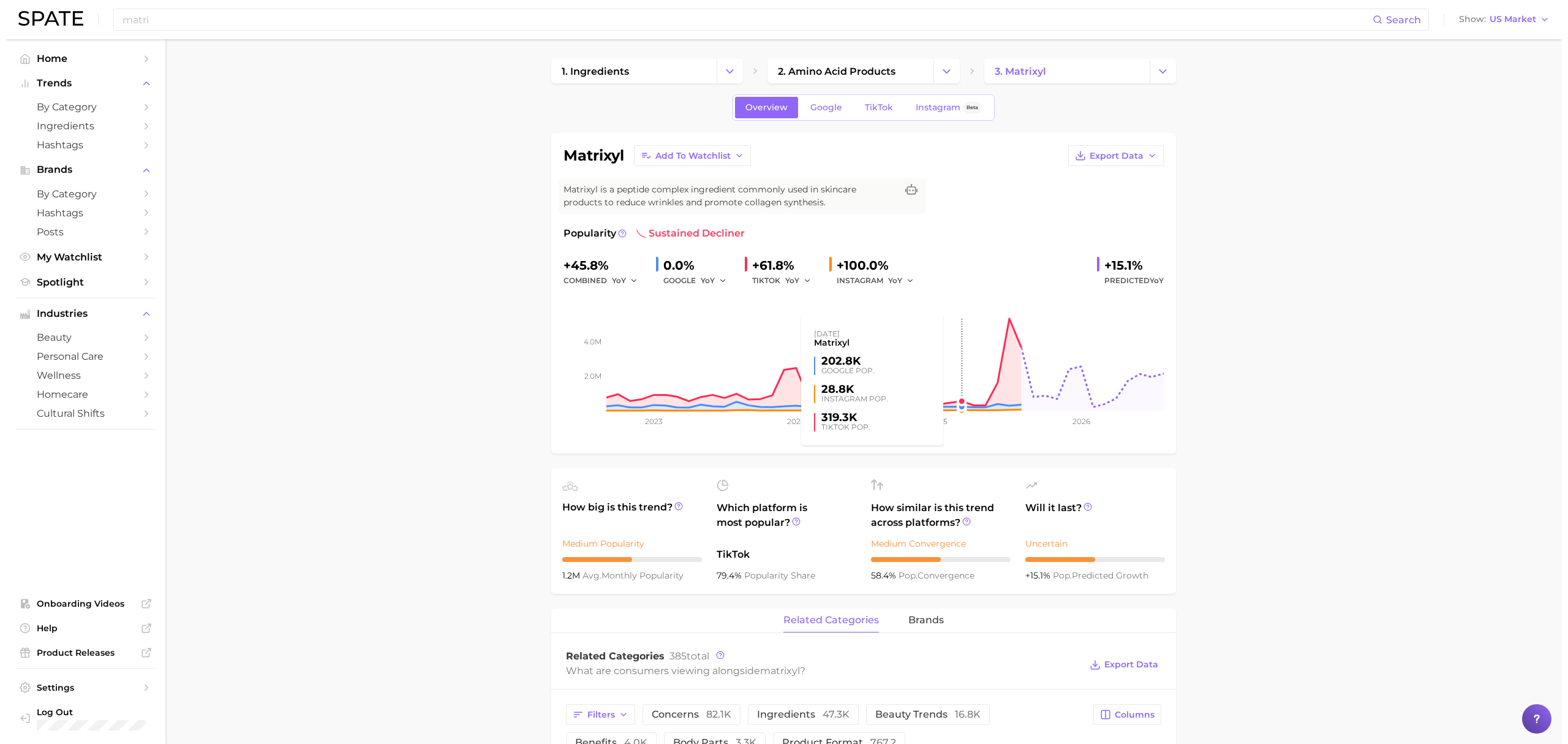
scroll to position [326, 0]
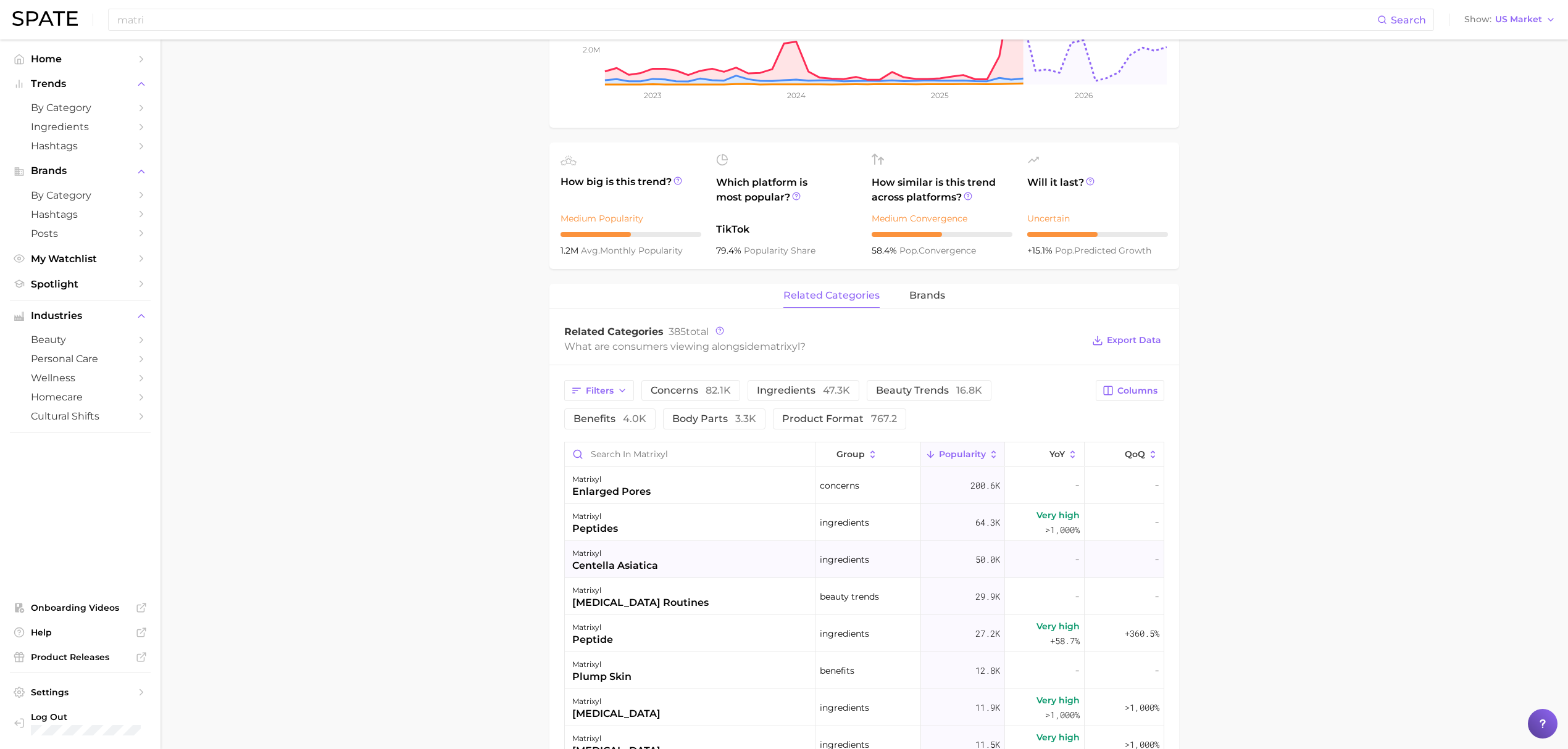
click at [721, 561] on div "matrixyl centella asiatica" at bounding box center [690, 559] width 250 height 37
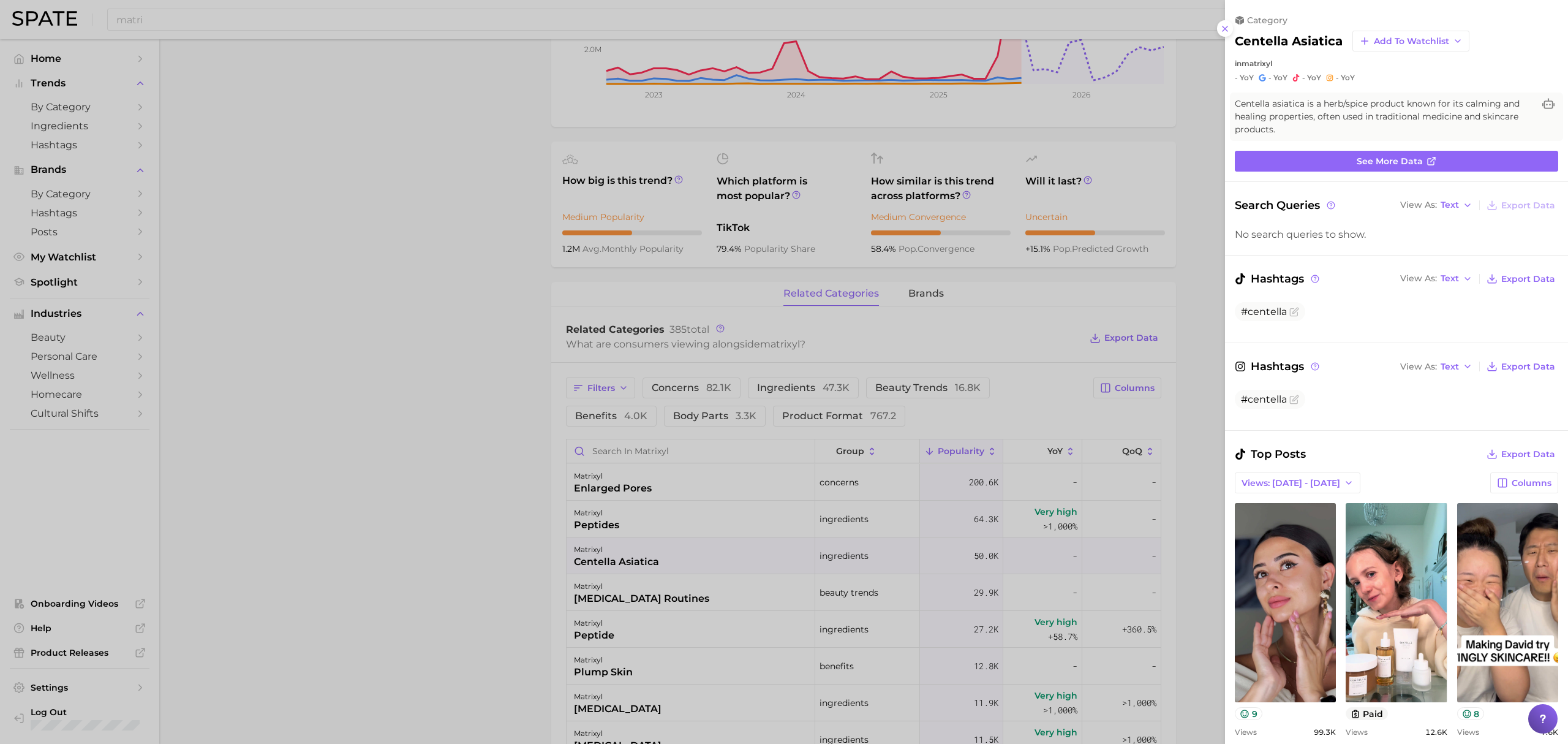
scroll to position [0, 0]
click at [503, 554] on div at bounding box center [784, 372] width 1568 height 744
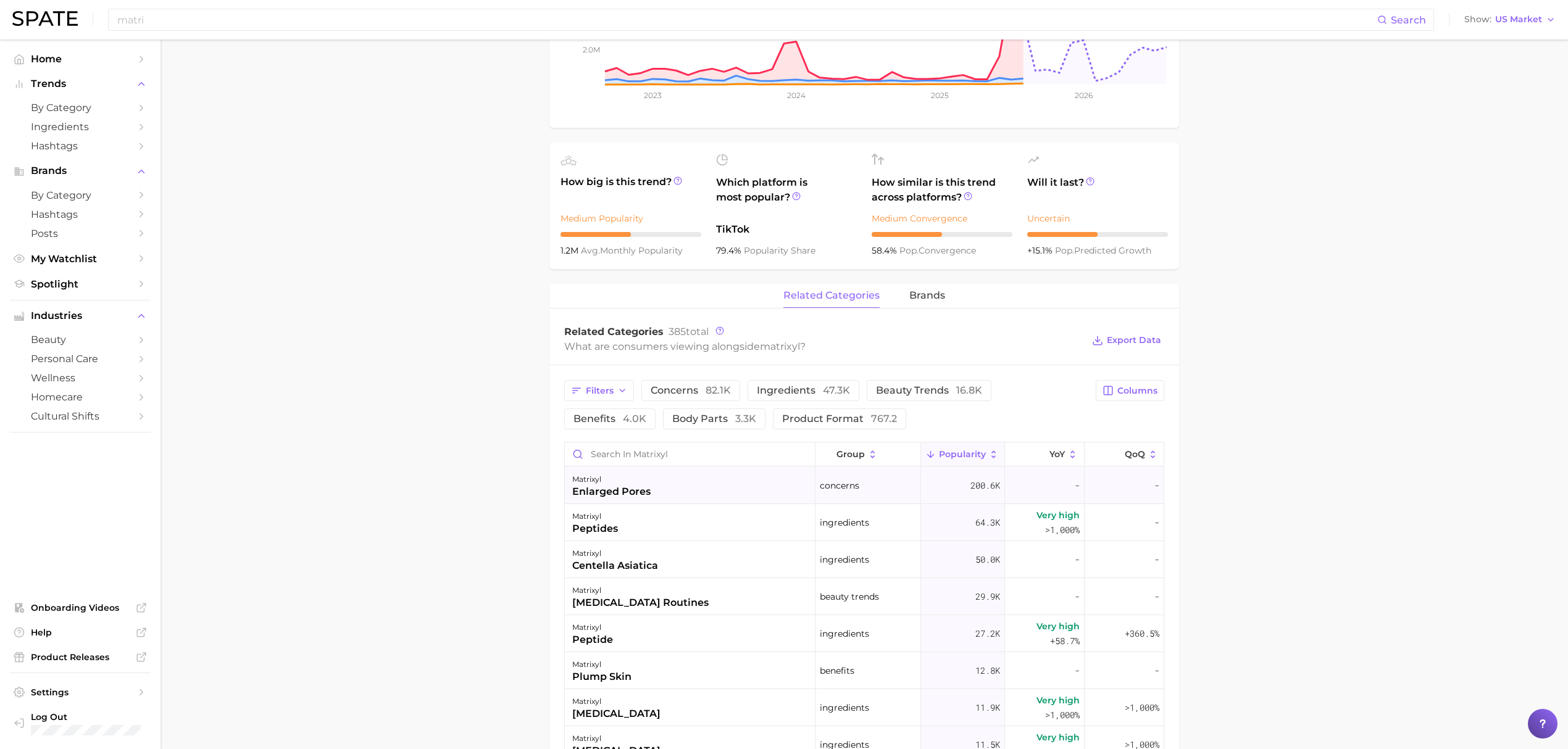
click at [675, 497] on div "matrixyl enlarged pores" at bounding box center [690, 485] width 250 height 37
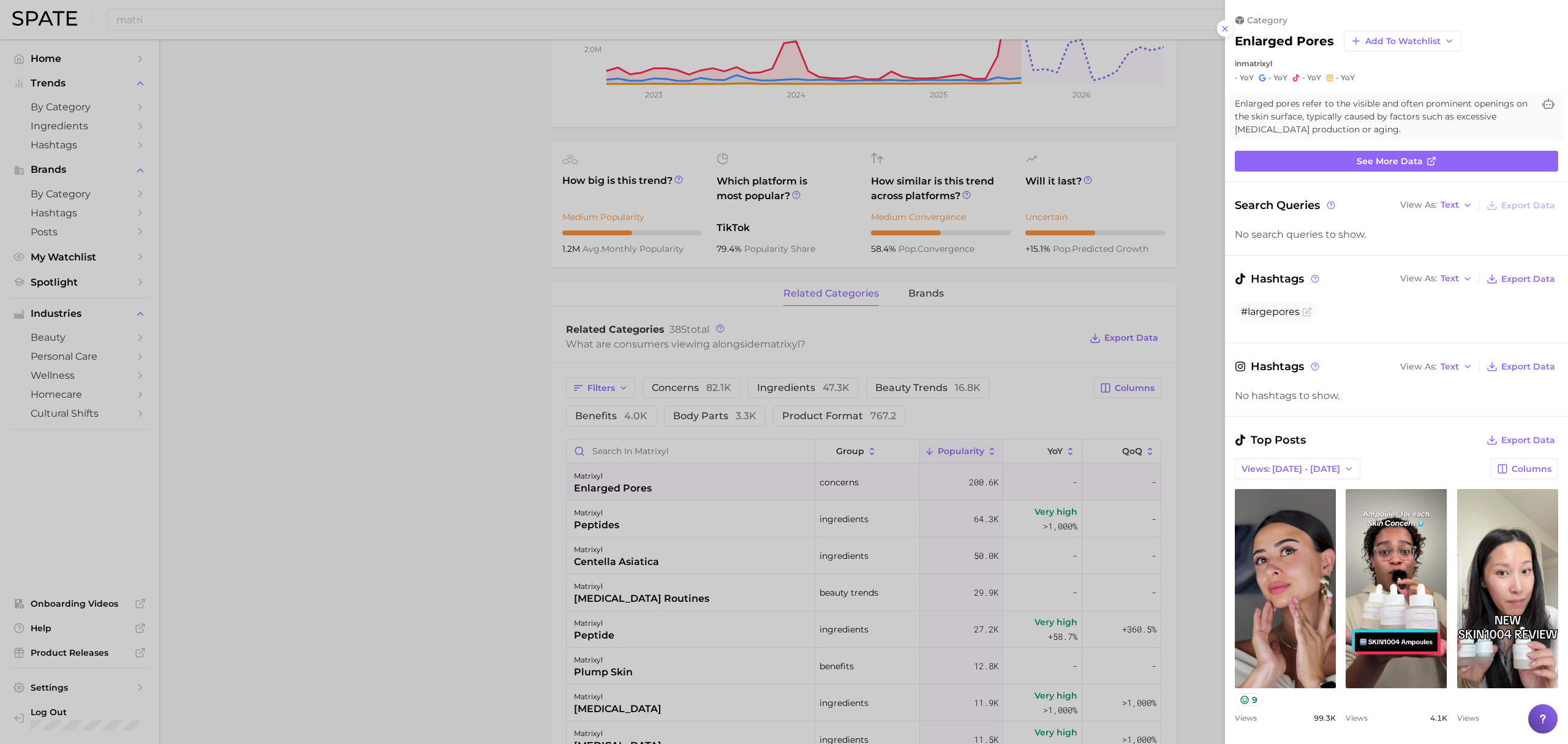
click at [579, 511] on div at bounding box center [784, 372] width 1568 height 744
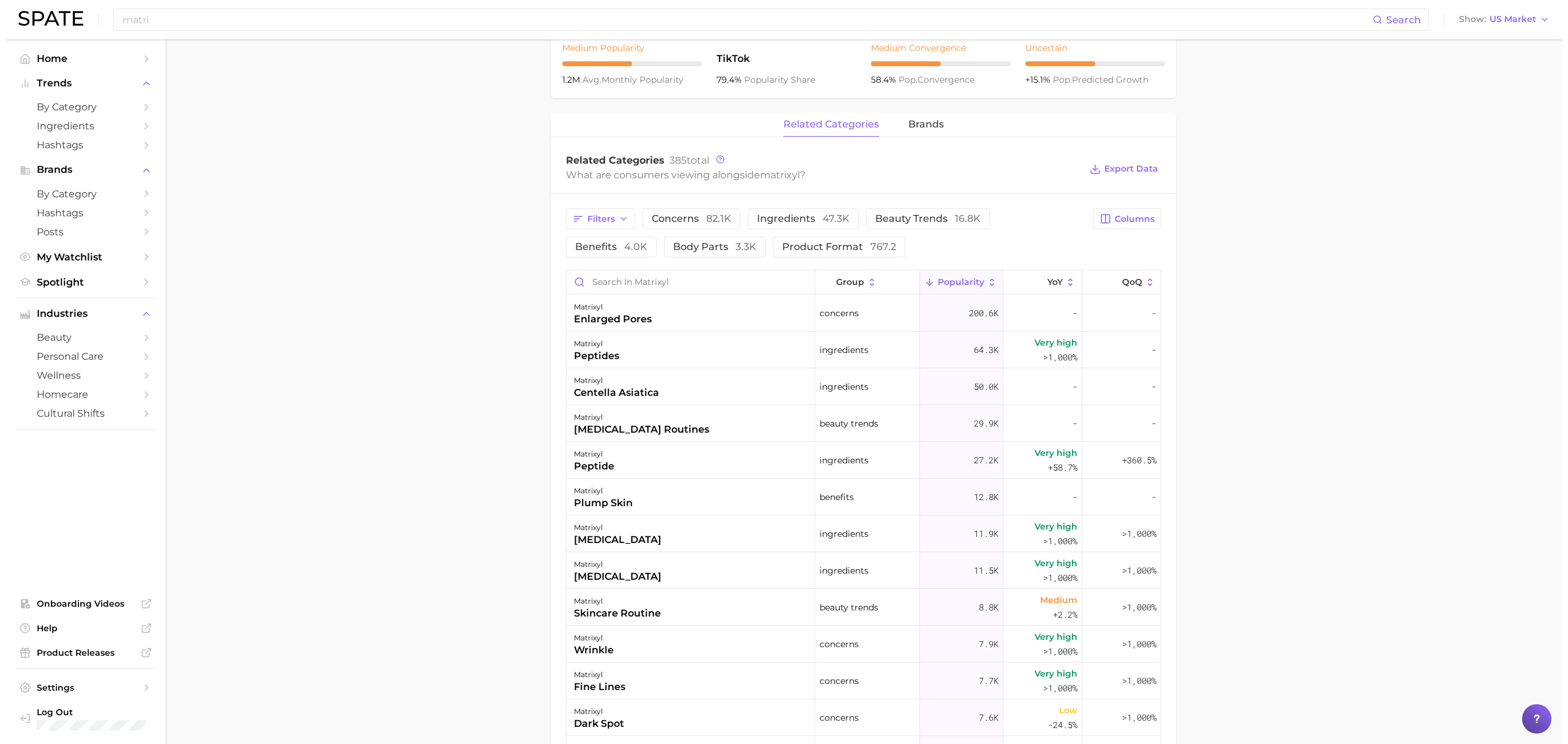
scroll to position [408, 0]
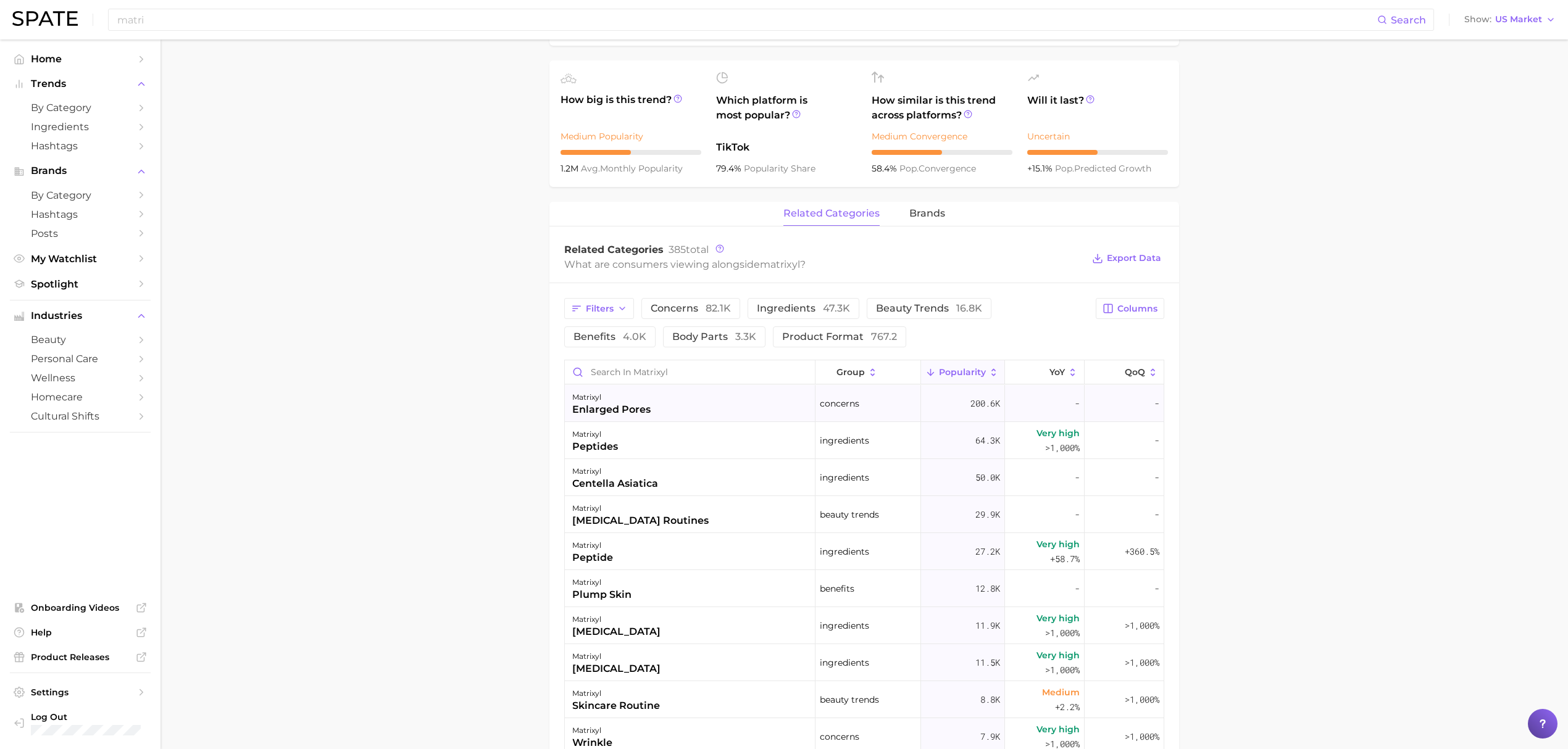
click at [670, 403] on div "matrixyl enlarged pores" at bounding box center [690, 403] width 250 height 37
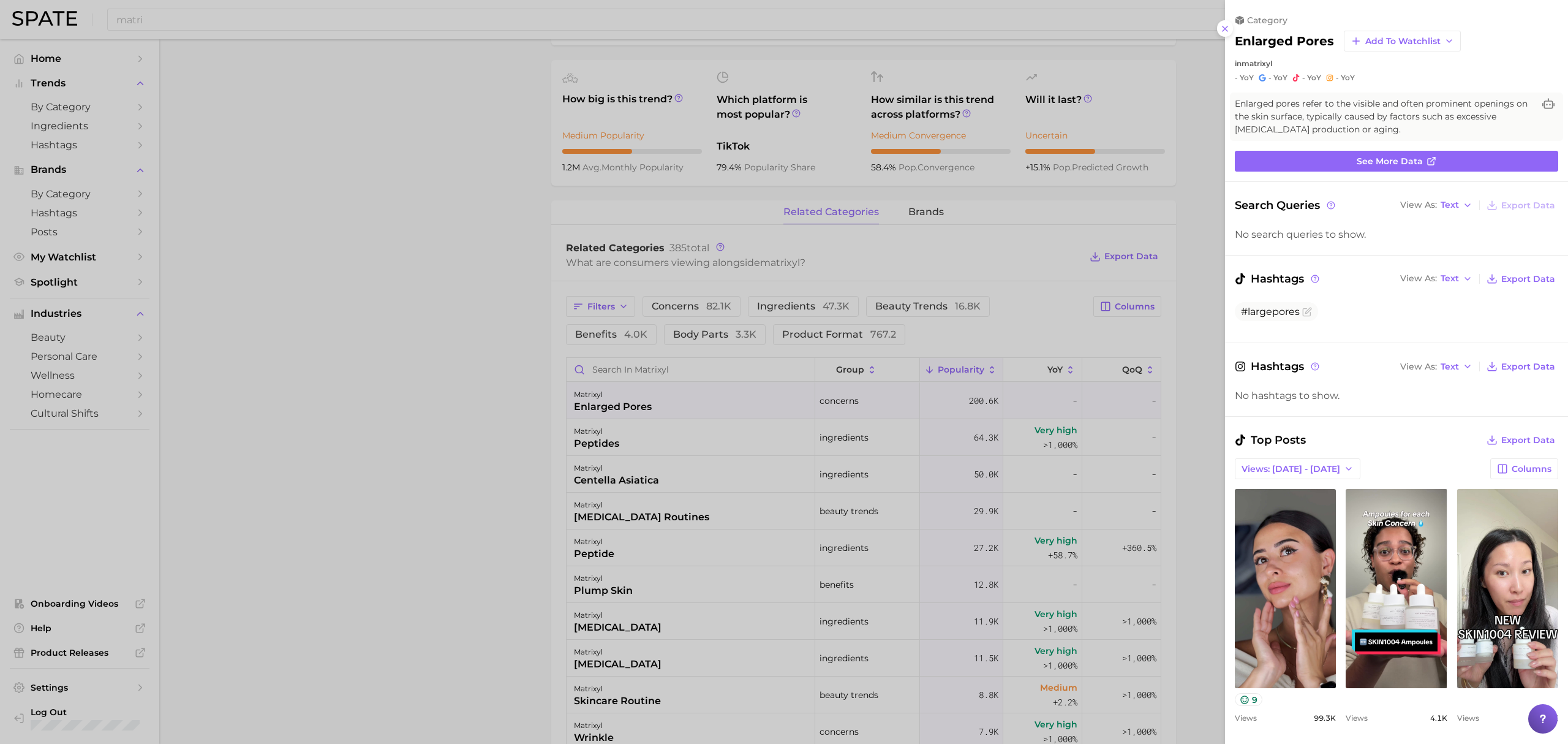
scroll to position [0, 0]
click at [1454, 34] on button "Add to Watchlist" at bounding box center [1402, 41] width 117 height 21
click at [1424, 104] on button "Croda Actives" at bounding box center [1411, 109] width 135 height 22
click at [1524, 27] on span "View Watchlist" at bounding box center [1511, 23] width 67 height 10
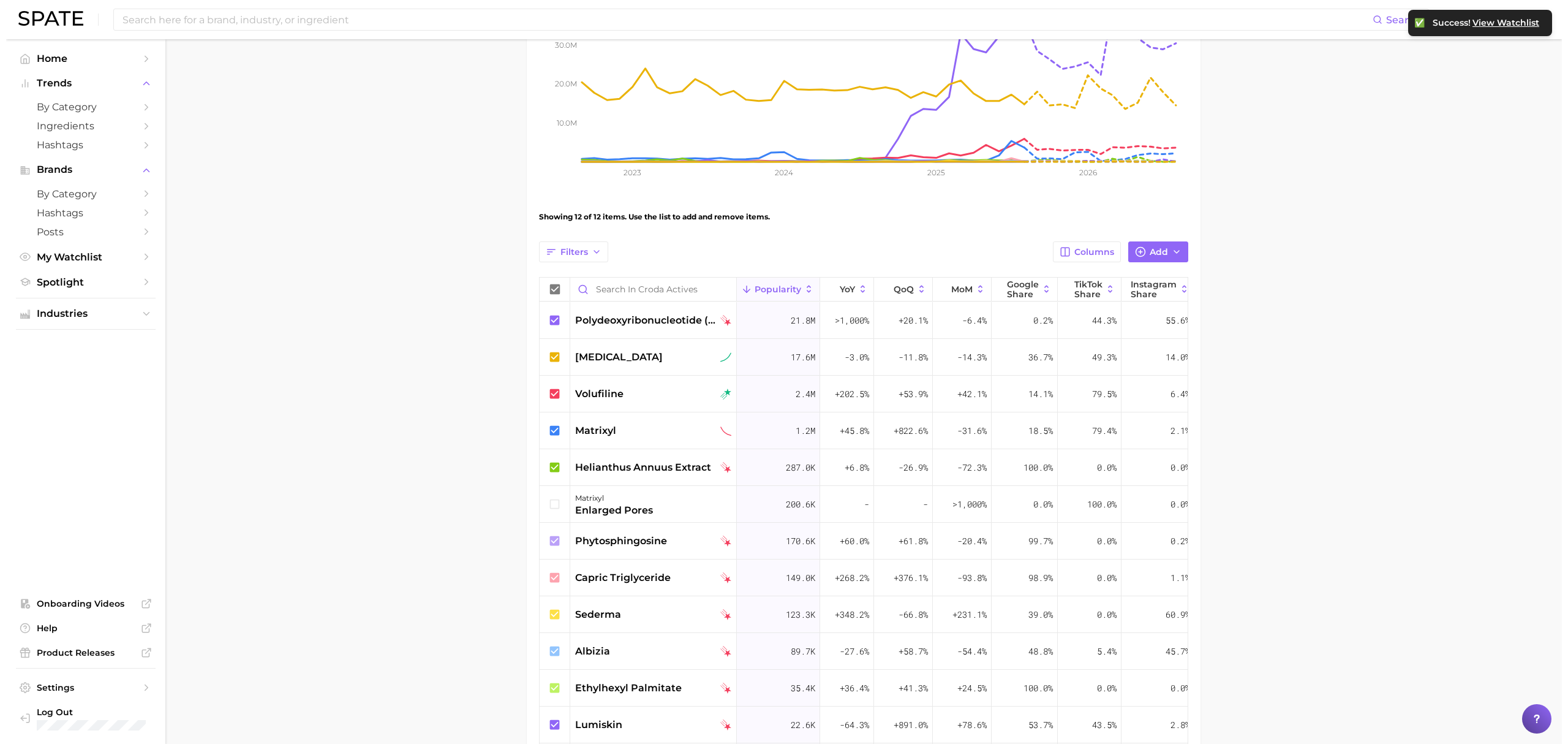
scroll to position [245, 0]
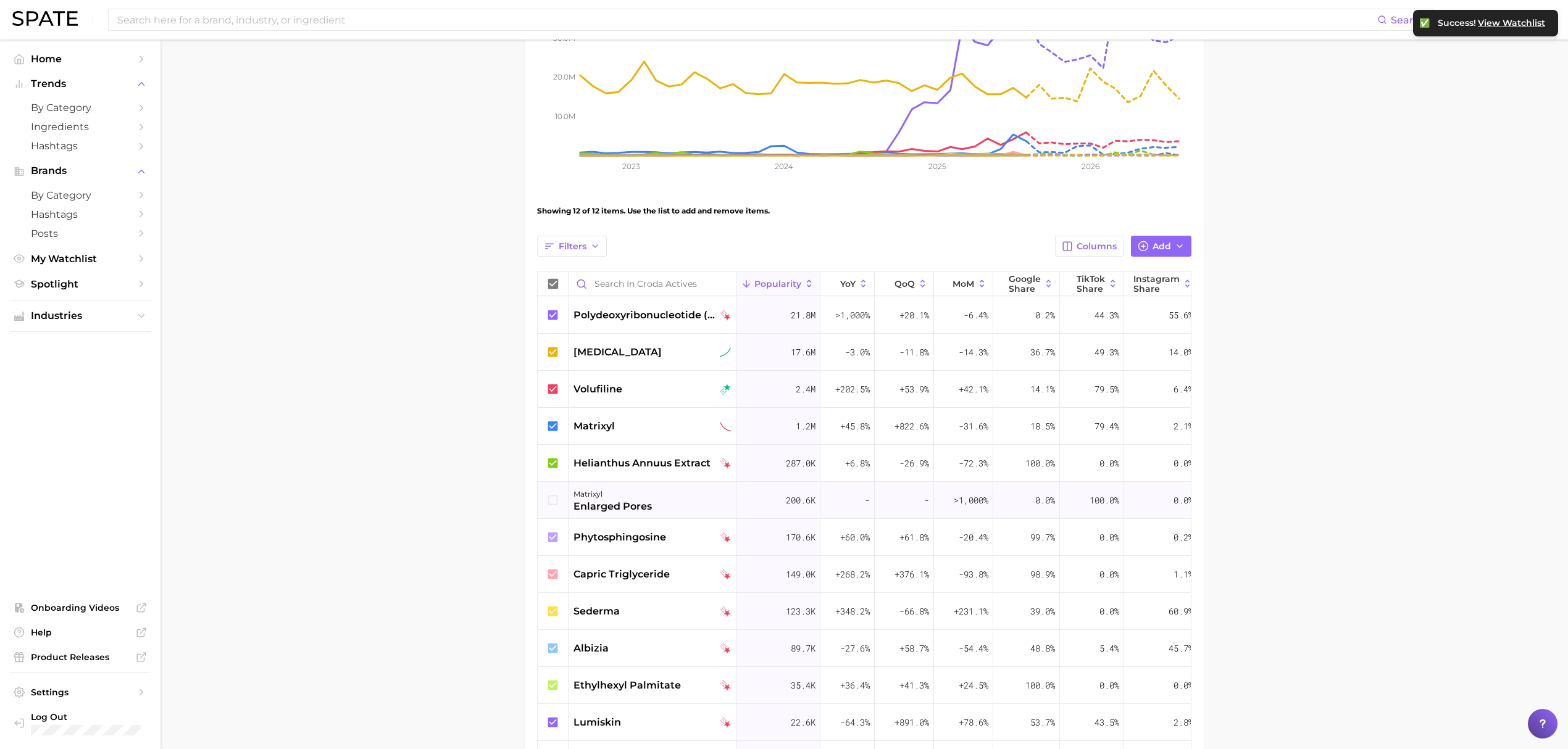
click at [690, 508] on div "matrixyl enlarged pores" at bounding box center [652, 500] width 168 height 37
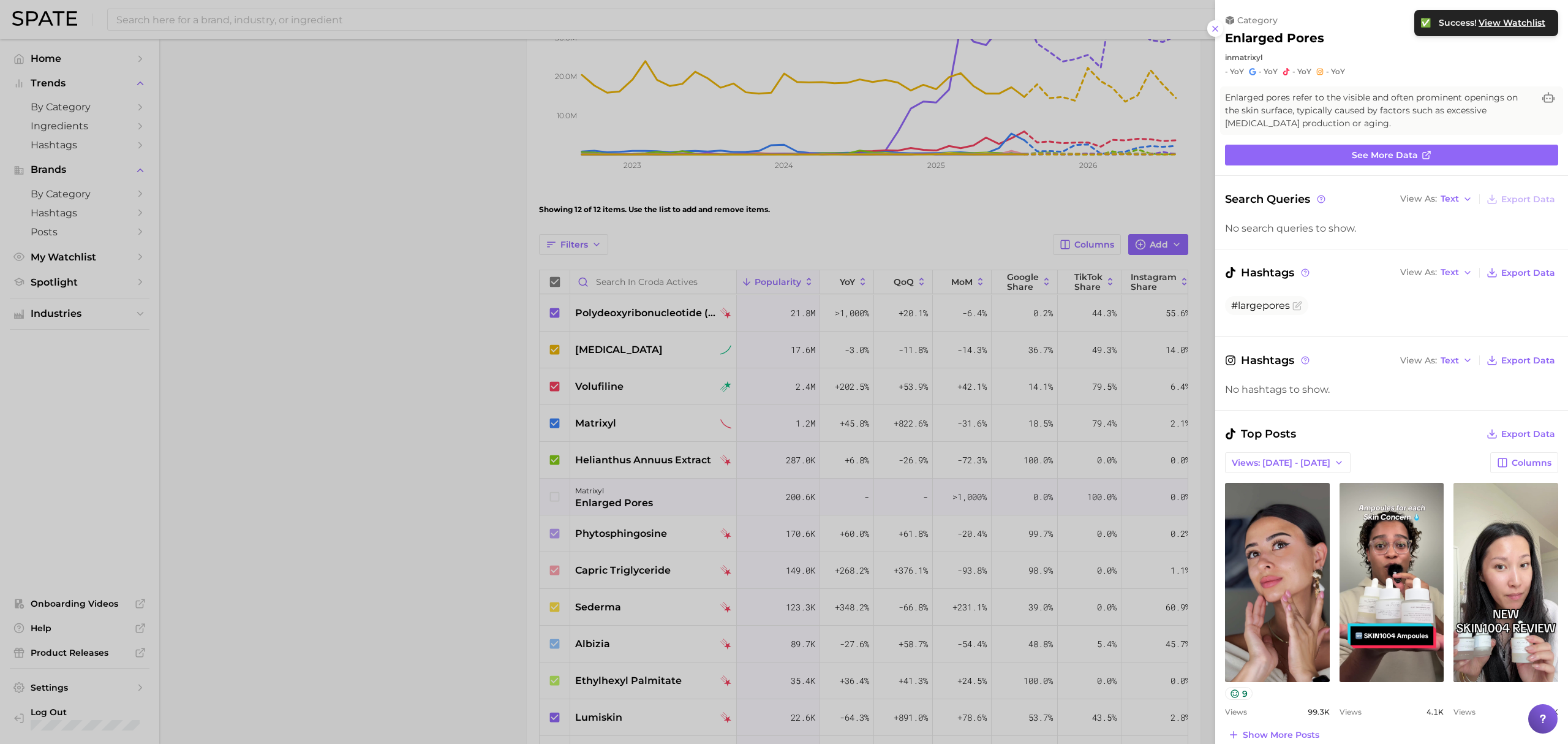
scroll to position [0, 0]
click at [684, 505] on div at bounding box center [784, 372] width 1568 height 744
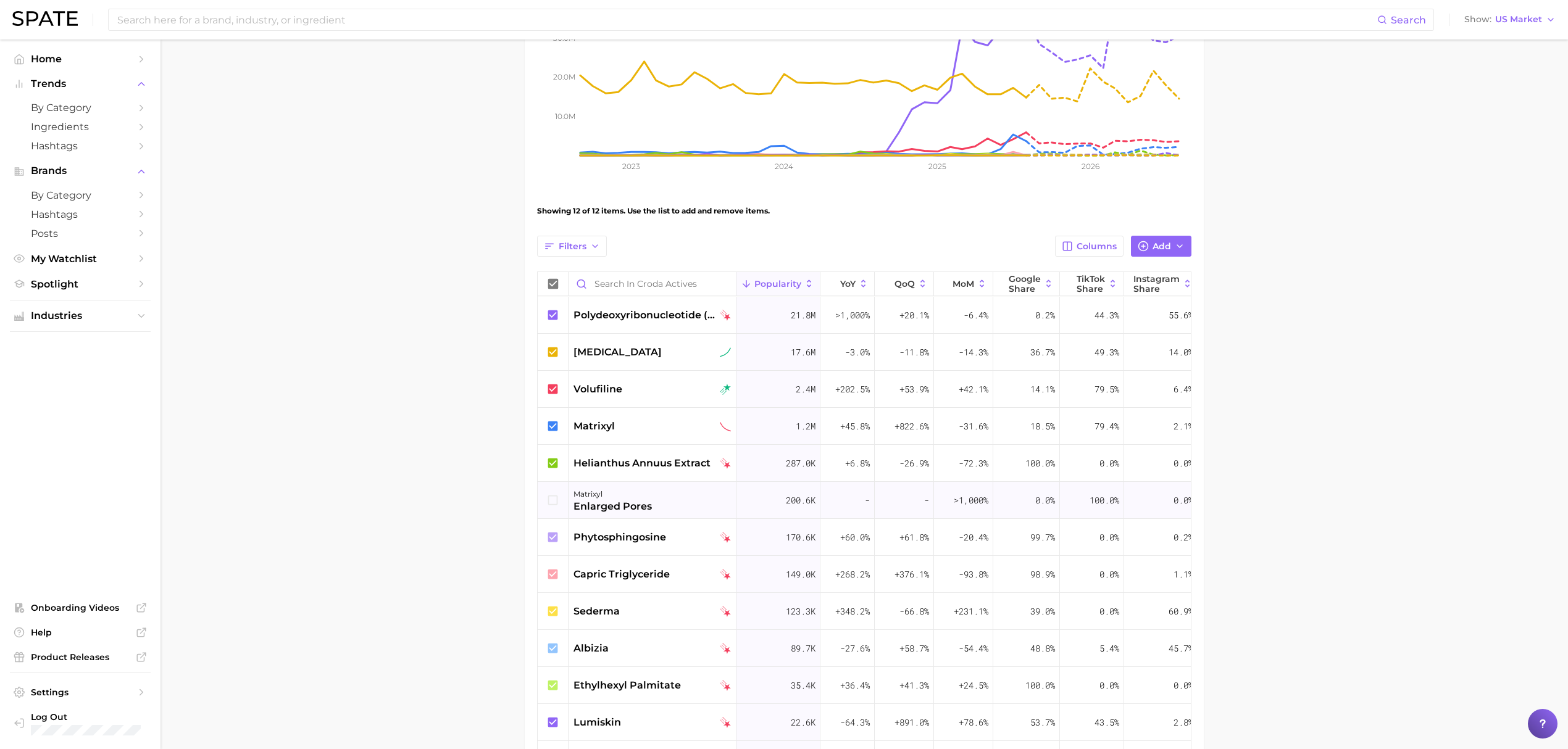
click at [551, 503] on icon at bounding box center [553, 500] width 14 height 14
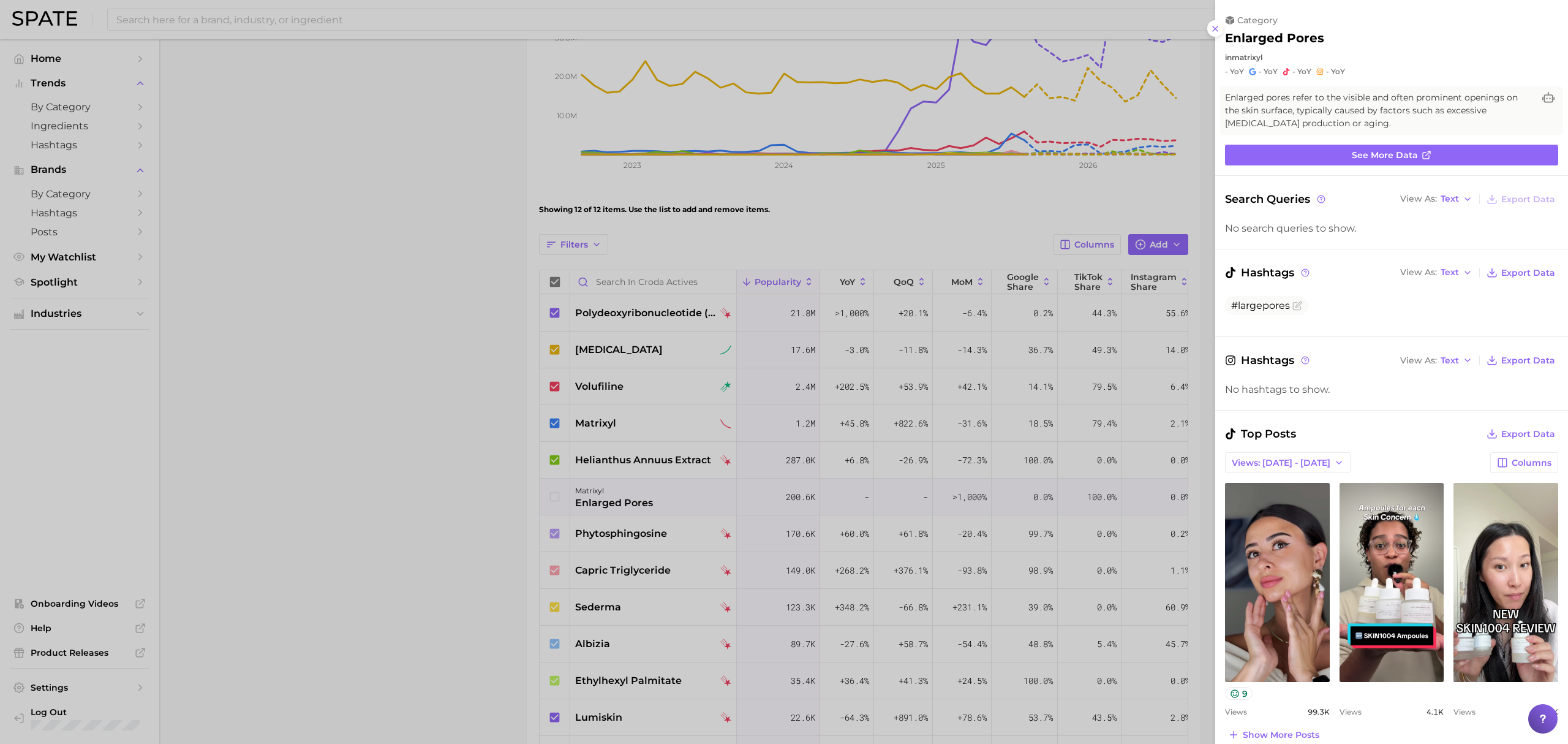
click at [547, 500] on div at bounding box center [784, 372] width 1568 height 744
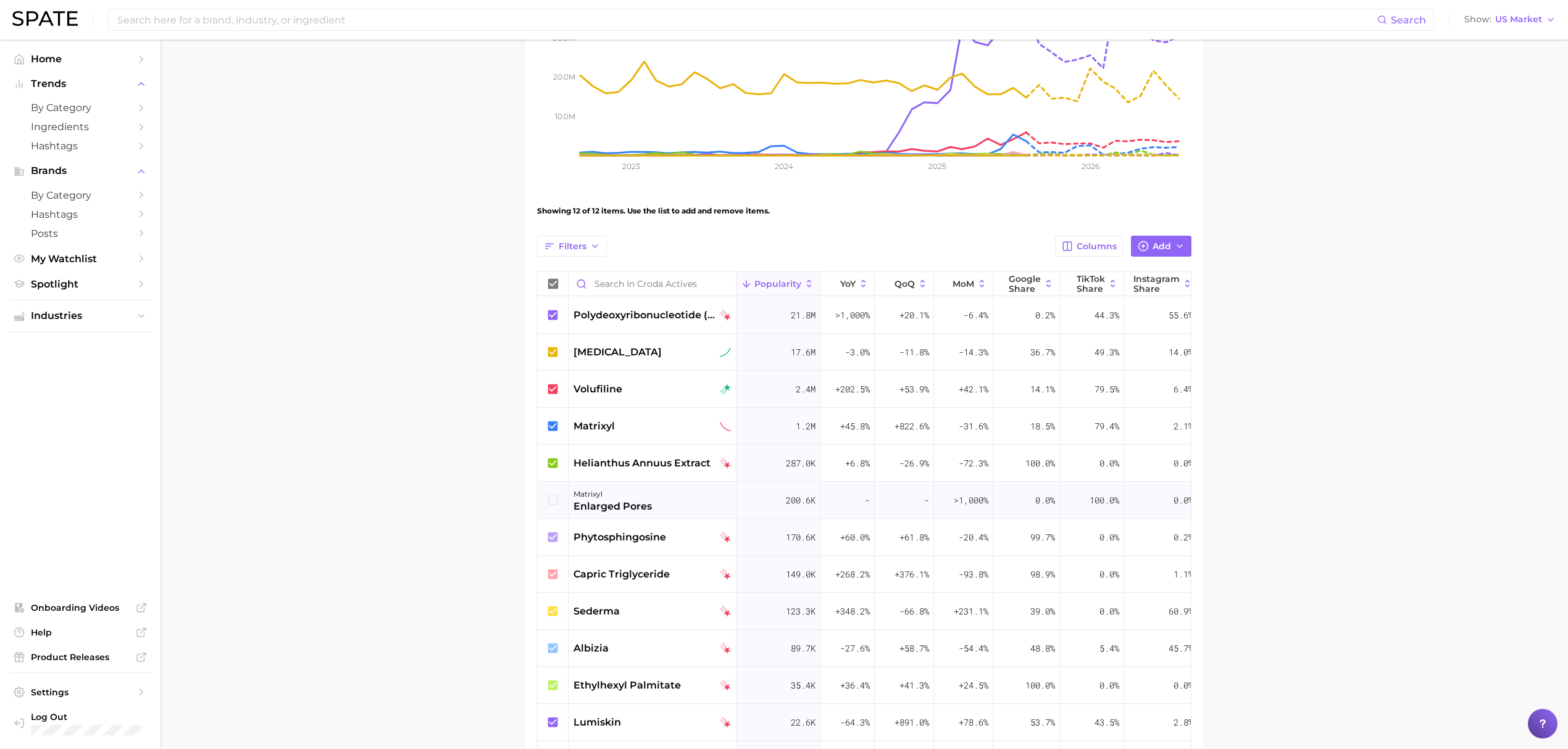
click at [553, 503] on icon at bounding box center [553, 500] width 14 height 14
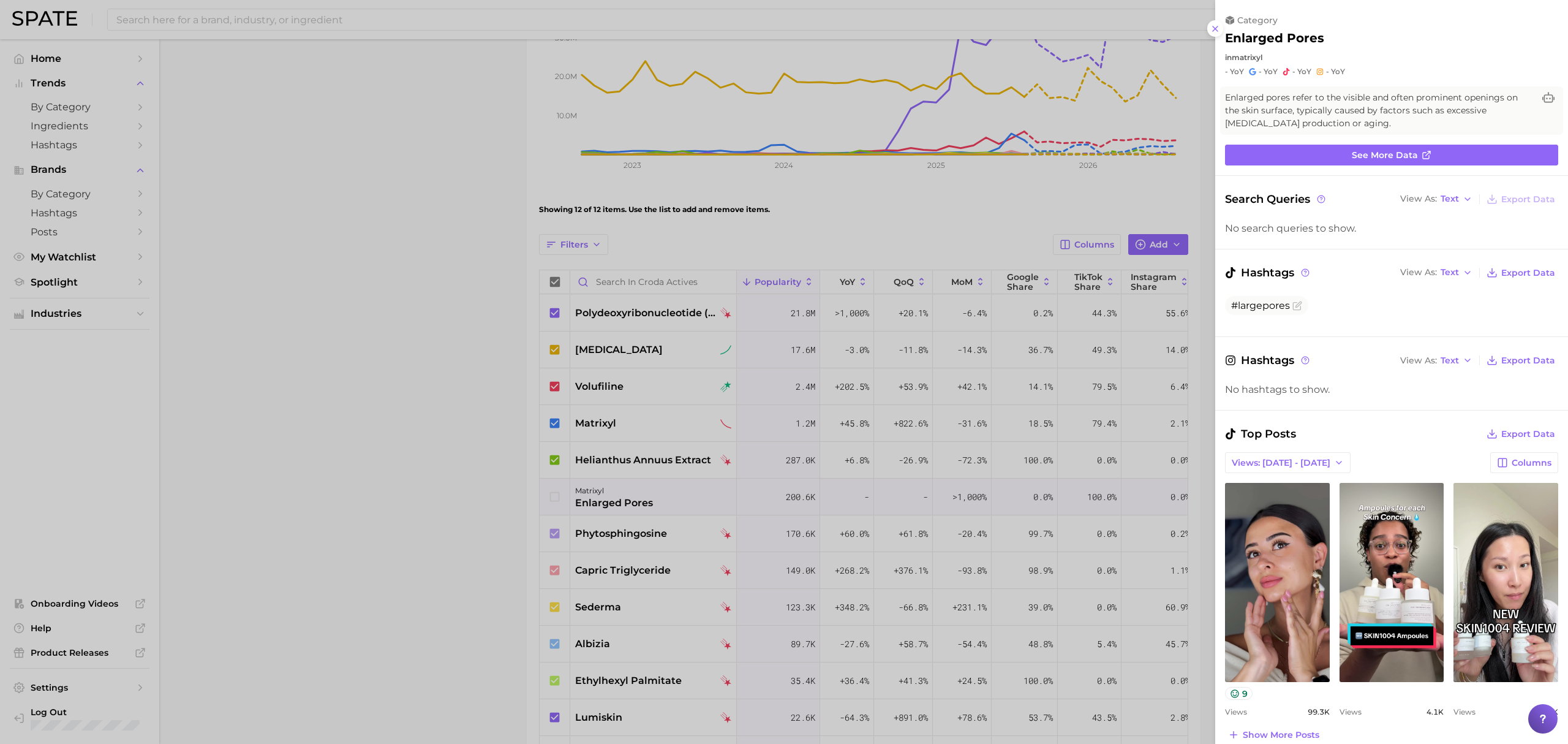
click at [549, 500] on div at bounding box center [784, 372] width 1568 height 744
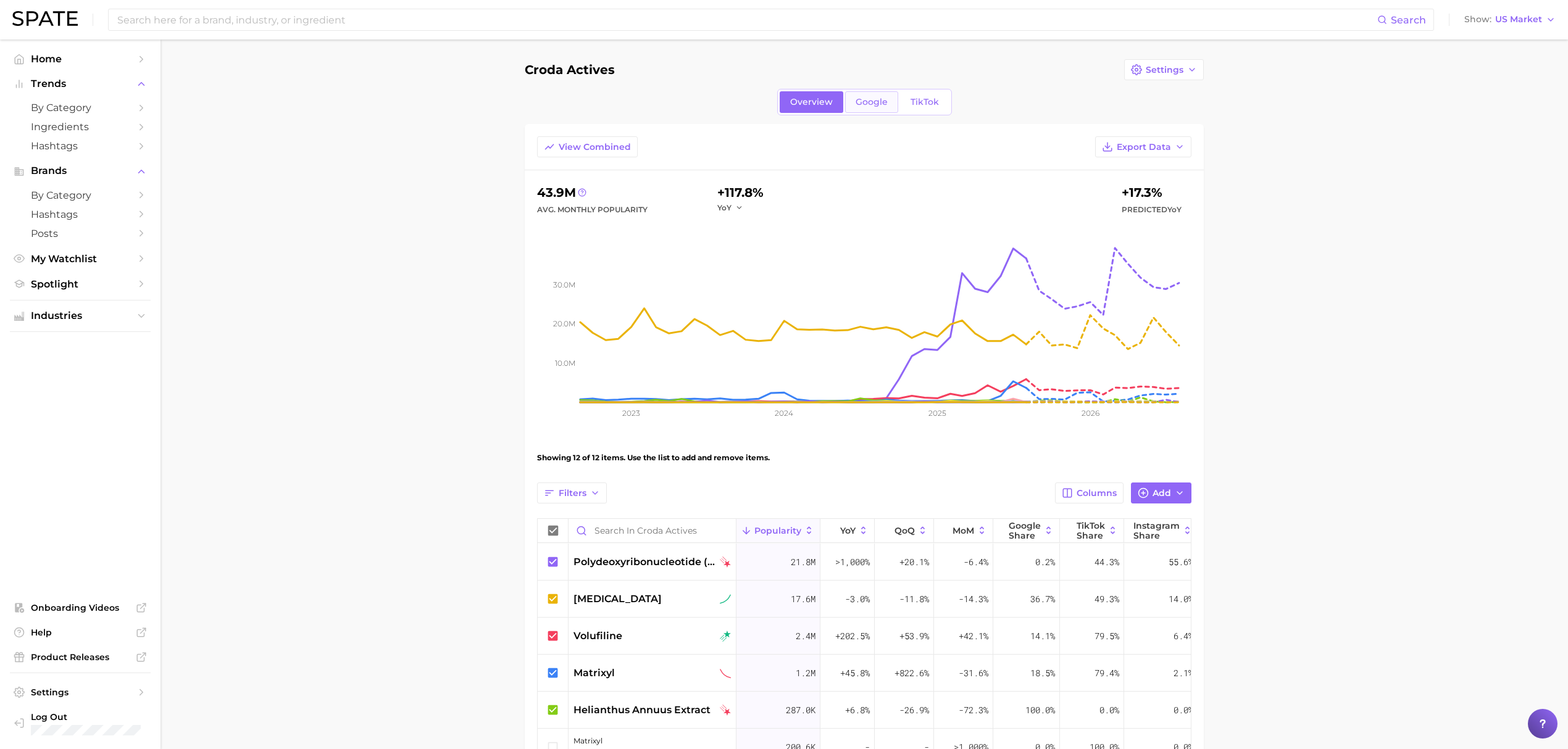
click at [889, 100] on link "Google" at bounding box center [872, 102] width 53 height 21
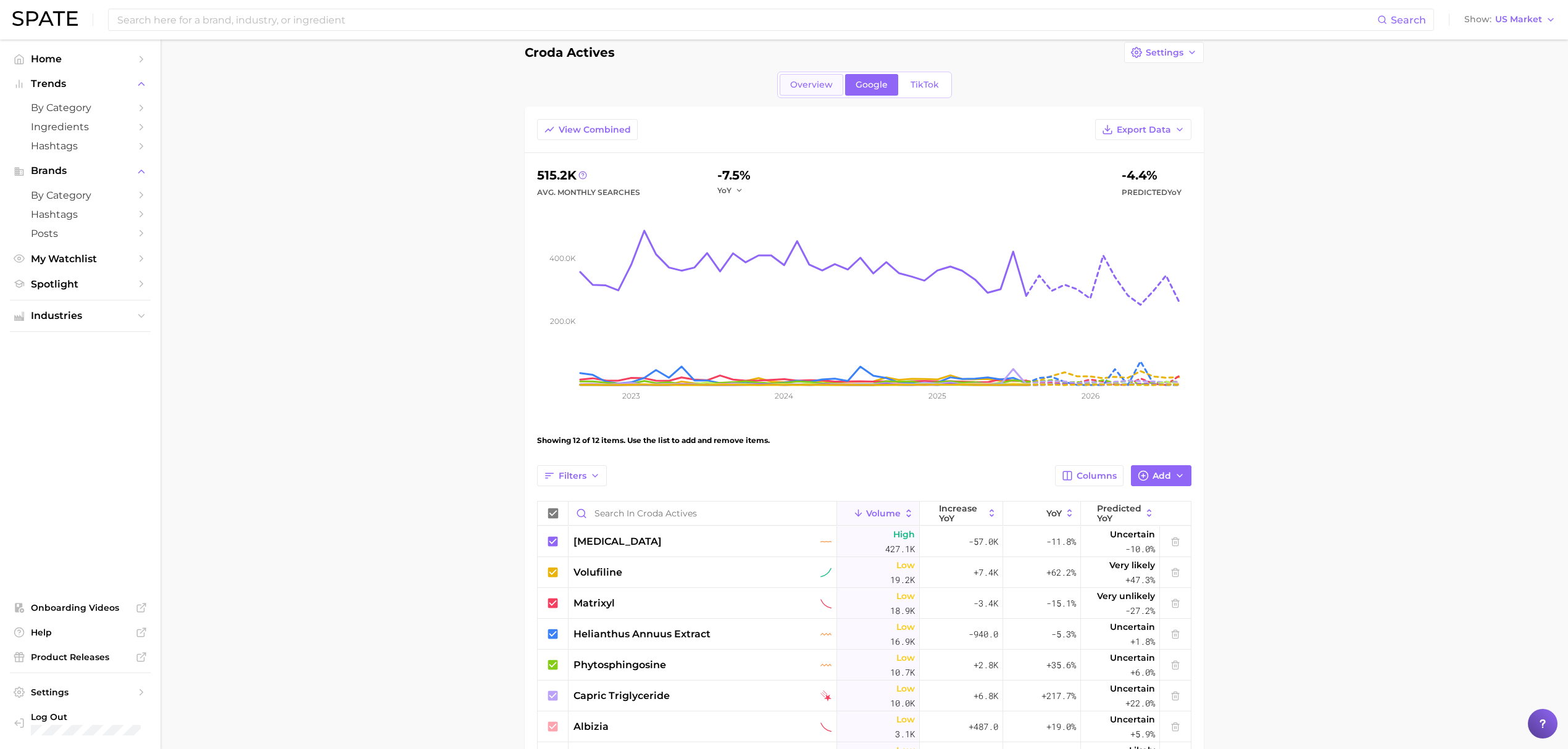
click at [828, 75] on link "Overview" at bounding box center [812, 84] width 63 height 21
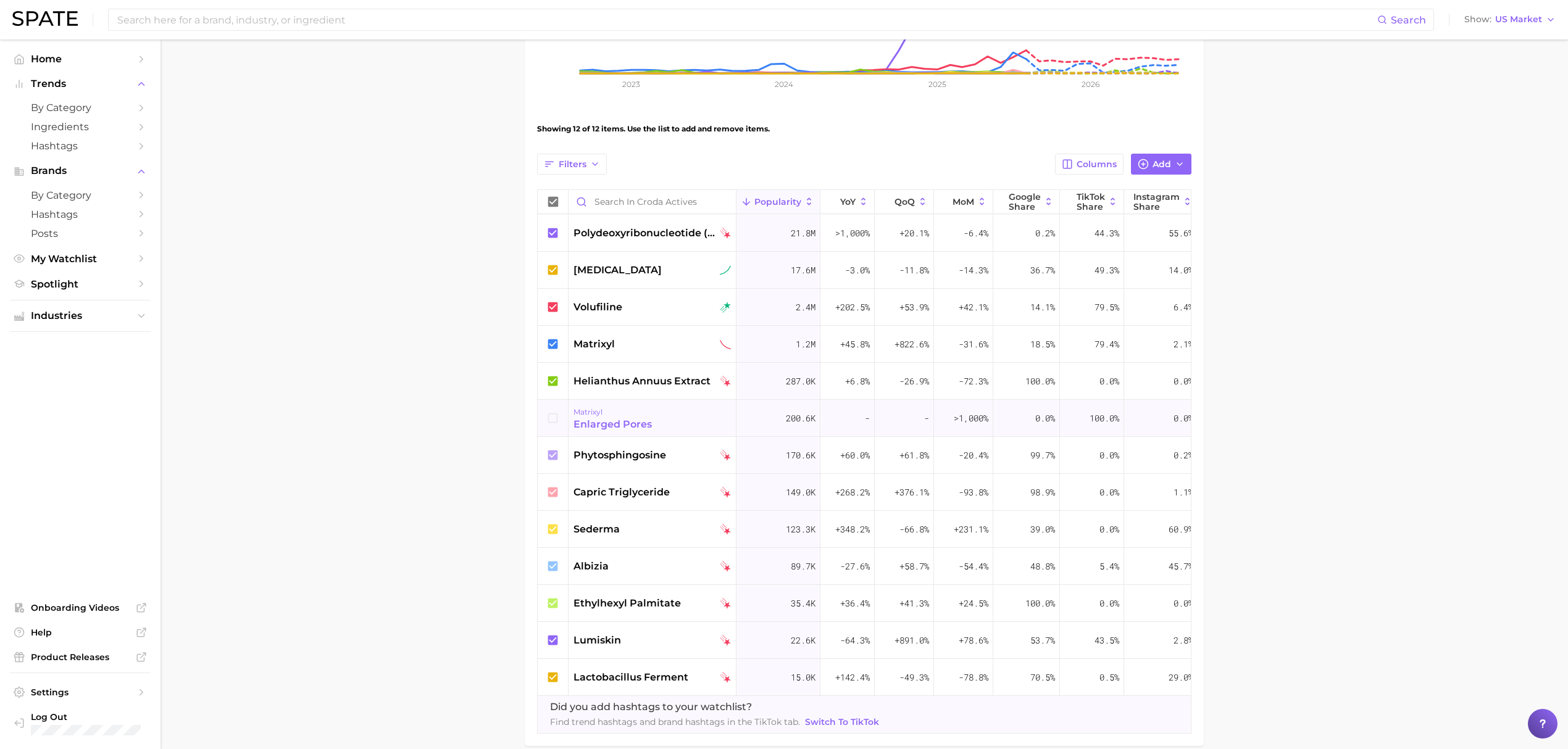
click at [637, 428] on div "enlarged pores" at bounding box center [612, 424] width 78 height 15
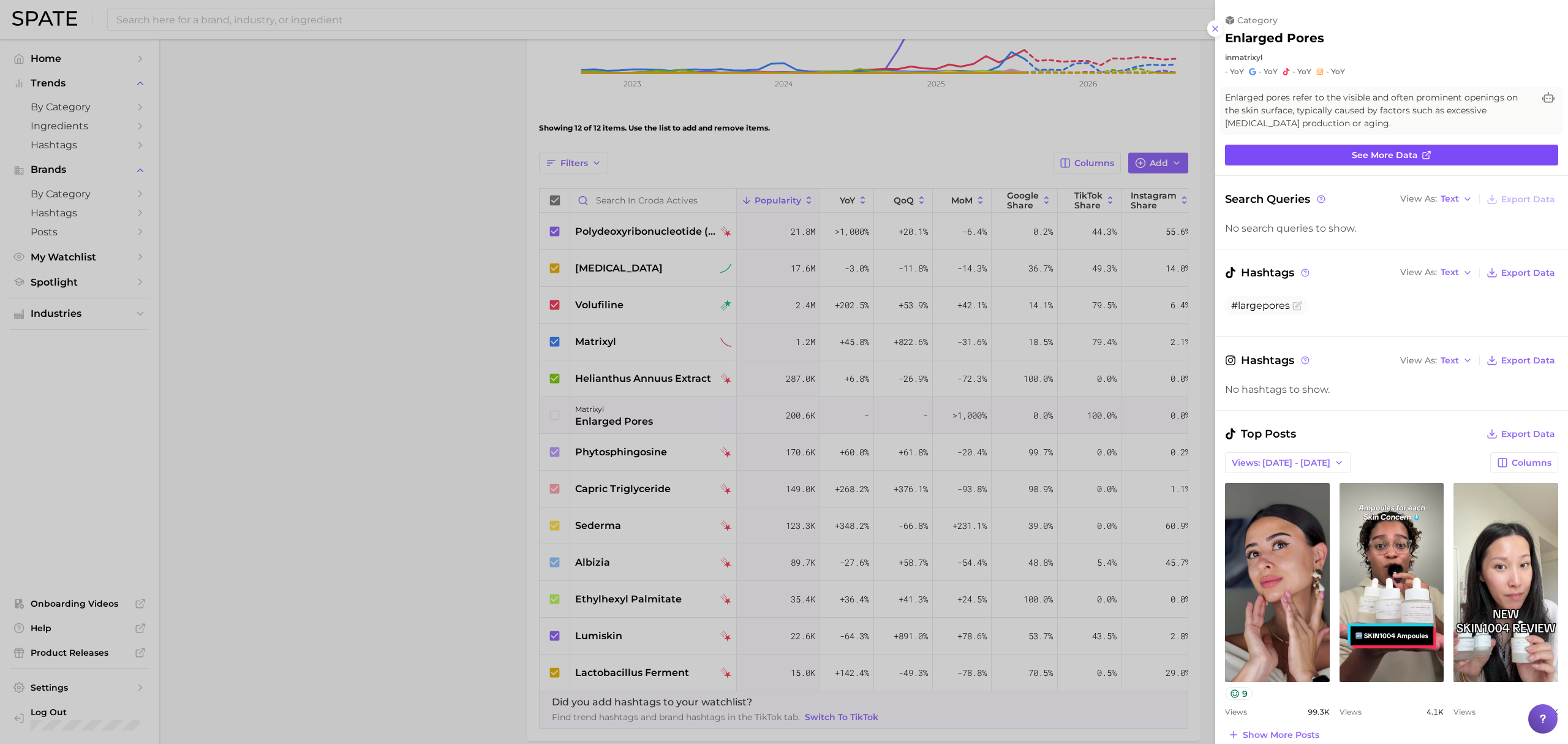
click at [1246, 148] on link "See more data" at bounding box center [1391, 155] width 333 height 21
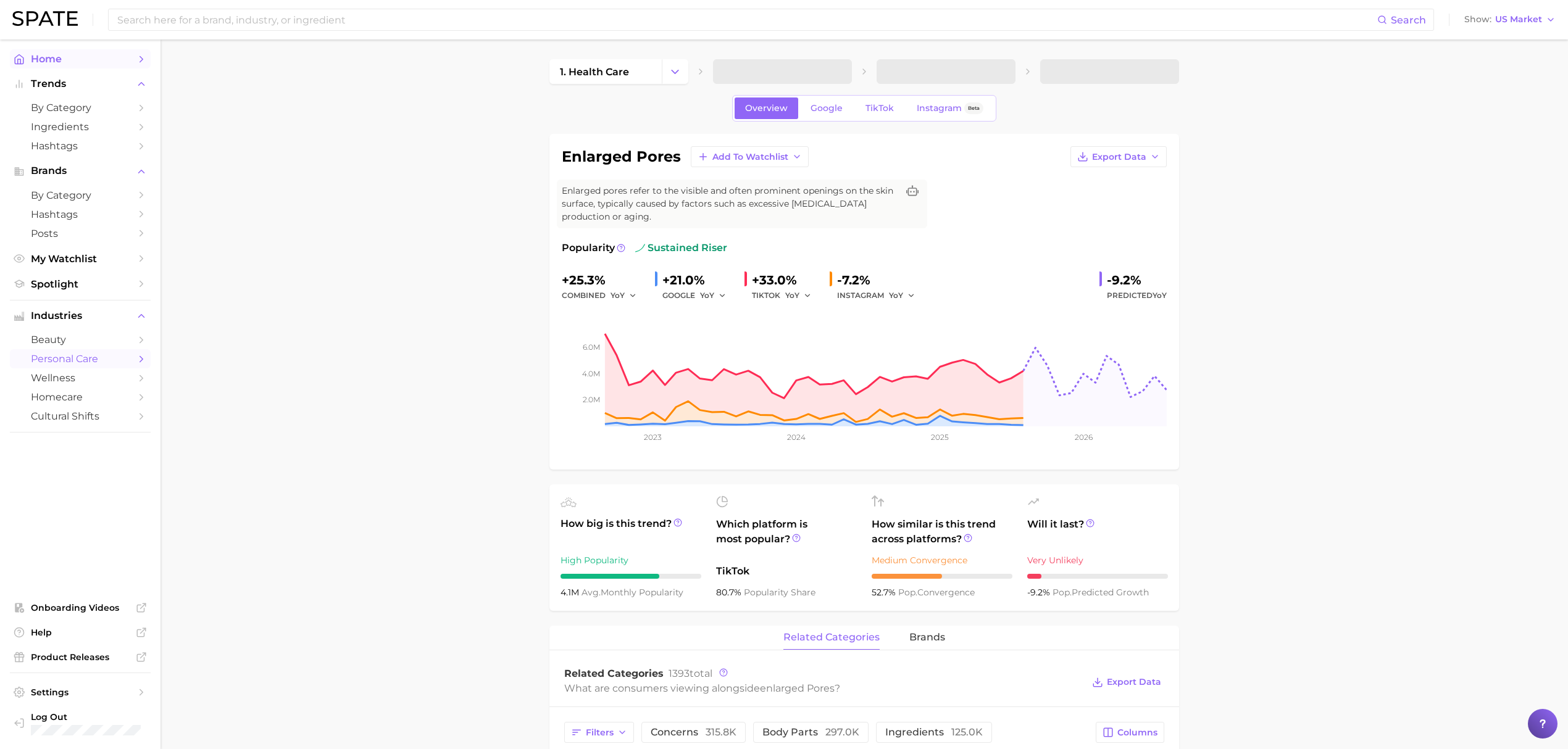
click at [80, 61] on span "Home" at bounding box center [80, 59] width 99 height 12
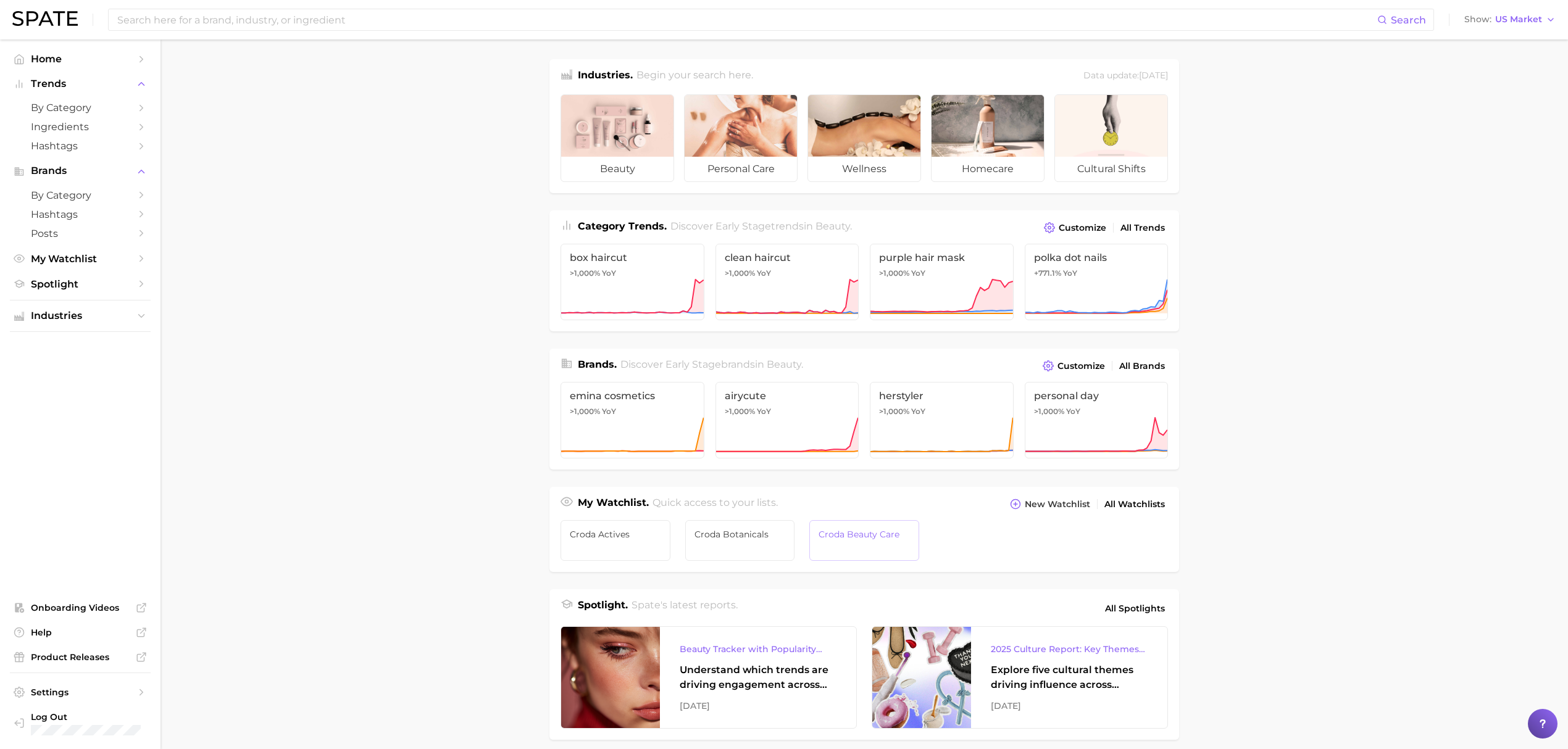
click at [830, 544] on link "Croda Beauty Care" at bounding box center [864, 540] width 110 height 41
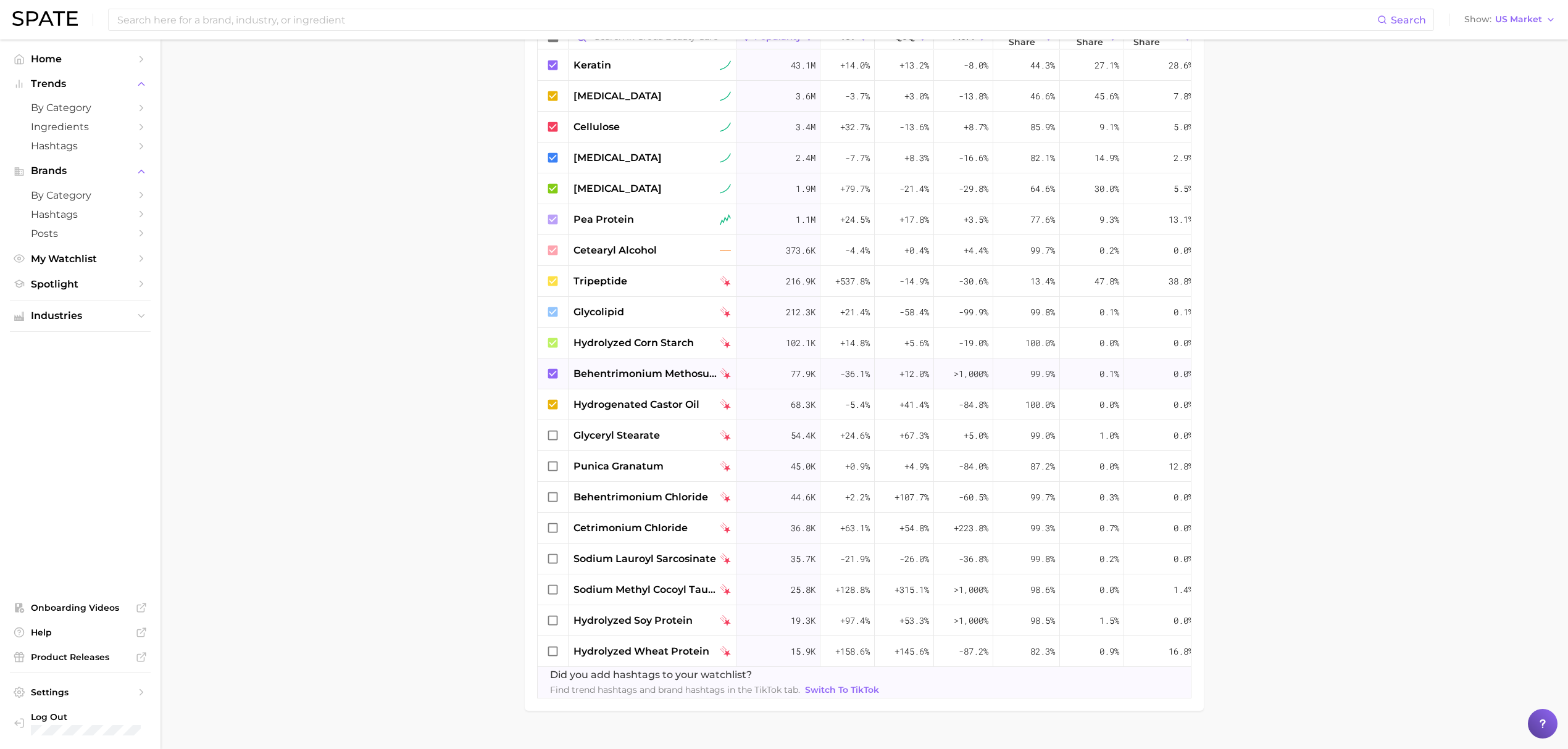
click at [630, 367] on span "behentrimonium methosulfate" at bounding box center [645, 374] width 144 height 15
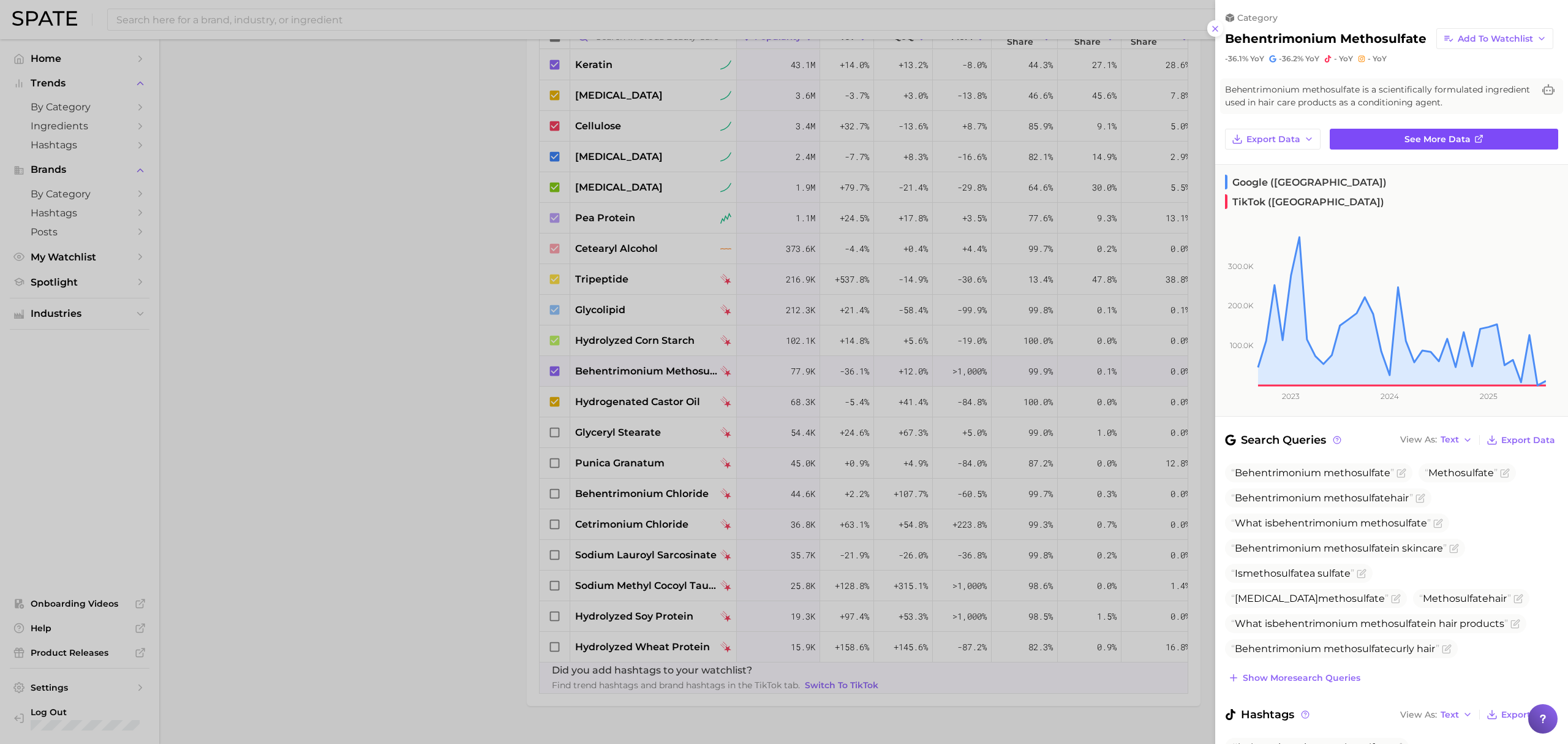
click at [1354, 145] on link "See more data" at bounding box center [1444, 139] width 229 height 21
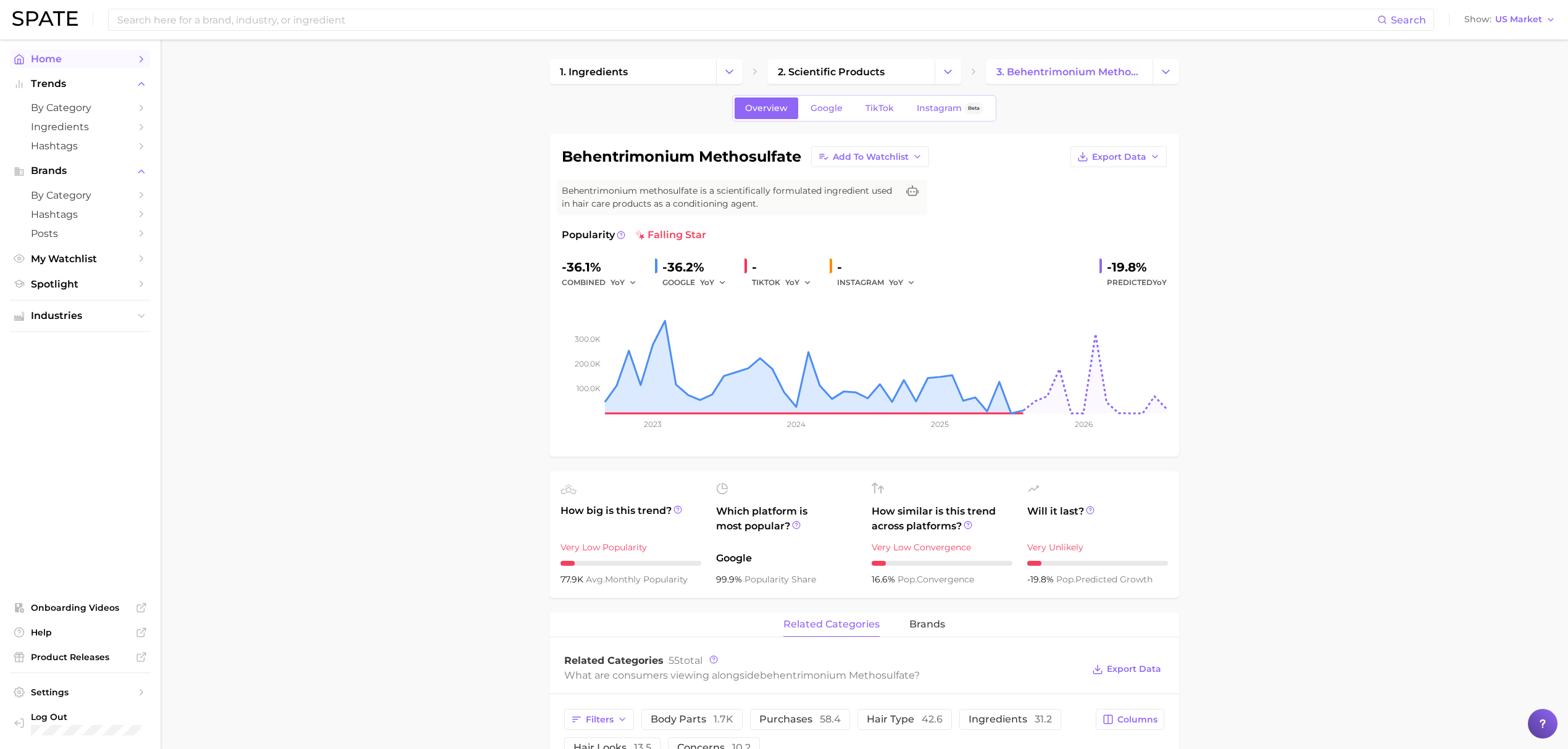
click at [74, 68] on link "Home" at bounding box center [80, 59] width 140 height 19
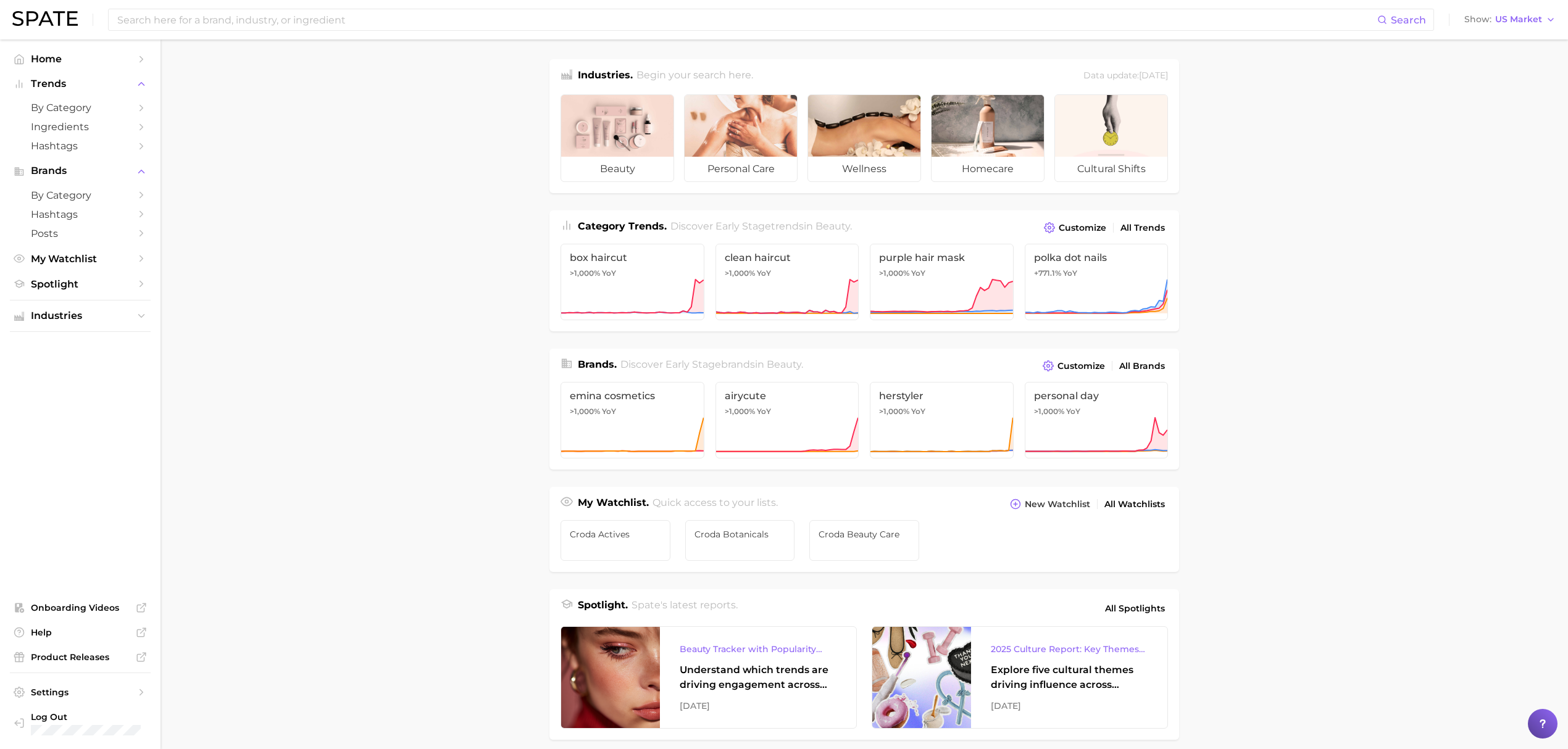
click at [1409, 160] on main "Industries. Begin your search here. Data update: [DATE] beauty personal care we…" at bounding box center [864, 521] width 1408 height 963
click at [95, 294] on link "Spotlight" at bounding box center [80, 284] width 140 height 19
